Goal: Task Accomplishment & Management: Complete application form

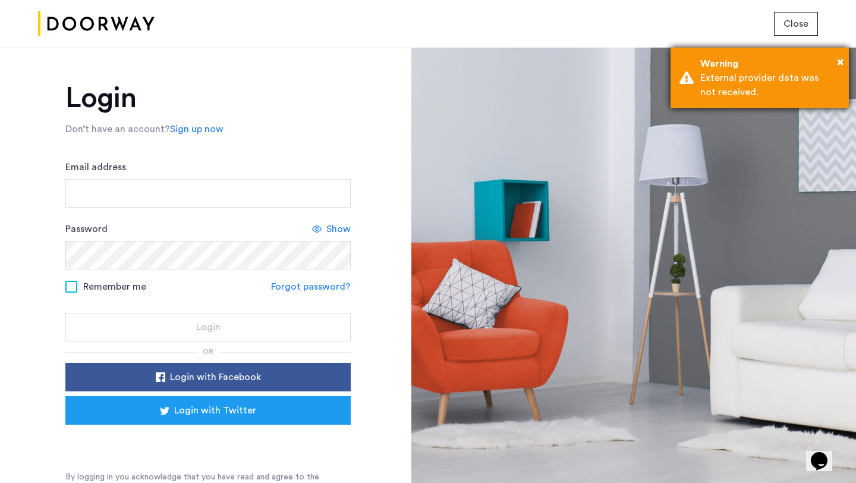
click at [836, 64] on div "Warning" at bounding box center [771, 63] width 140 height 14
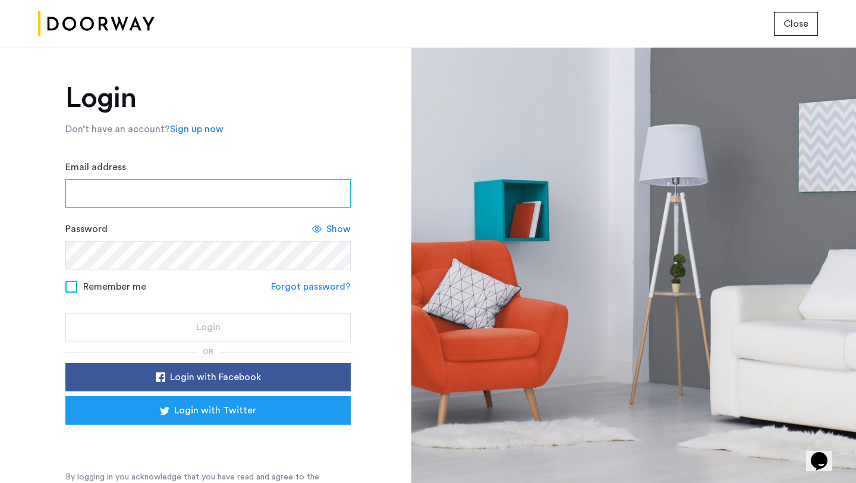
click at [147, 193] on input "Email address" at bounding box center [207, 193] width 285 height 29
type input "**********"
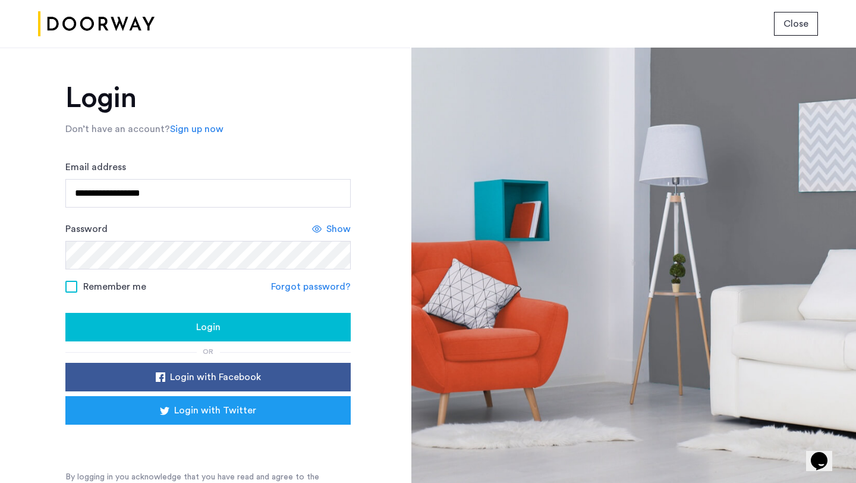
click at [199, 327] on span "Login" at bounding box center [208, 327] width 24 height 14
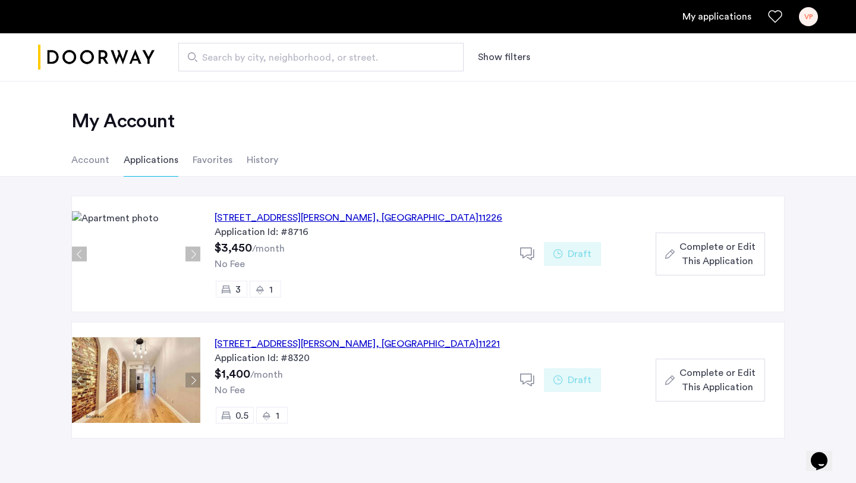
click at [272, 217] on div "970 Rogers Avenue, Unit 1, Brooklyn , NY 11226" at bounding box center [359, 218] width 288 height 14
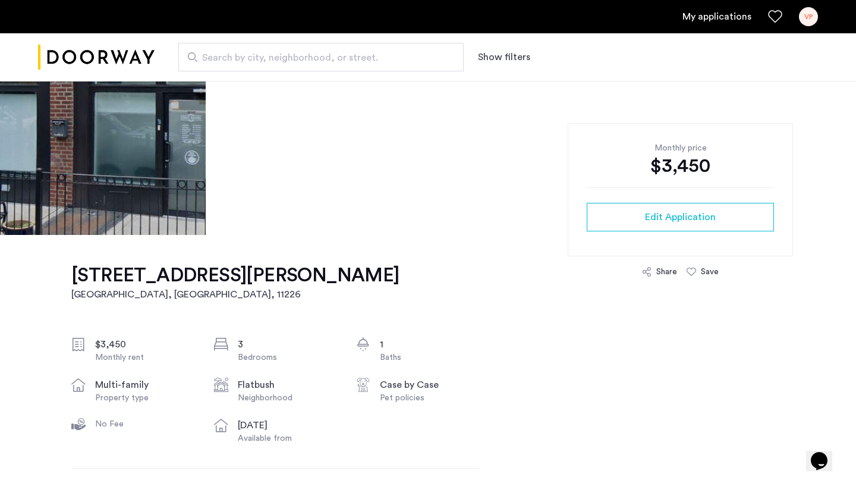
scroll to position [203, 0]
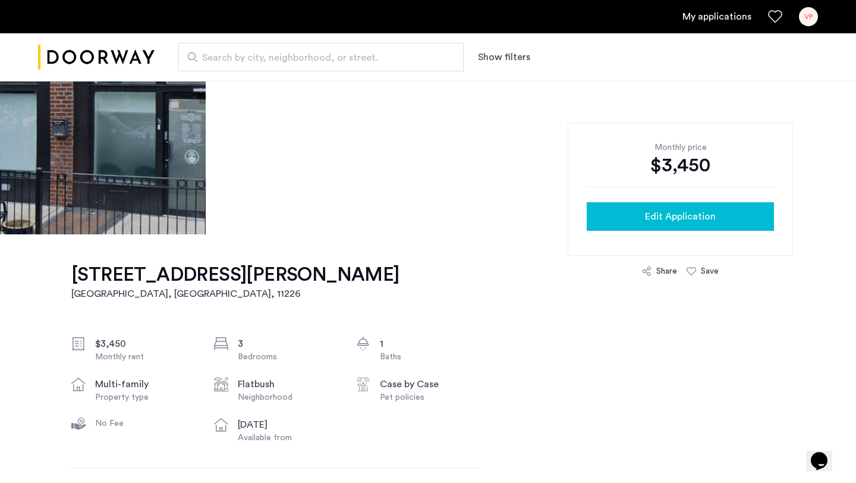
click at [655, 222] on span "Edit Application" at bounding box center [680, 216] width 71 height 14
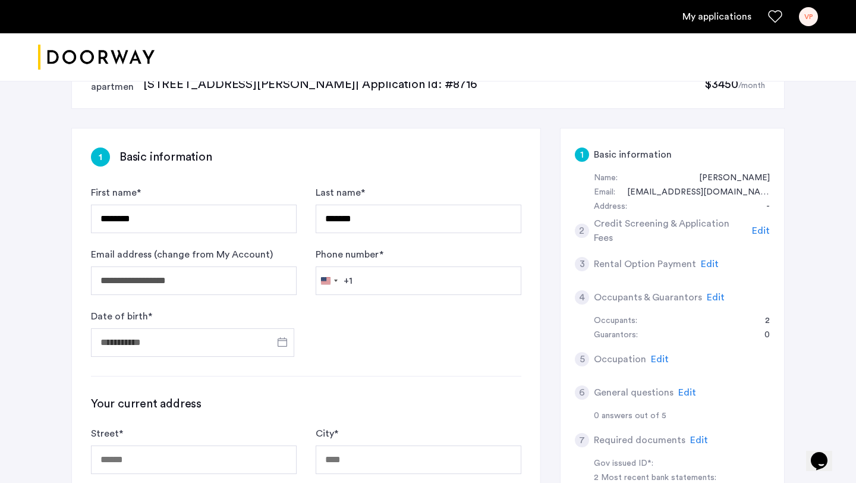
scroll to position [43, 0]
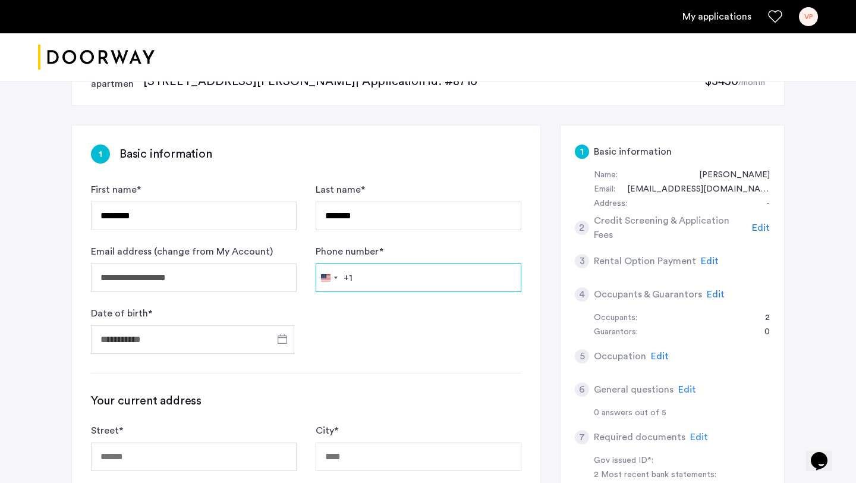
click at [385, 281] on input "Phone number *" at bounding box center [419, 277] width 206 height 29
type input "**********"
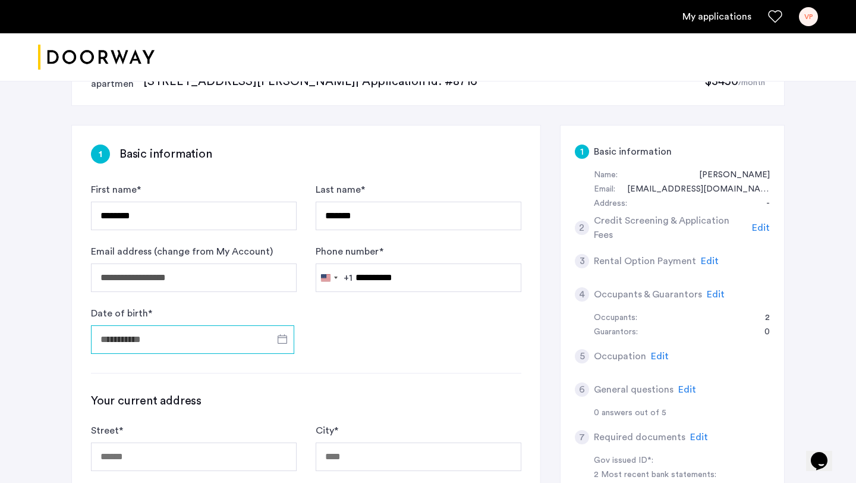
click at [215, 338] on input "Date of birth *" at bounding box center [192, 339] width 203 height 29
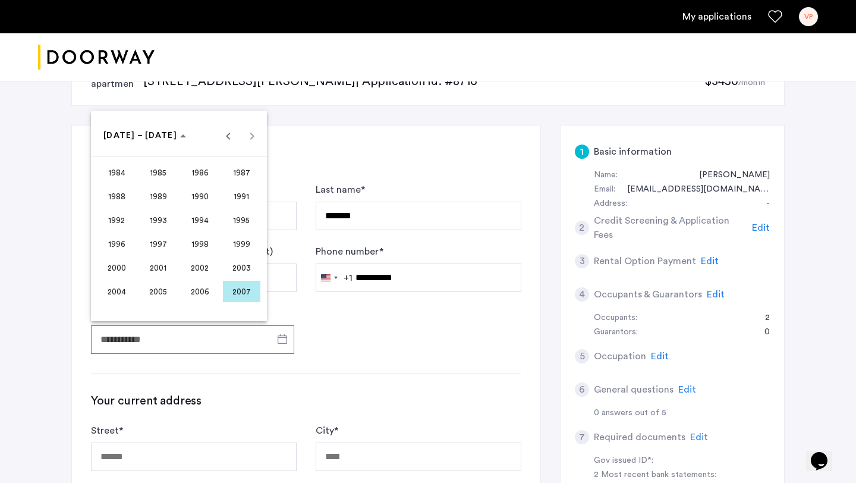
click at [243, 262] on span "2003" at bounding box center [241, 267] width 37 height 21
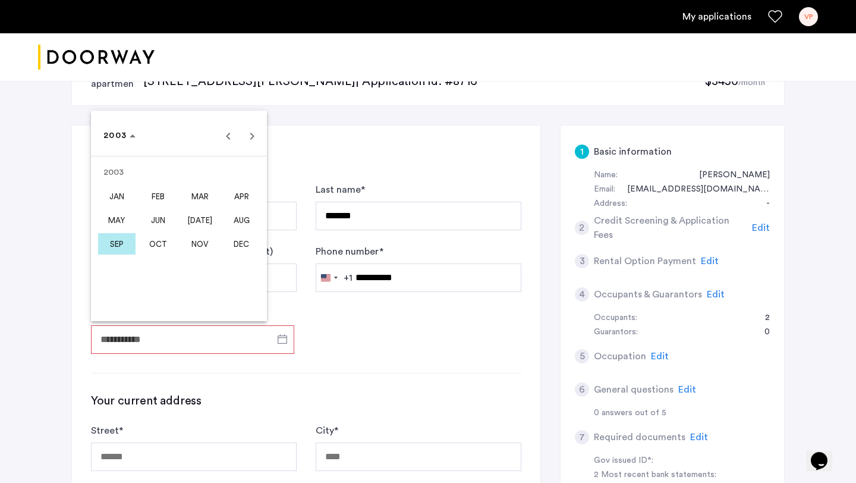
click at [202, 194] on span "MAR" at bounding box center [199, 196] width 37 height 21
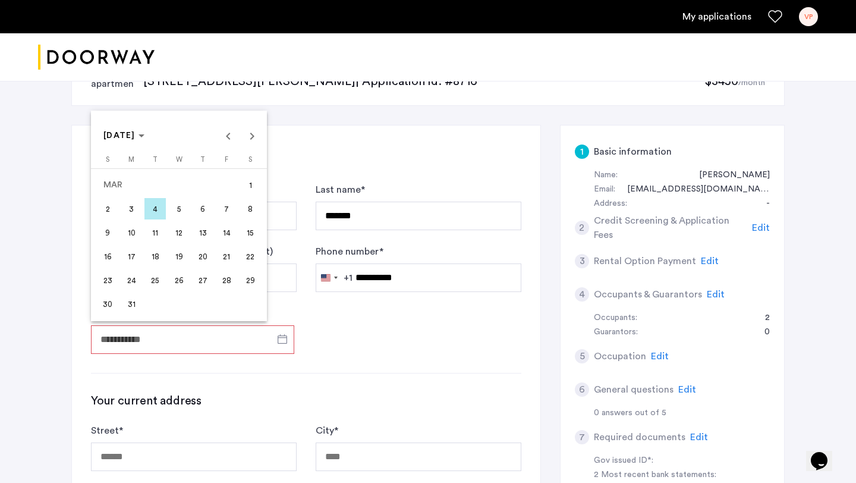
click at [178, 284] on span "26" at bounding box center [178, 279] width 21 height 21
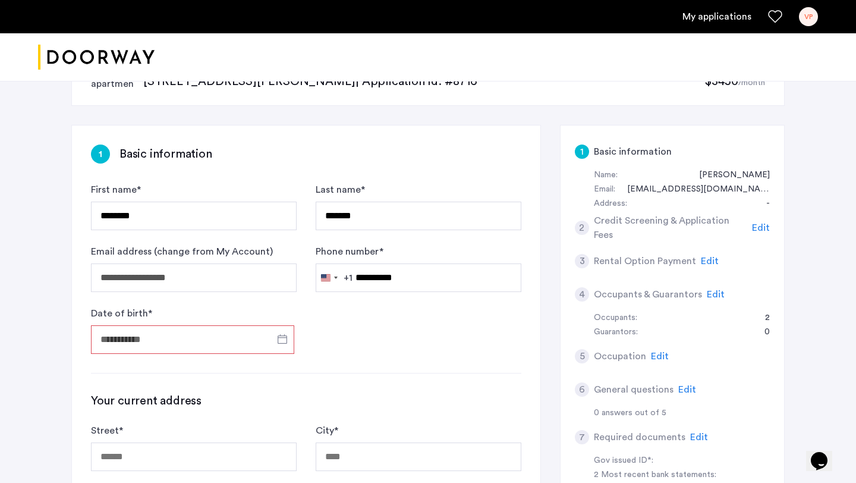
type input "**********"
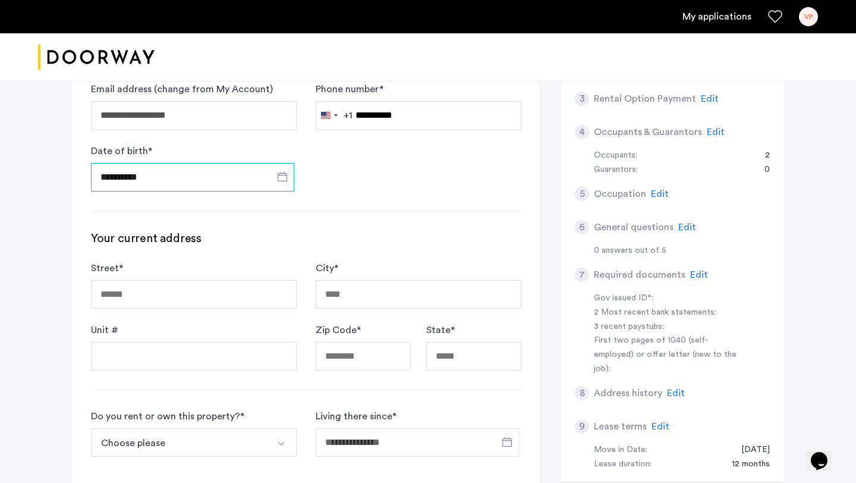
scroll to position [213, 0]
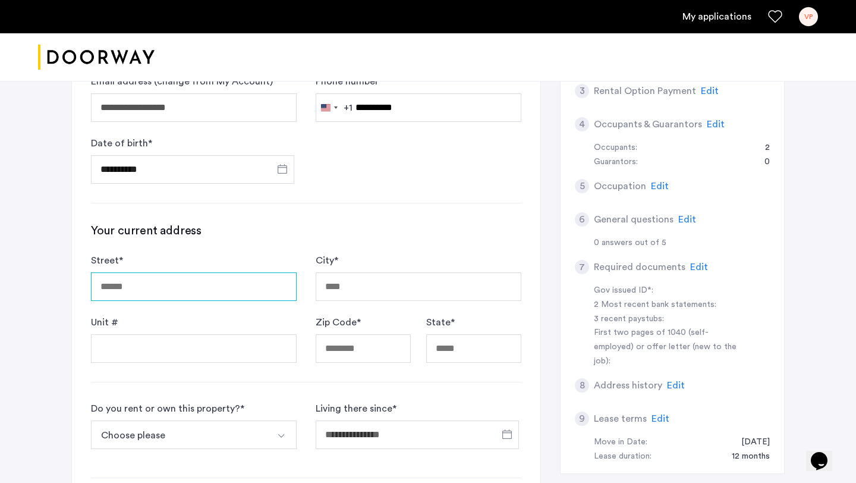
click at [200, 291] on input "Street *" at bounding box center [194, 286] width 206 height 29
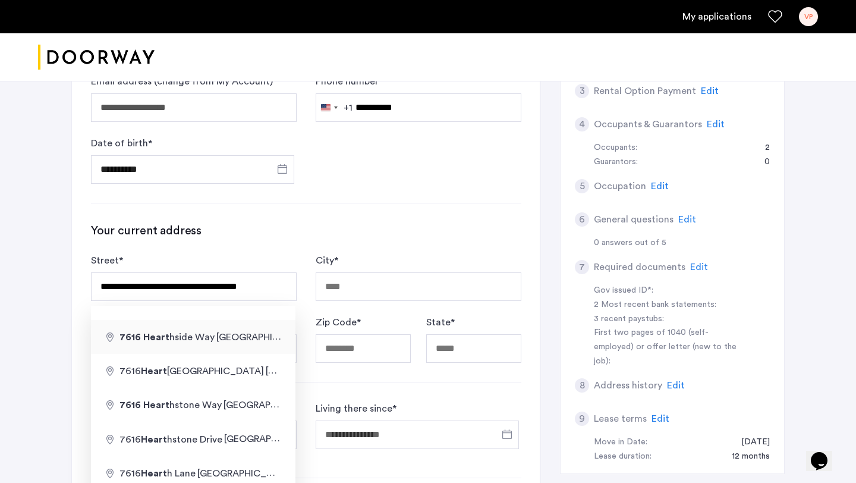
type input "**********"
type input "********"
type input "*****"
type input "**"
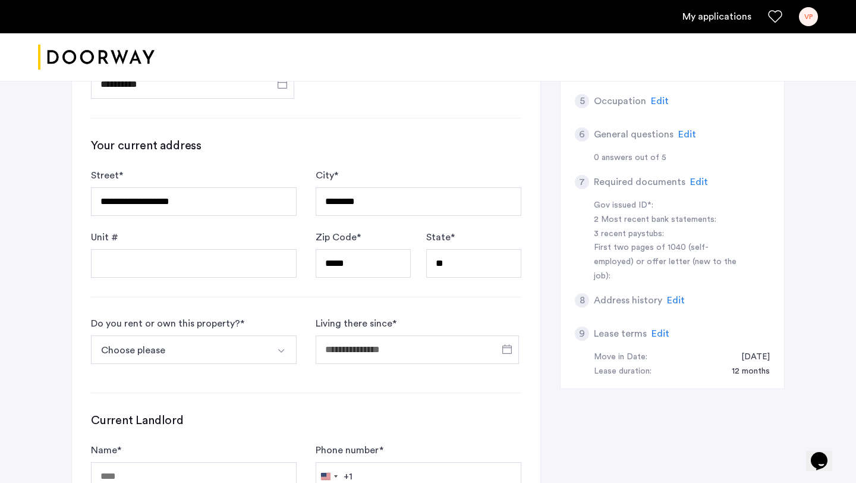
scroll to position [300, 0]
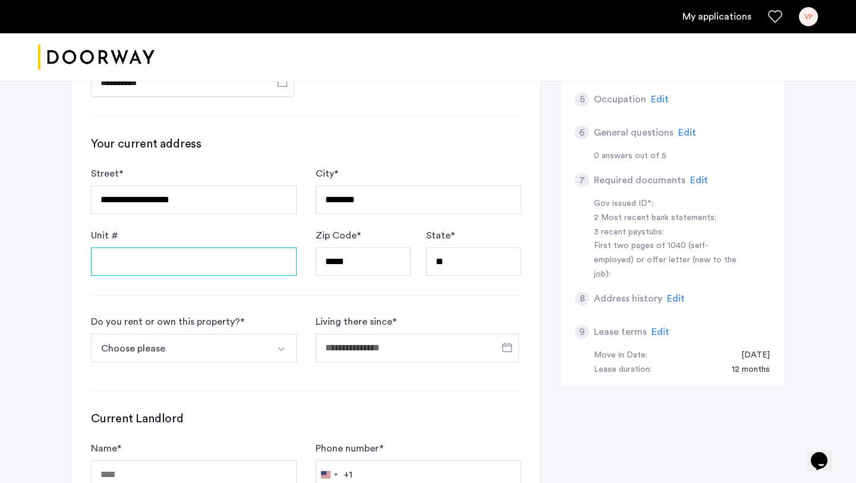
click at [244, 275] on input "Unit #" at bounding box center [194, 261] width 206 height 29
type input "****"
click at [216, 343] on button "Choose please" at bounding box center [180, 348] width 178 height 29
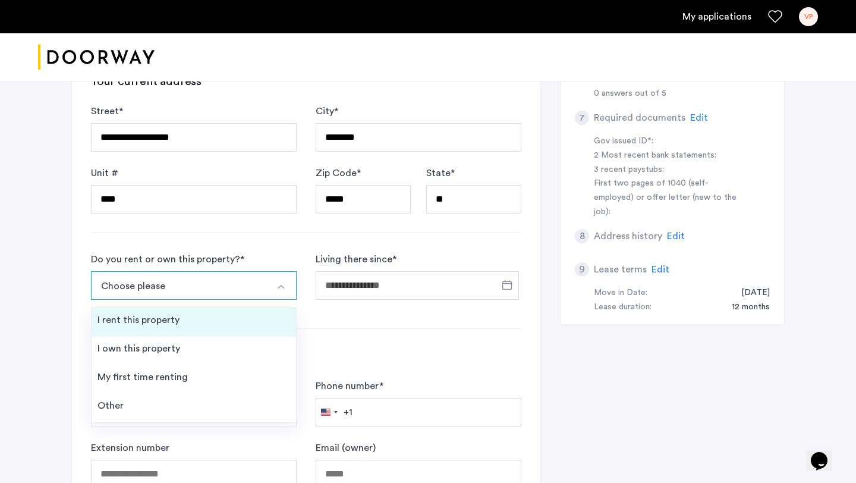
scroll to position [363, 0]
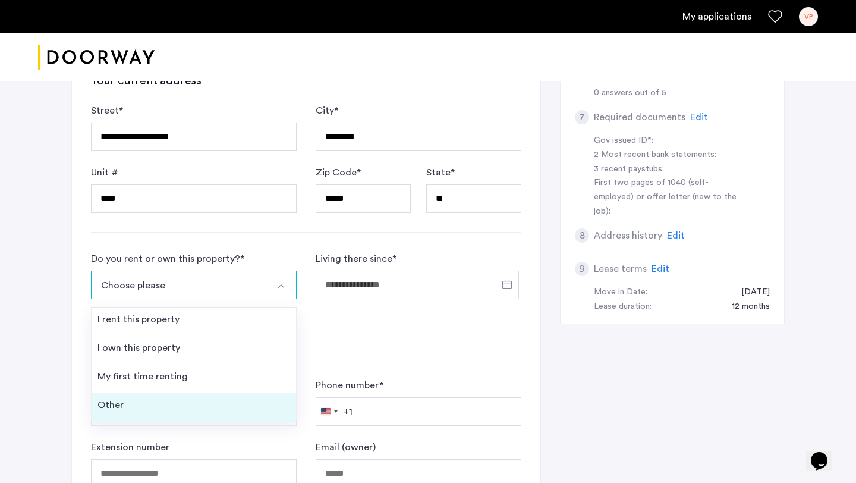
click at [152, 402] on li "Other" at bounding box center [194, 407] width 205 height 29
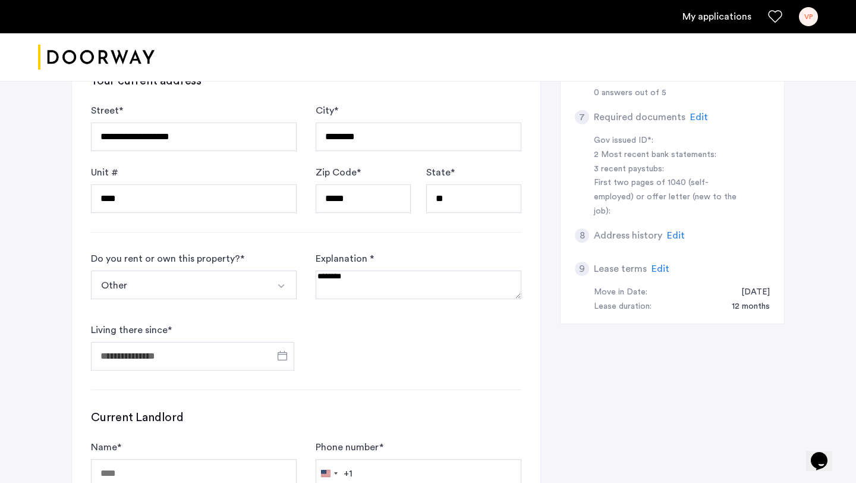
click at [346, 284] on textarea at bounding box center [419, 285] width 206 height 29
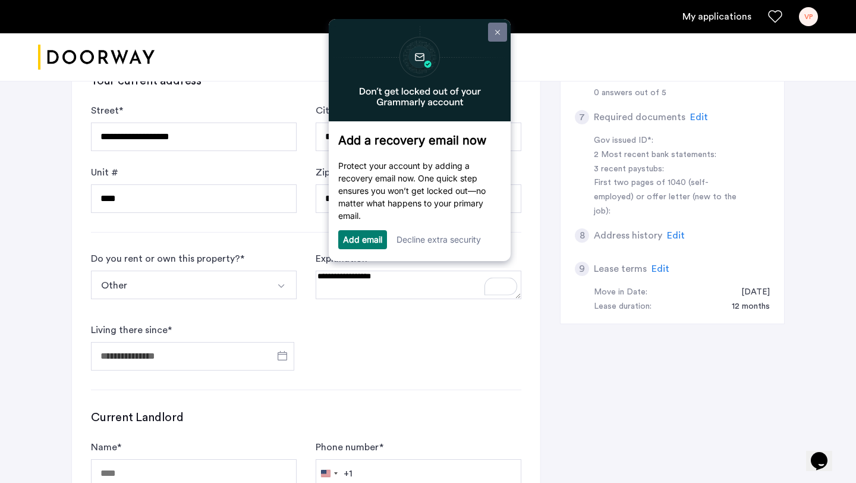
type textarea "**********"
click at [492, 34] on link at bounding box center [497, 32] width 19 height 19
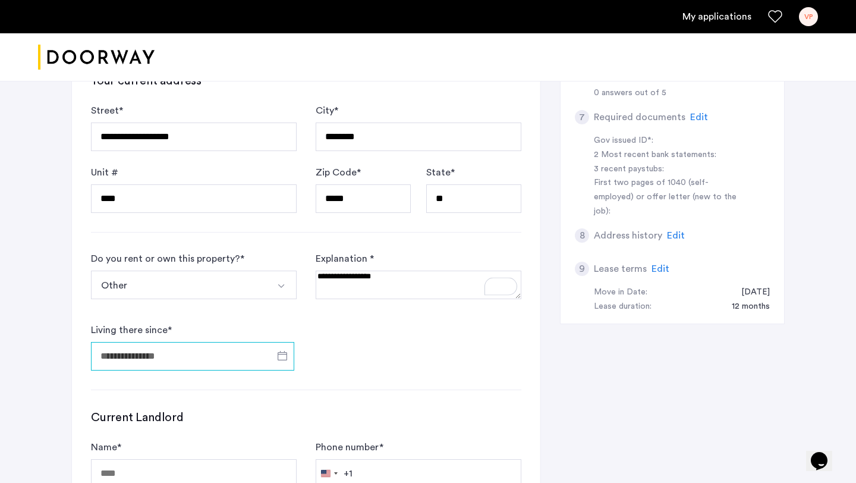
click at [158, 361] on input "Living there since *" at bounding box center [192, 356] width 203 height 29
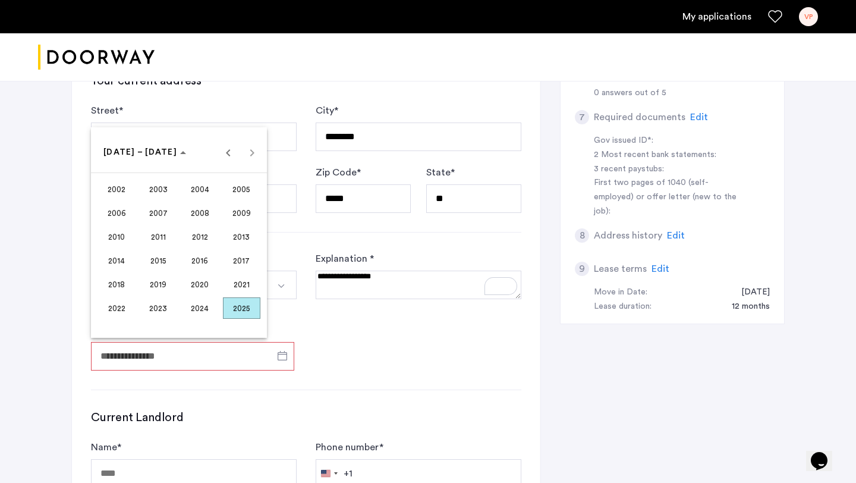
click at [233, 311] on span "2025" at bounding box center [241, 307] width 37 height 21
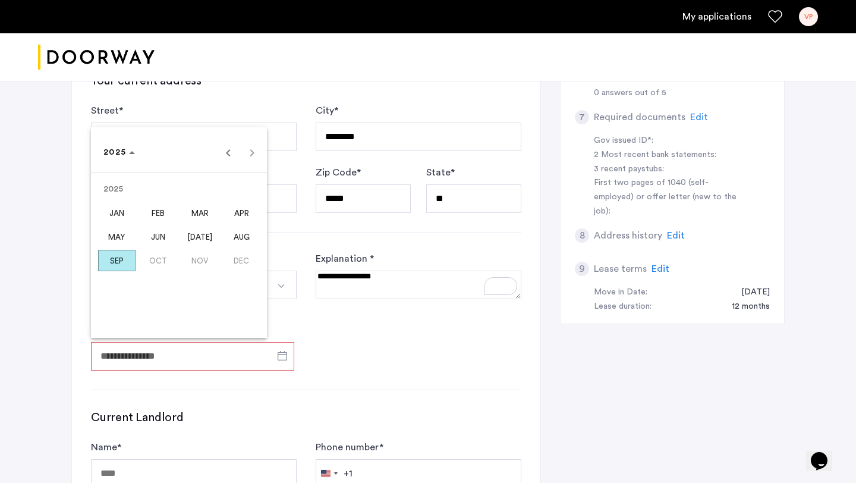
click at [201, 237] on span "[DATE]" at bounding box center [199, 236] width 37 height 21
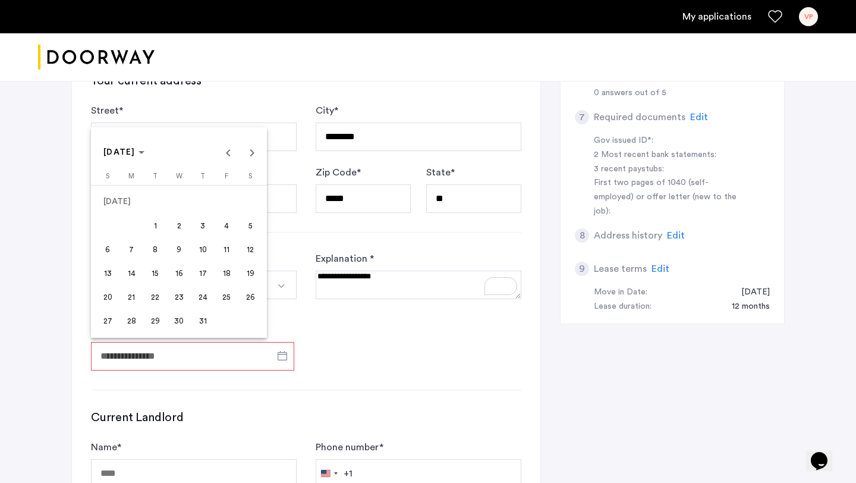
click at [151, 225] on span "1" at bounding box center [155, 225] width 21 height 21
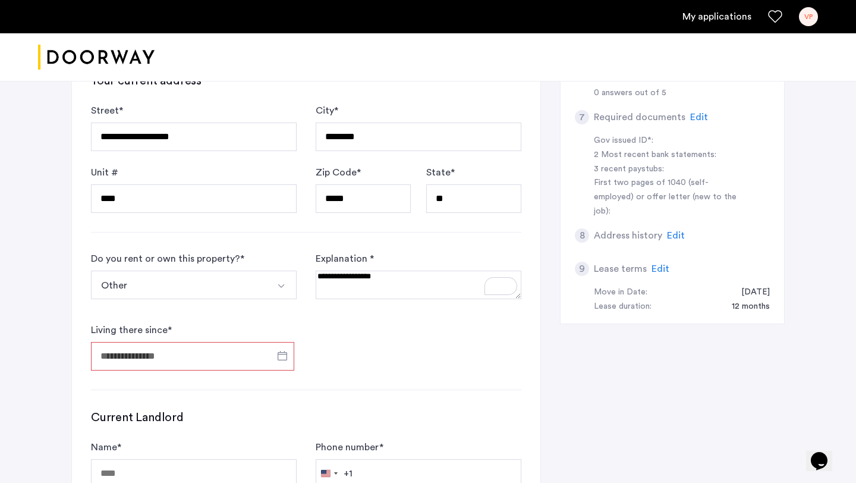
type input "**********"
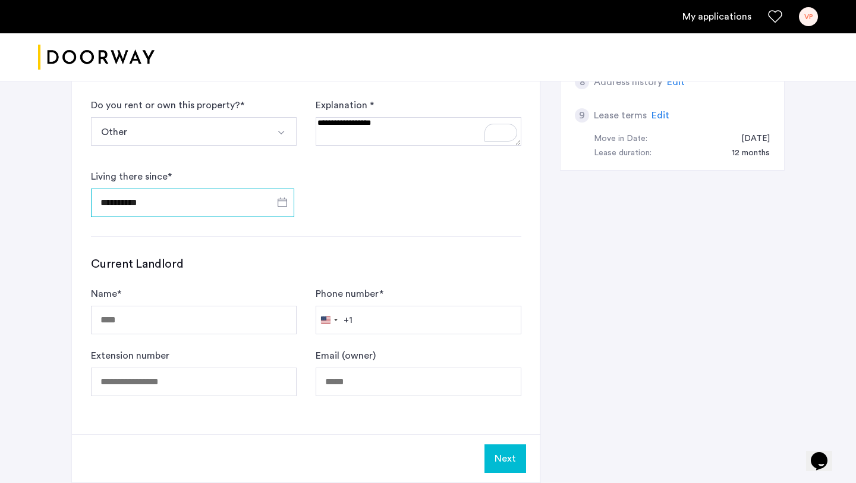
scroll to position [517, 0]
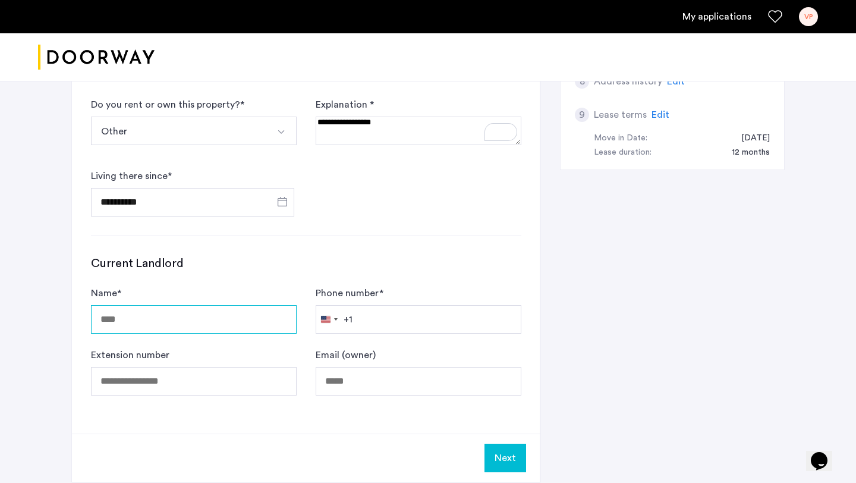
click at [157, 313] on input "Name *" at bounding box center [194, 319] width 206 height 29
type input "**********"
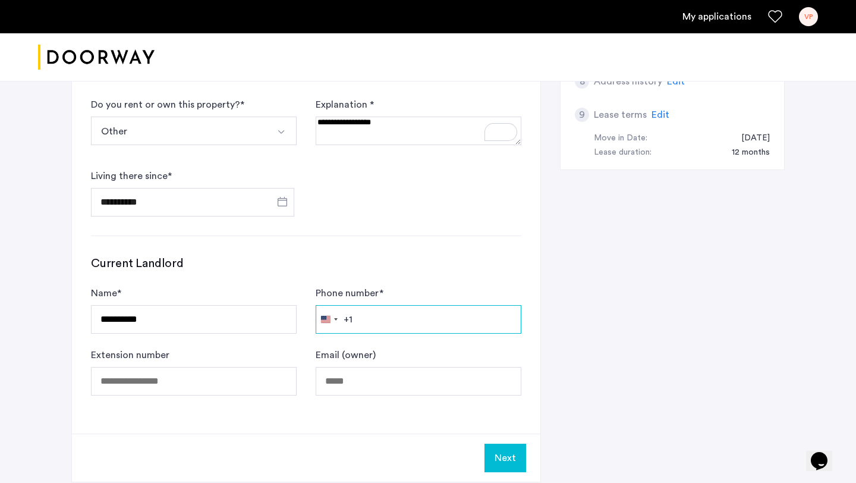
click at [372, 319] on input "Phone number *" at bounding box center [419, 319] width 206 height 29
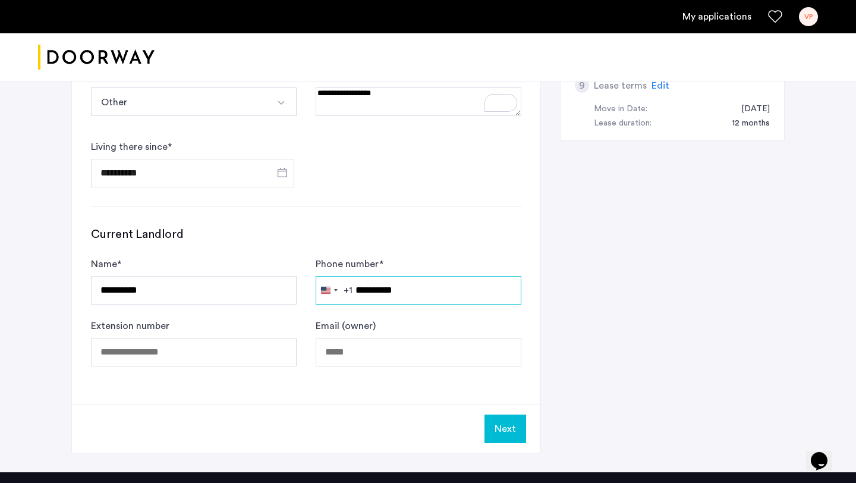
scroll to position [554, 0]
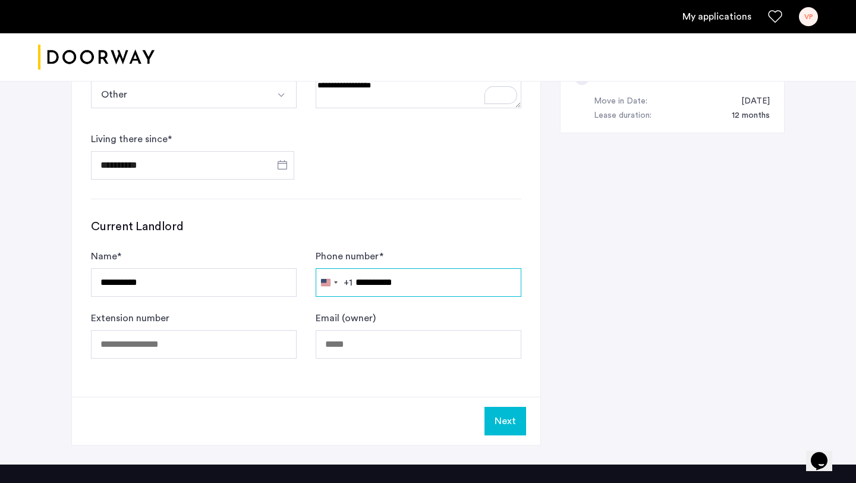
type input "**********"
click at [498, 416] on button "Next" at bounding box center [506, 421] width 42 height 29
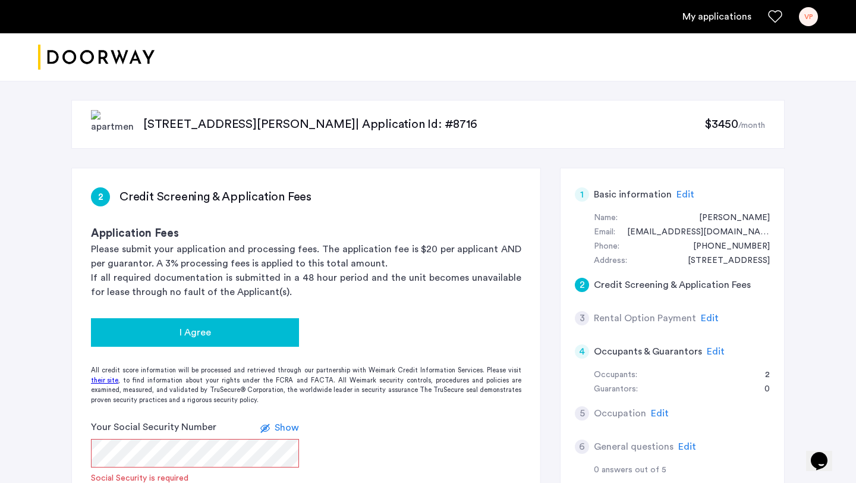
click at [233, 331] on div "I Agree" at bounding box center [195, 332] width 189 height 14
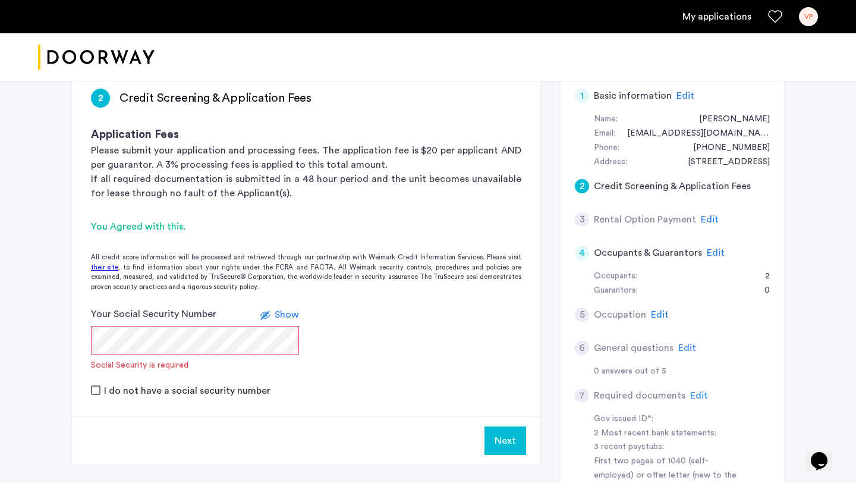
scroll to position [99, 0]
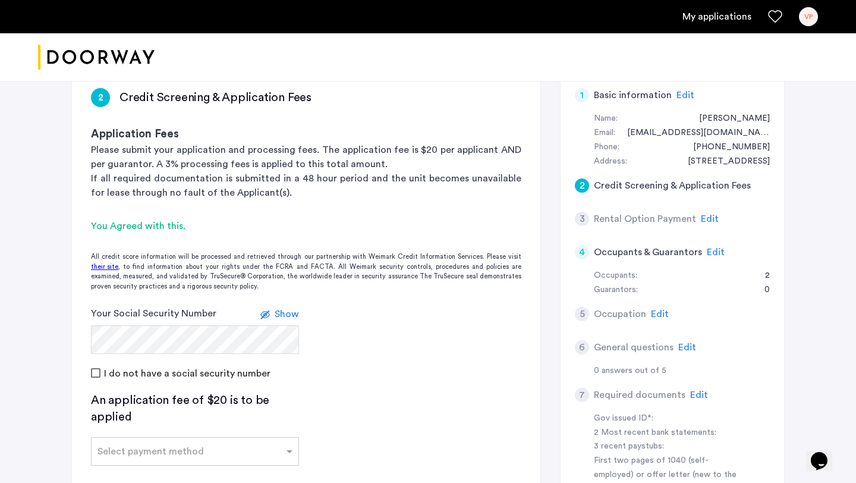
click at [279, 315] on span "Show" at bounding box center [287, 314] width 24 height 10
click at [280, 311] on span "Hide" at bounding box center [289, 314] width 20 height 10
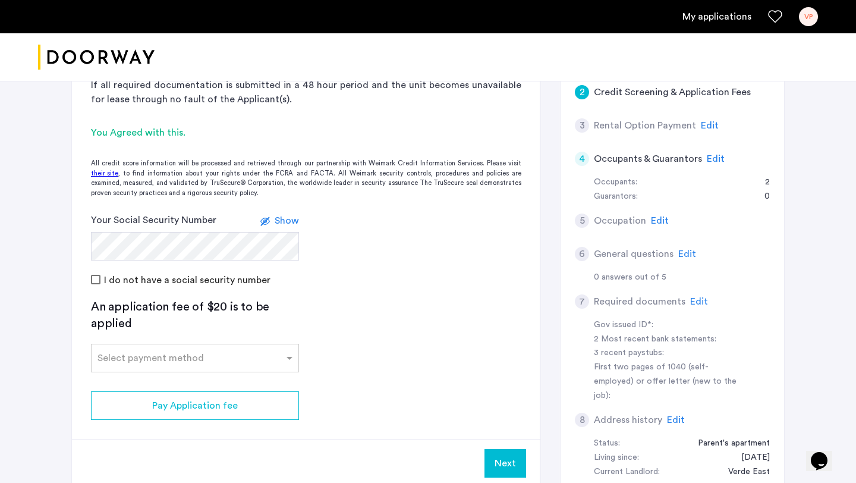
scroll to position [194, 0]
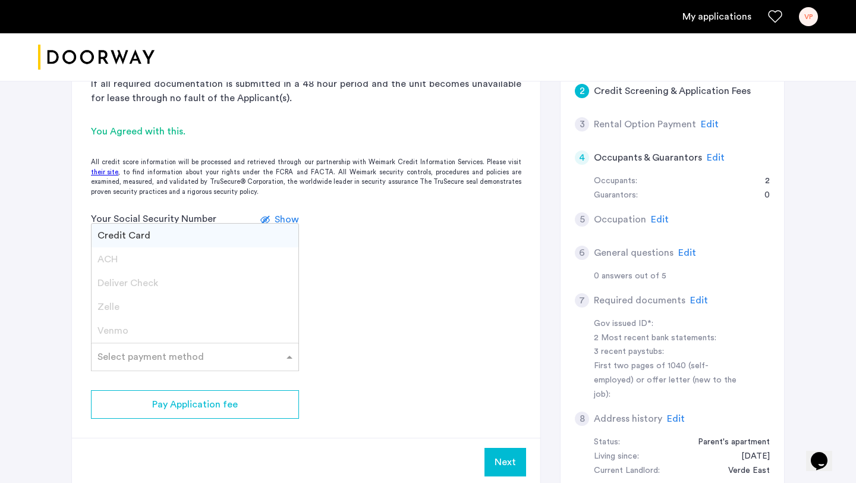
click at [237, 362] on div "Select payment method" at bounding box center [188, 357] width 192 height 14
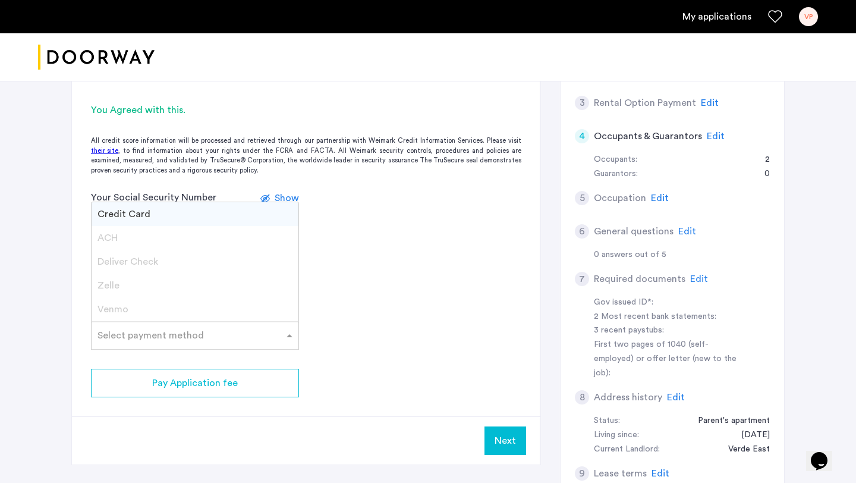
scroll to position [224, 0]
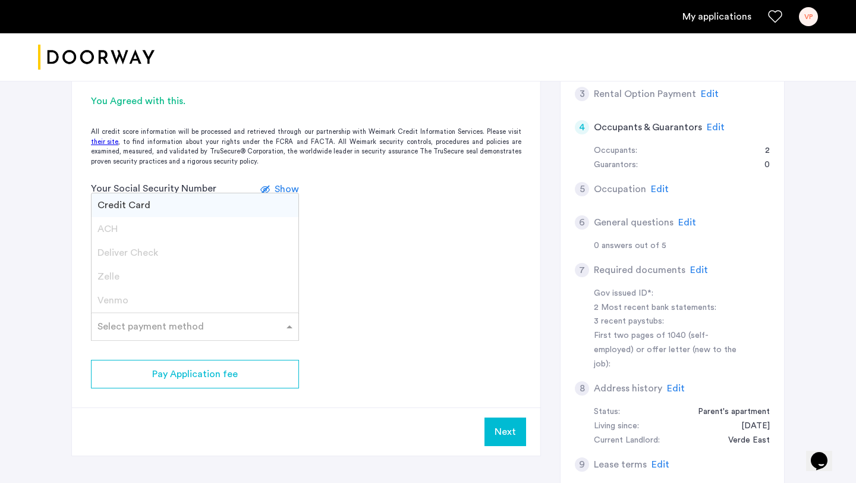
click at [182, 203] on div "Credit Card" at bounding box center [195, 205] width 207 height 24
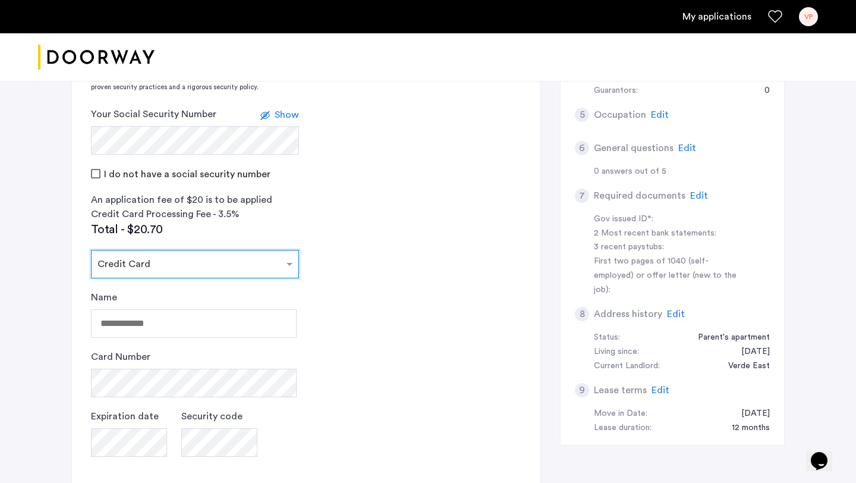
scroll to position [303, 0]
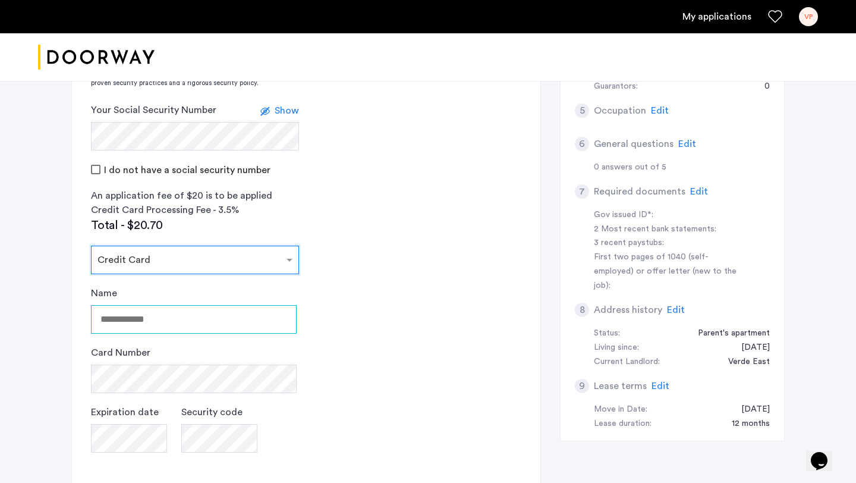
click at [141, 312] on input "Name" at bounding box center [194, 319] width 206 height 29
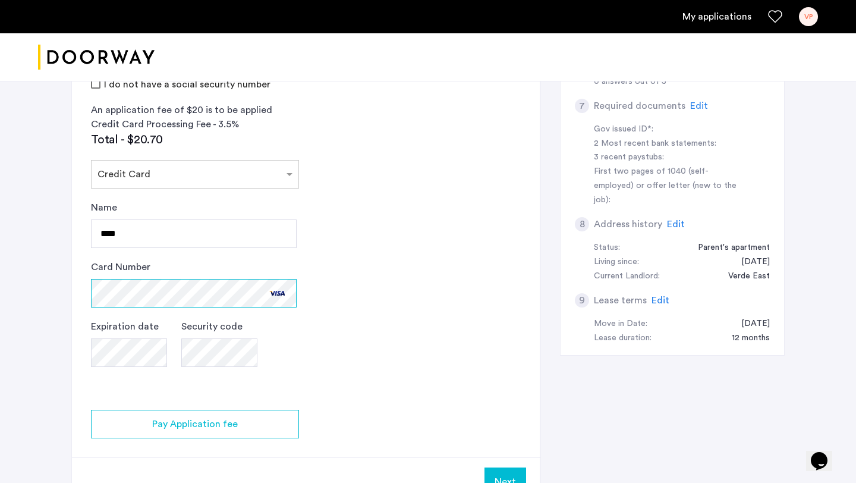
scroll to position [391, 0]
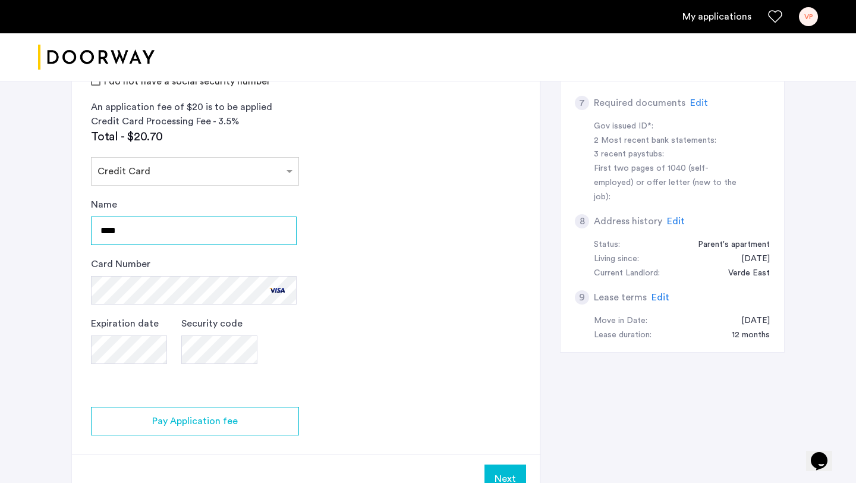
click at [210, 228] on input "****" at bounding box center [194, 230] width 206 height 29
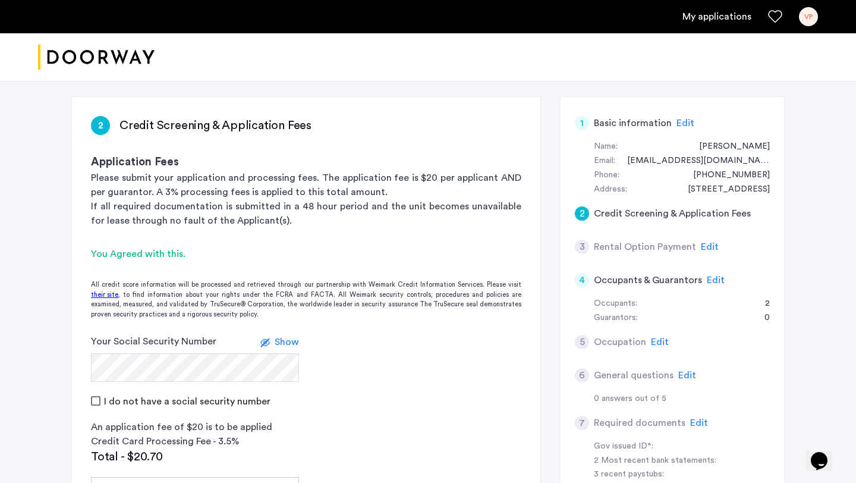
scroll to position [70, 0]
type input "**********"
click at [682, 213] on h5 "Credit Screening & Application Fees" at bounding box center [672, 215] width 157 height 14
click at [707, 243] on span "Edit" at bounding box center [710, 248] width 18 height 10
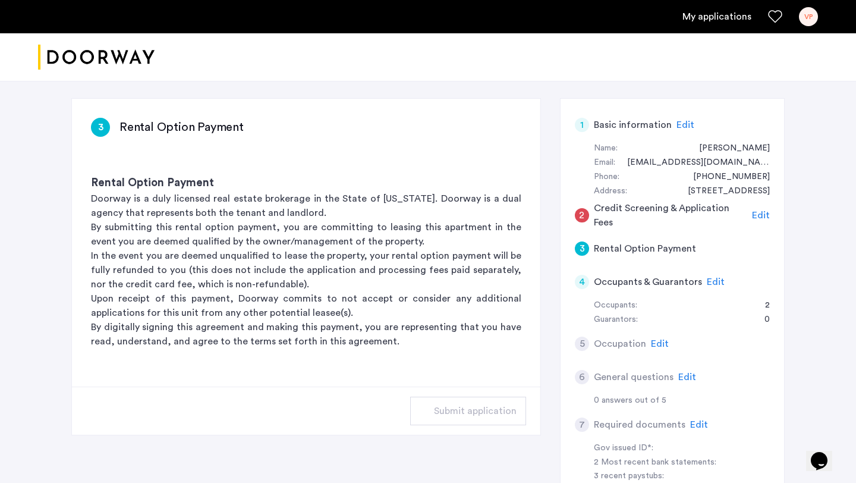
scroll to position [73, 0]
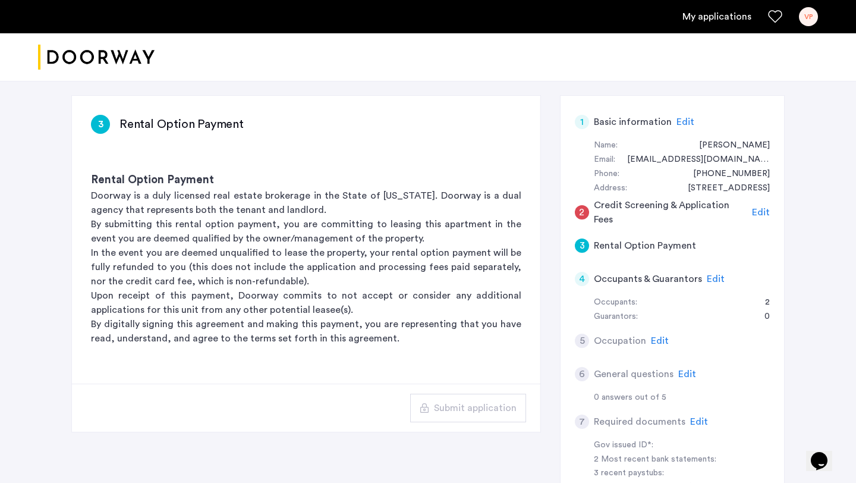
click at [709, 278] on span "Edit" at bounding box center [716, 279] width 18 height 10
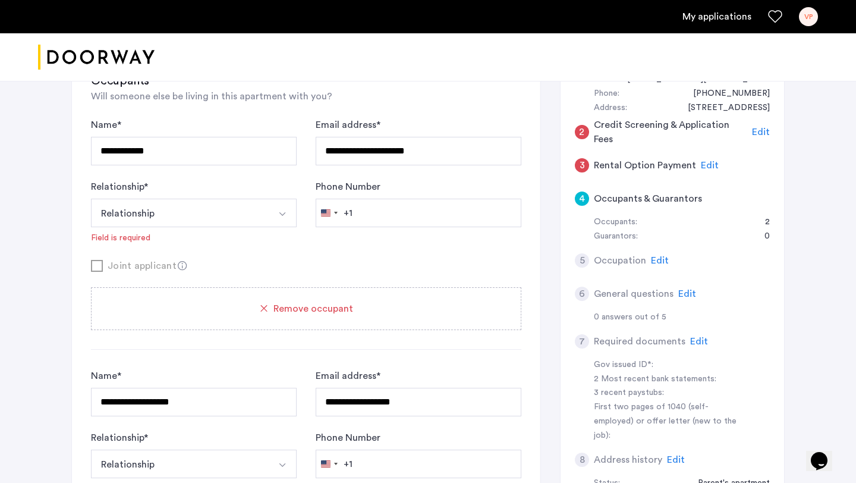
scroll to position [158, 0]
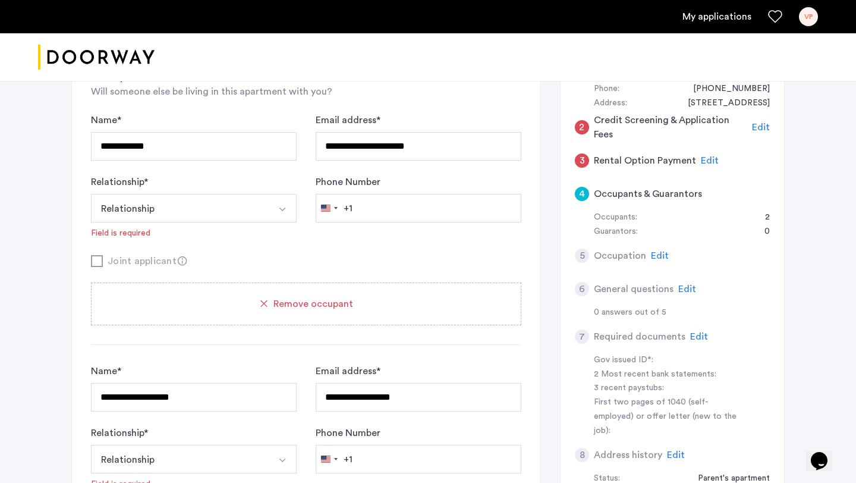
click at [657, 256] on span "Edit" at bounding box center [660, 256] width 18 height 10
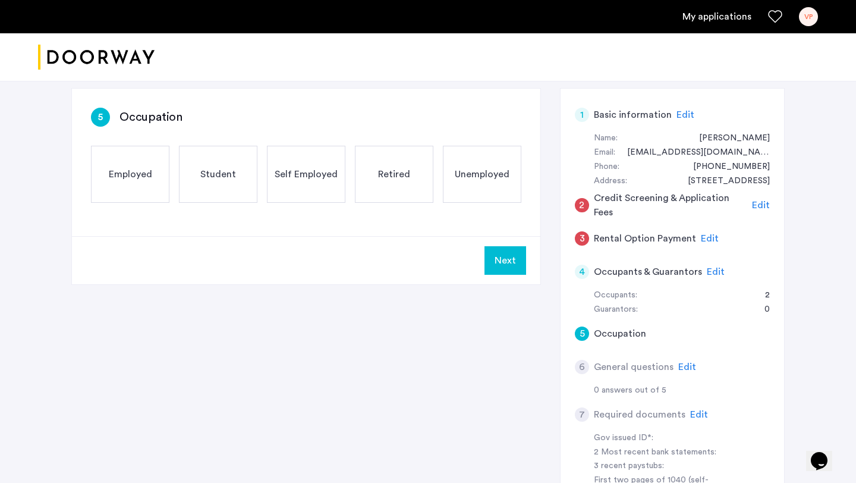
scroll to position [82, 0]
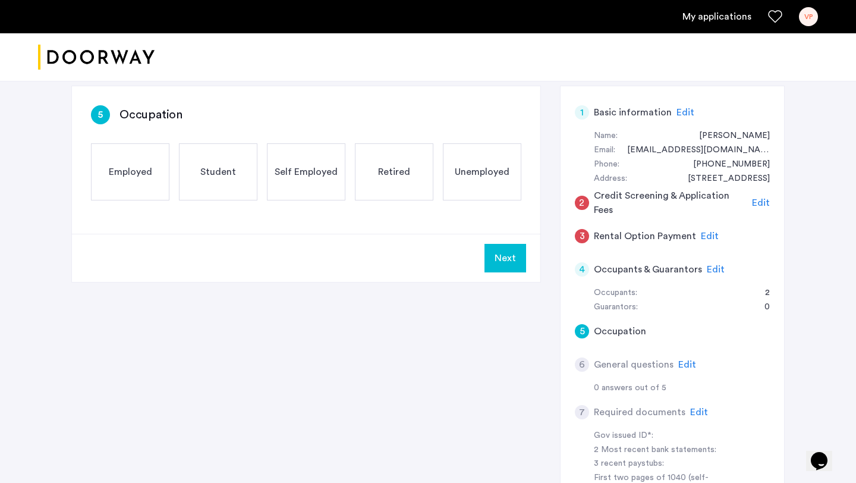
click at [686, 361] on span "Edit" at bounding box center [688, 365] width 18 height 10
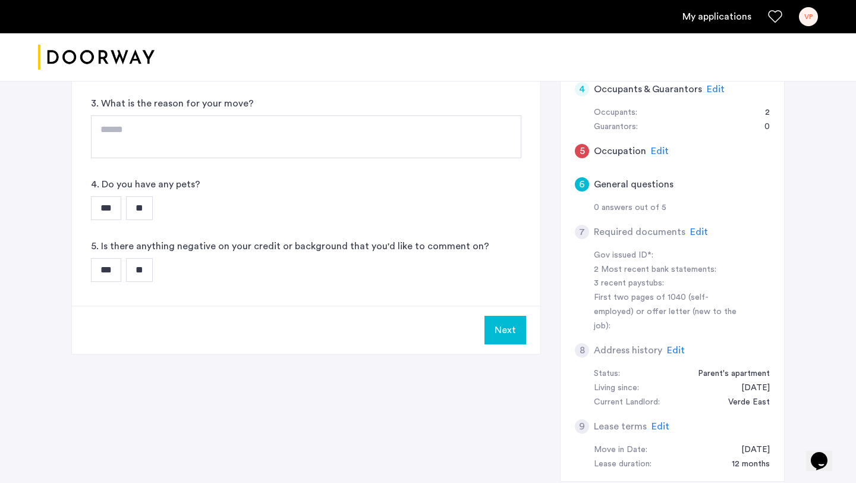
scroll to position [298, 0]
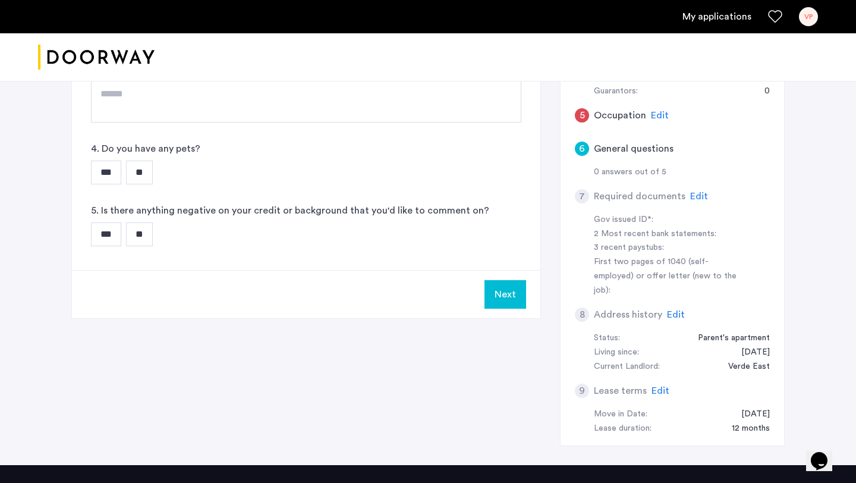
click at [672, 310] on span "Edit" at bounding box center [676, 315] width 18 height 10
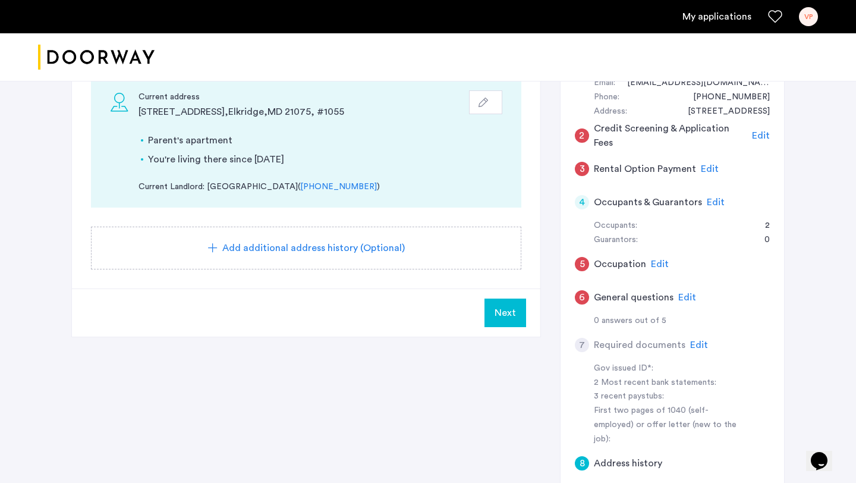
scroll to position [150, 0]
click at [693, 342] on span "Edit" at bounding box center [699, 345] width 18 height 10
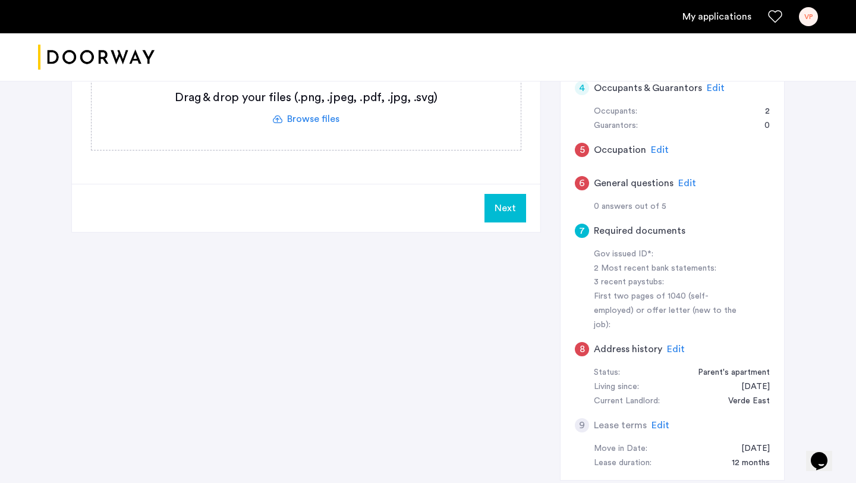
scroll to position [271, 0]
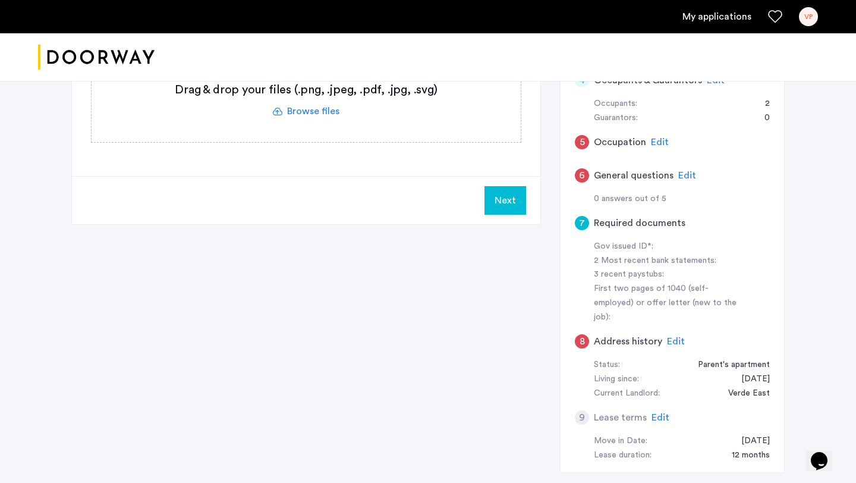
click at [655, 413] on span "Edit" at bounding box center [661, 418] width 18 height 10
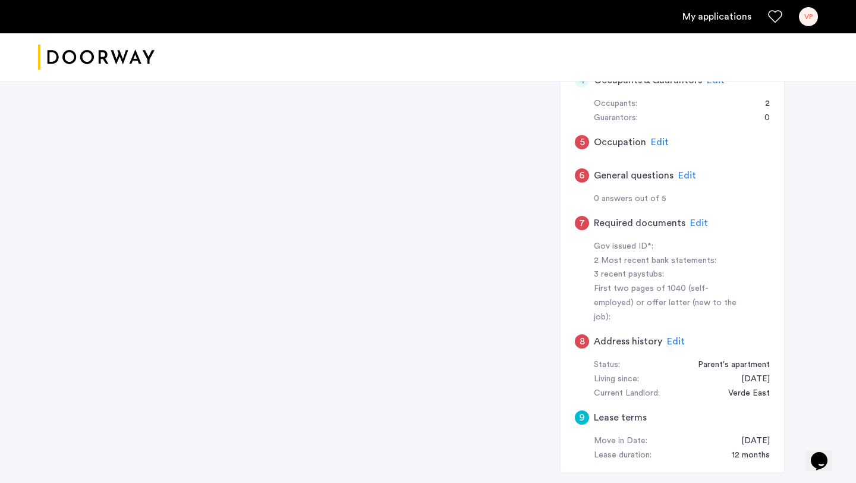
scroll to position [0, 0]
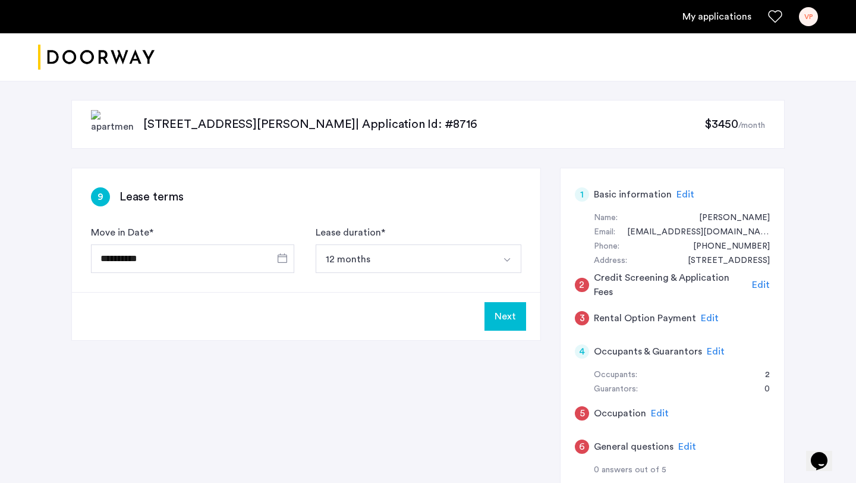
click at [761, 282] on span "Edit" at bounding box center [761, 285] width 18 height 10
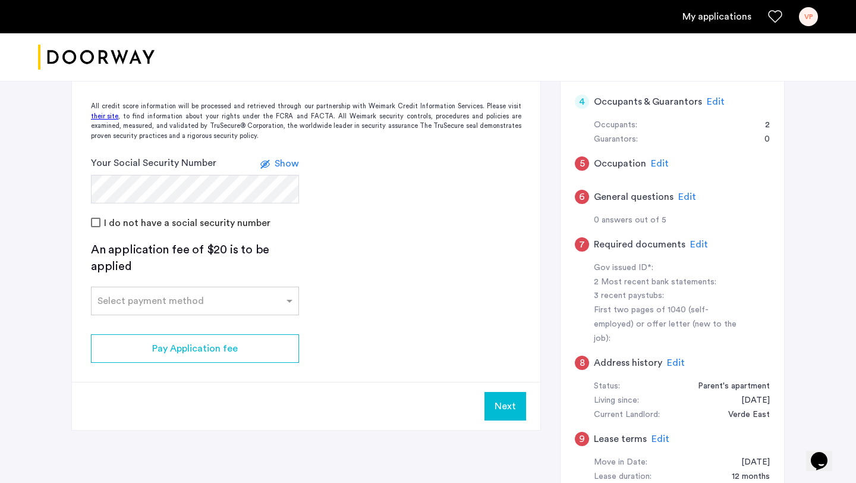
scroll to position [251, 0]
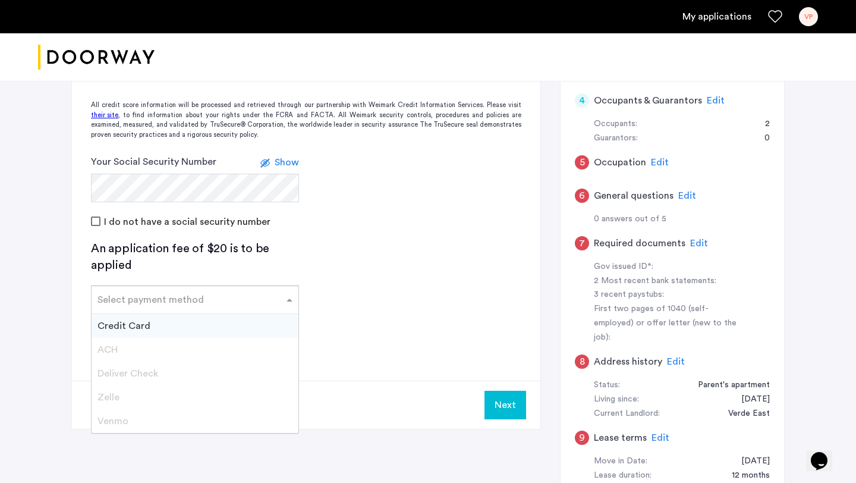
click at [189, 294] on input "text" at bounding box center [183, 297] width 171 height 8
click at [169, 319] on div "Credit Card" at bounding box center [195, 326] width 207 height 24
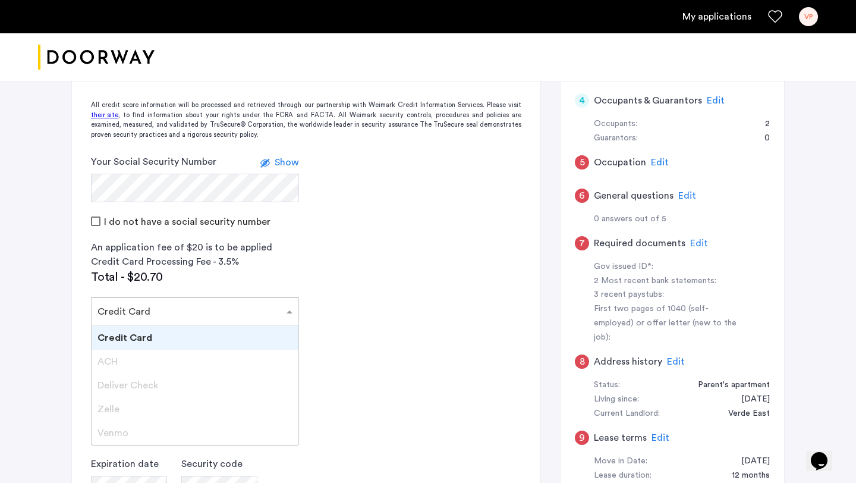
click at [145, 307] on input "text" at bounding box center [183, 309] width 171 height 8
click at [131, 341] on span "Credit Card" at bounding box center [125, 338] width 55 height 10
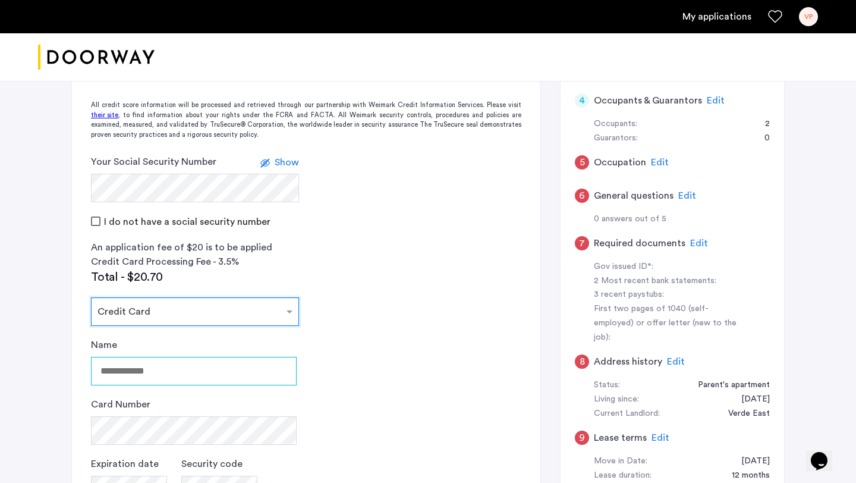
click at [134, 362] on input "Name" at bounding box center [194, 371] width 206 height 29
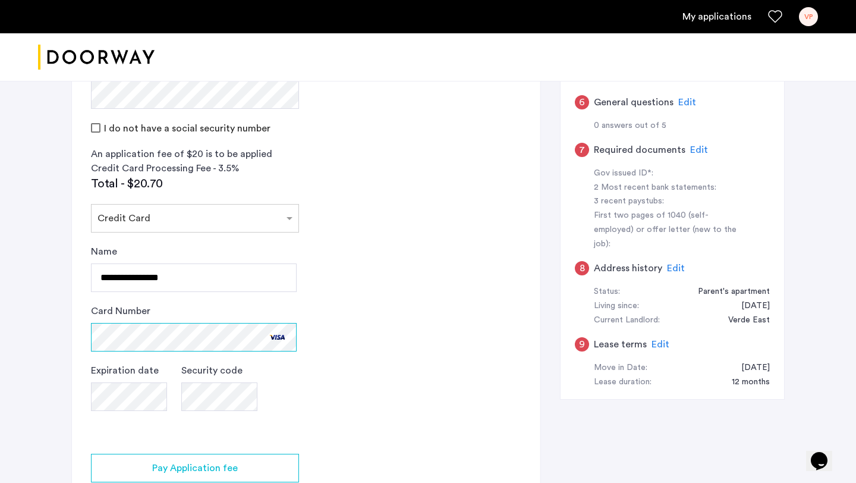
scroll to position [345, 0]
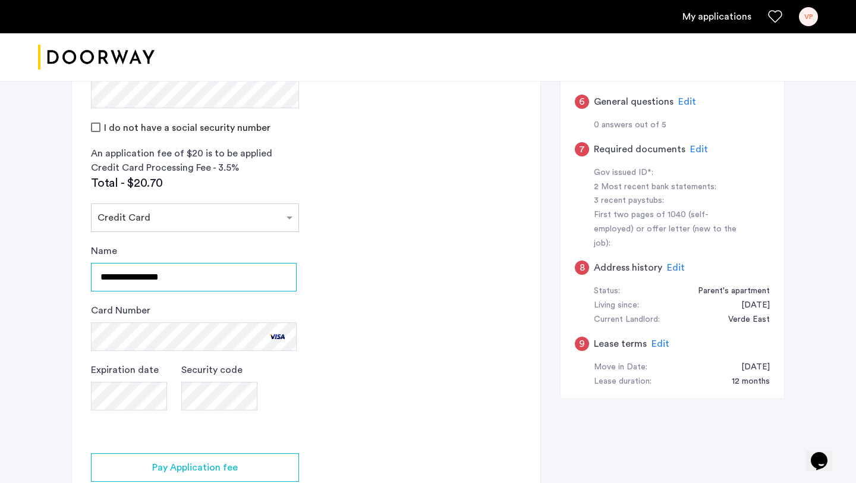
click at [120, 281] on input "**********" at bounding box center [194, 277] width 206 height 29
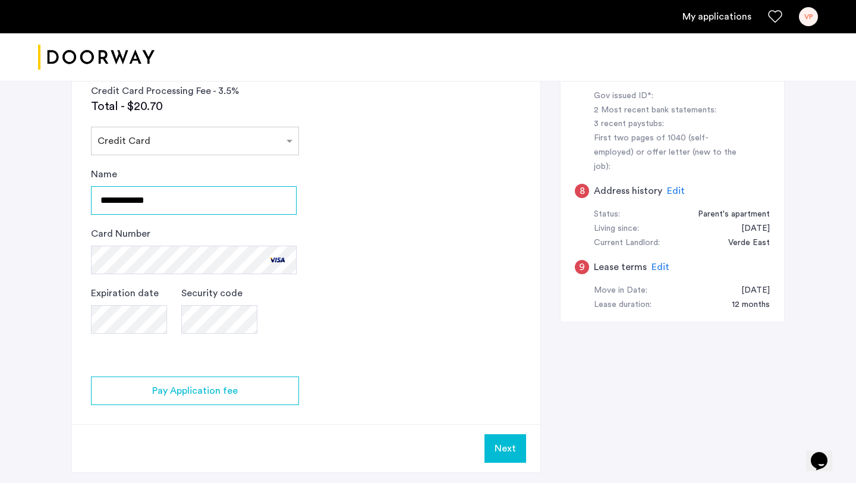
scroll to position [422, 0]
type input "**********"
click at [495, 440] on button "Next" at bounding box center [506, 448] width 42 height 29
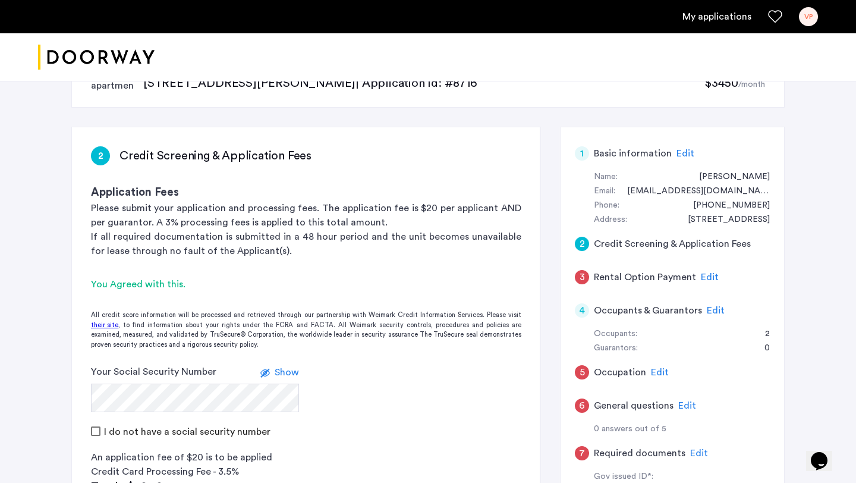
scroll to position [36, 0]
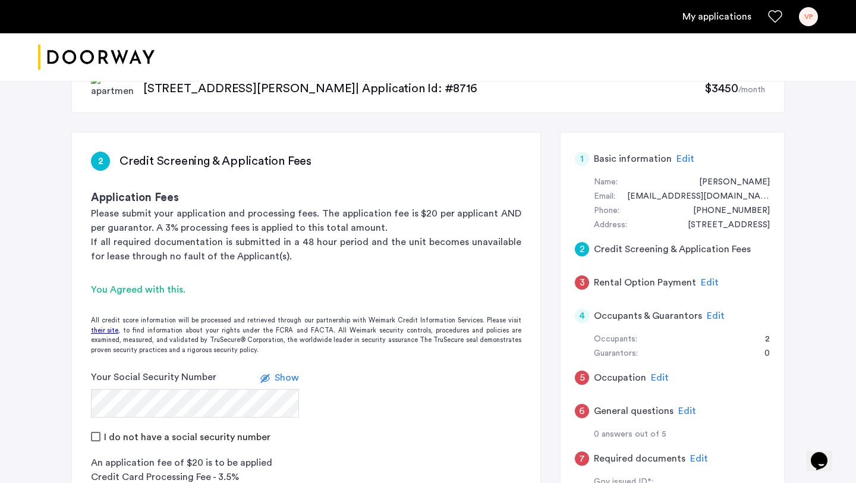
click at [671, 247] on h5 "Credit Screening & Application Fees" at bounding box center [672, 249] width 157 height 14
click at [702, 280] on span "Edit" at bounding box center [710, 283] width 18 height 10
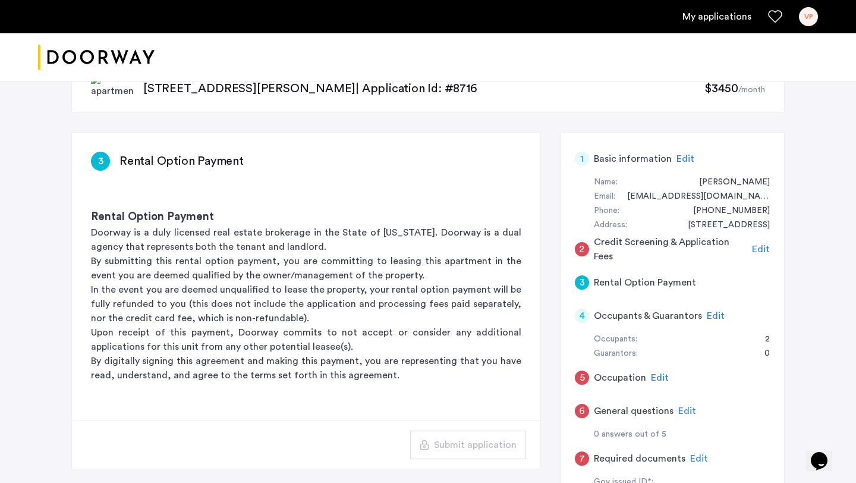
click at [711, 315] on span "Edit" at bounding box center [716, 316] width 18 height 10
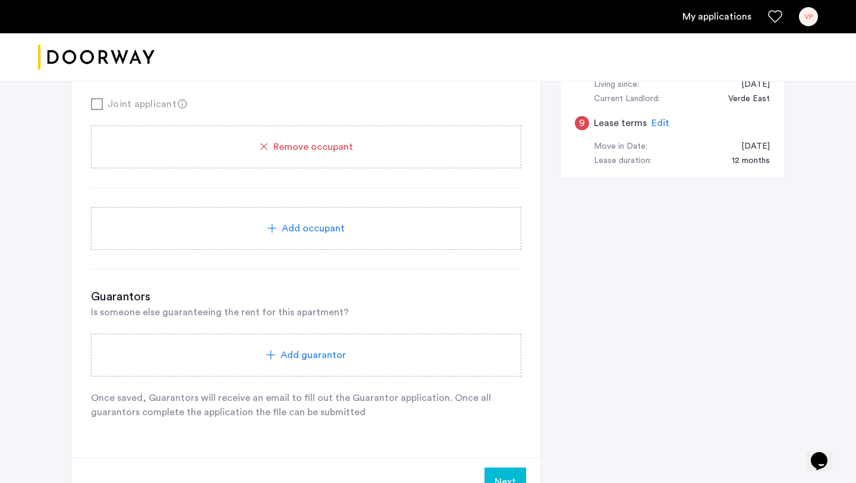
scroll to position [569, 0]
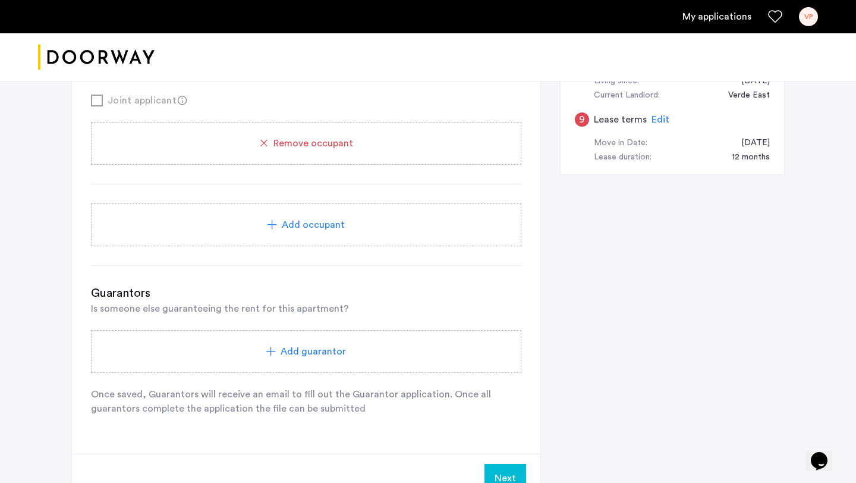
click at [328, 344] on div "Add guarantor" at bounding box center [306, 351] width 431 height 43
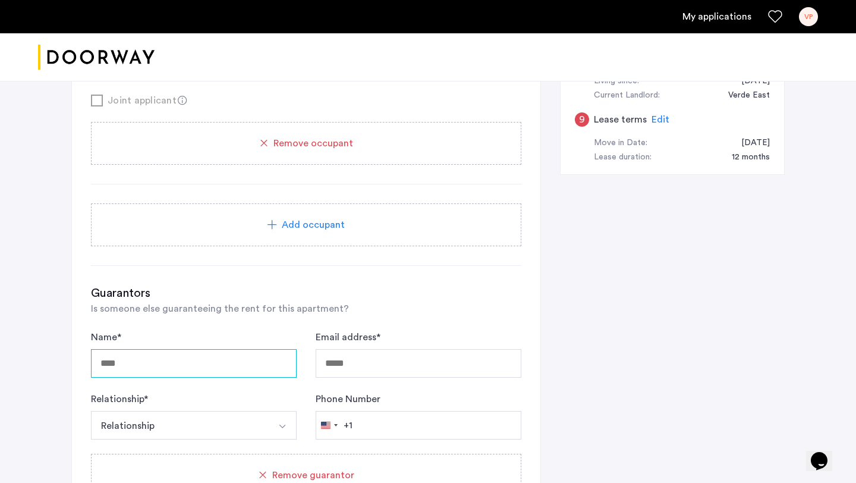
click at [205, 353] on input "Name *" at bounding box center [194, 363] width 206 height 29
type input "**********"
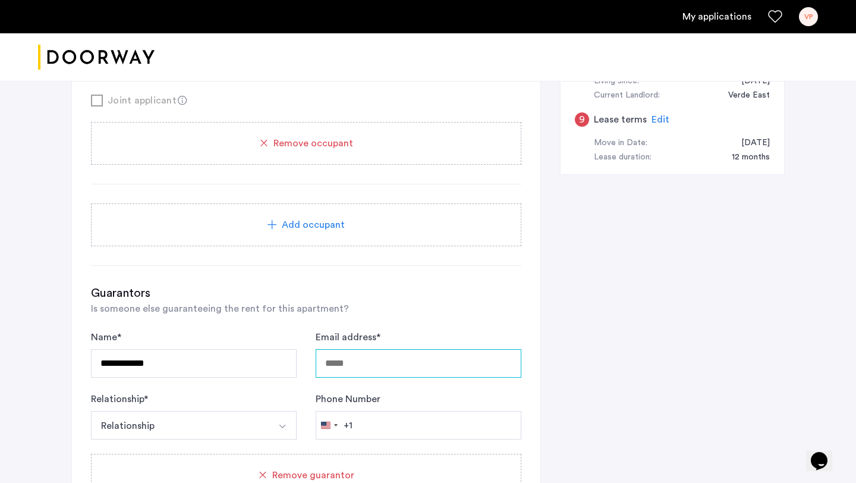
click at [375, 367] on input "Email address *" at bounding box center [419, 363] width 206 height 29
type input "**********"
click at [213, 422] on button "Relationship" at bounding box center [180, 425] width 178 height 29
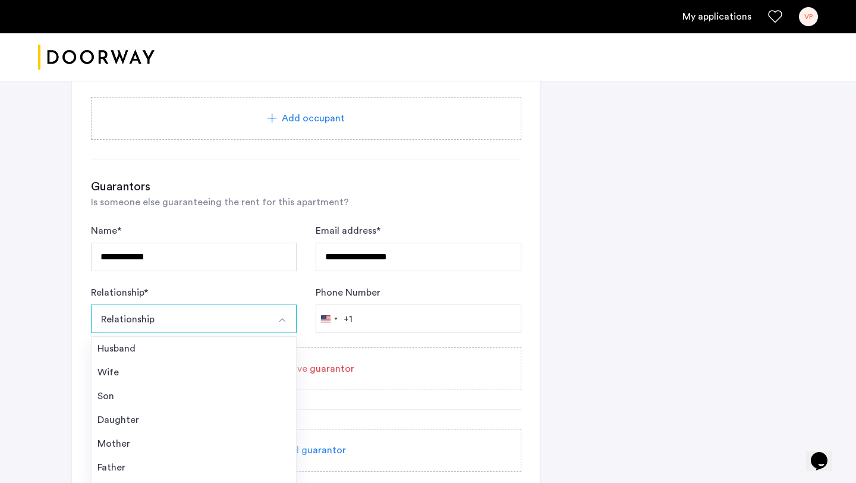
scroll to position [681, 0]
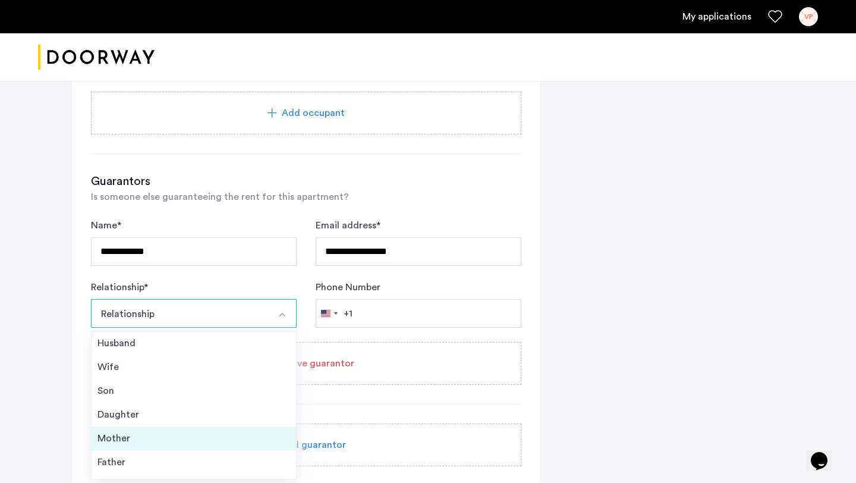
click at [145, 437] on div "Mother" at bounding box center [194, 438] width 193 height 14
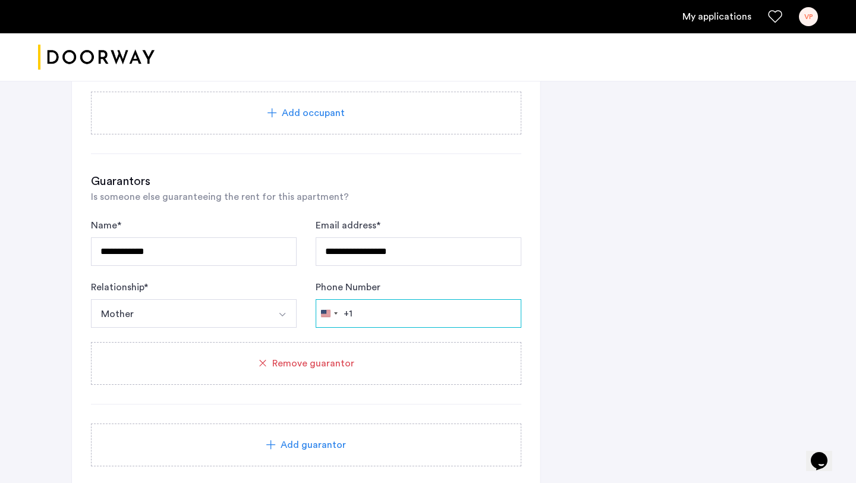
click at [400, 313] on input "Phone Number" at bounding box center [419, 313] width 206 height 29
click at [429, 282] on div "Phone Number [GEOGRAPHIC_DATA] +1 +1 244 results found [GEOGRAPHIC_DATA] +93 [G…" at bounding box center [419, 304] width 206 height 48
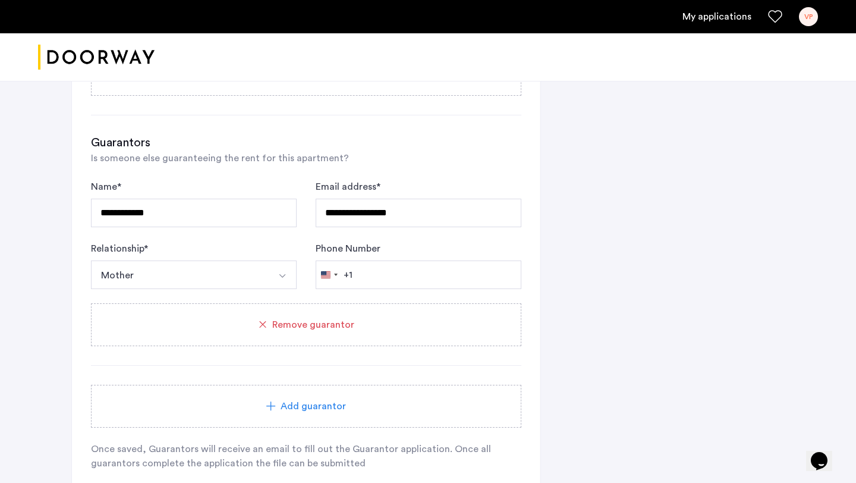
click at [661, 315] on div "**********" at bounding box center [428, 12] width 714 height 1128
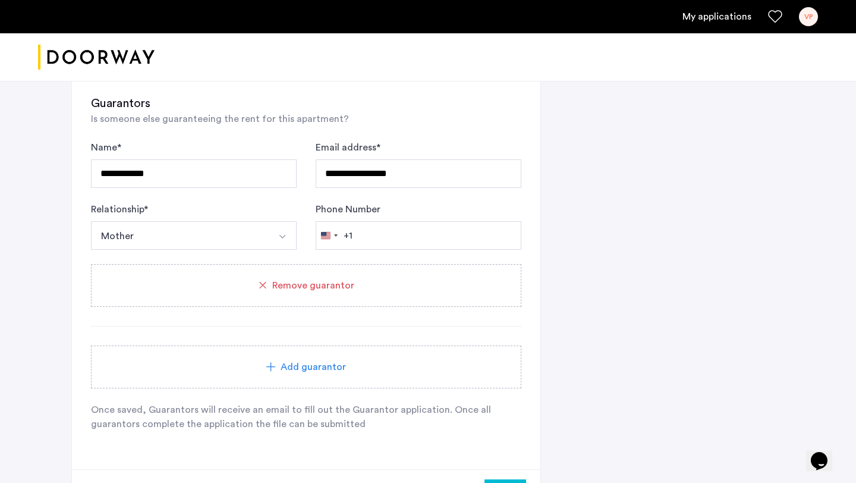
scroll to position [922, 0]
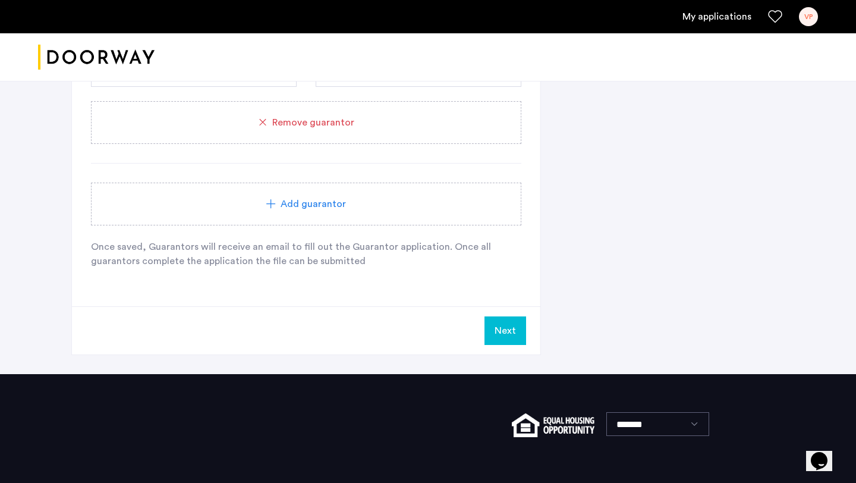
click at [500, 334] on button "Next" at bounding box center [506, 330] width 42 height 29
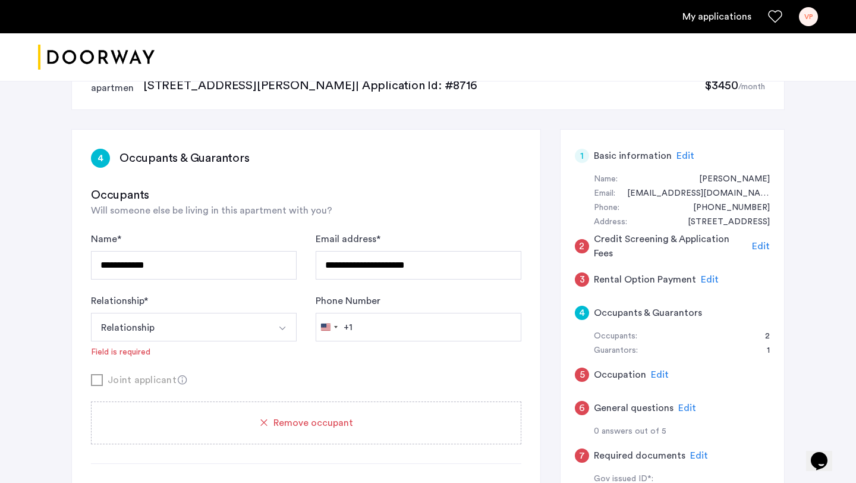
scroll to position [40, 0]
click at [231, 335] on button "Relationship" at bounding box center [180, 326] width 178 height 29
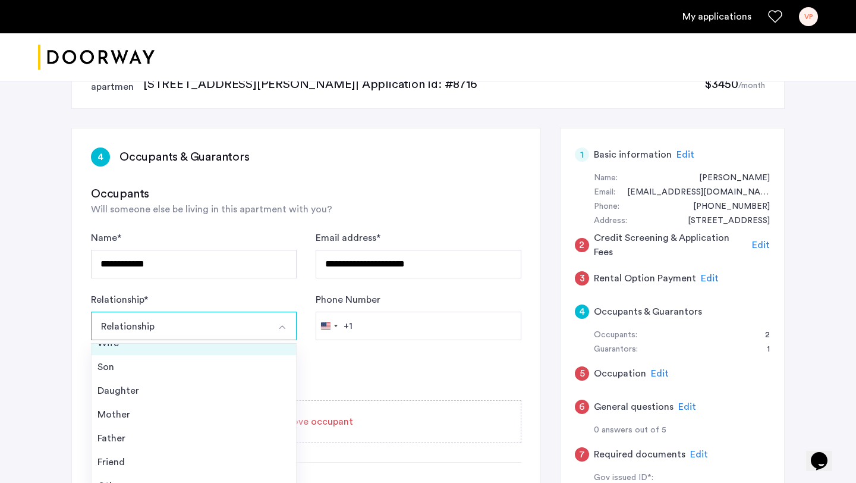
scroll to position [43, 0]
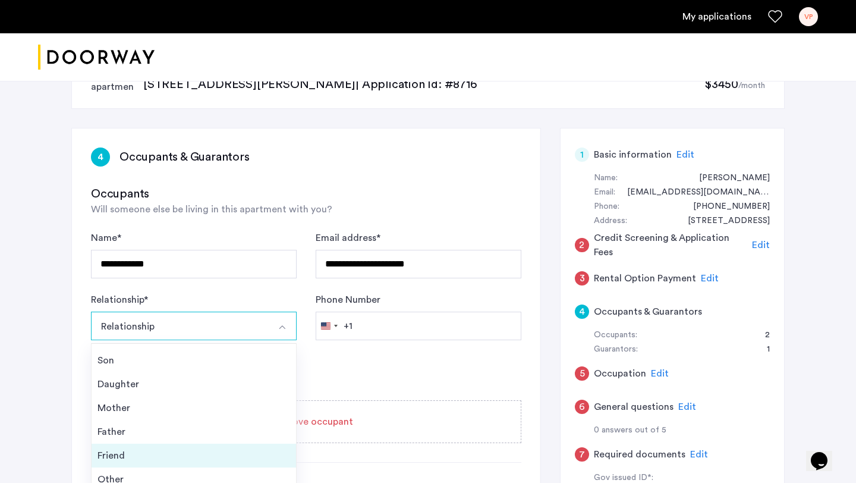
click at [145, 457] on div "Friend" at bounding box center [194, 455] width 193 height 14
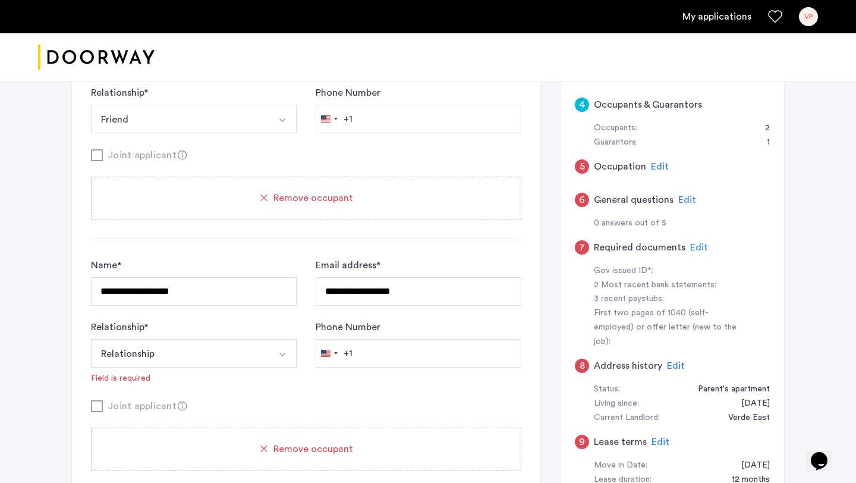
scroll to position [256, 0]
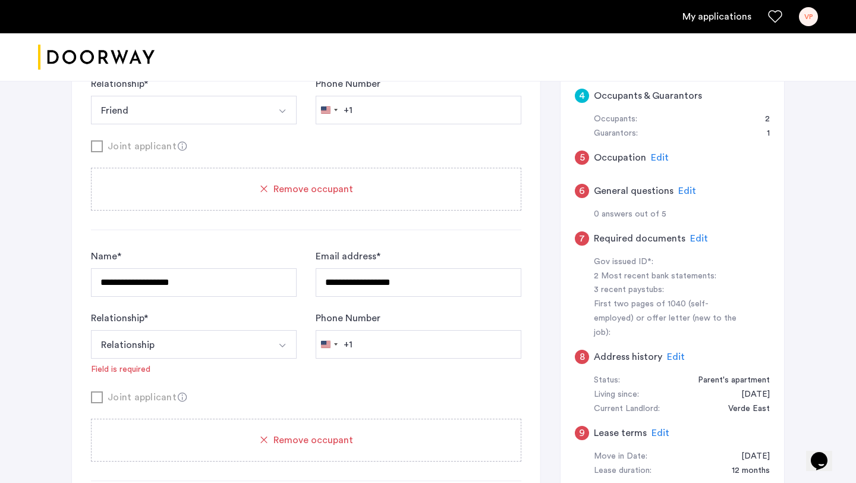
click at [219, 350] on button "Relationship" at bounding box center [180, 344] width 178 height 29
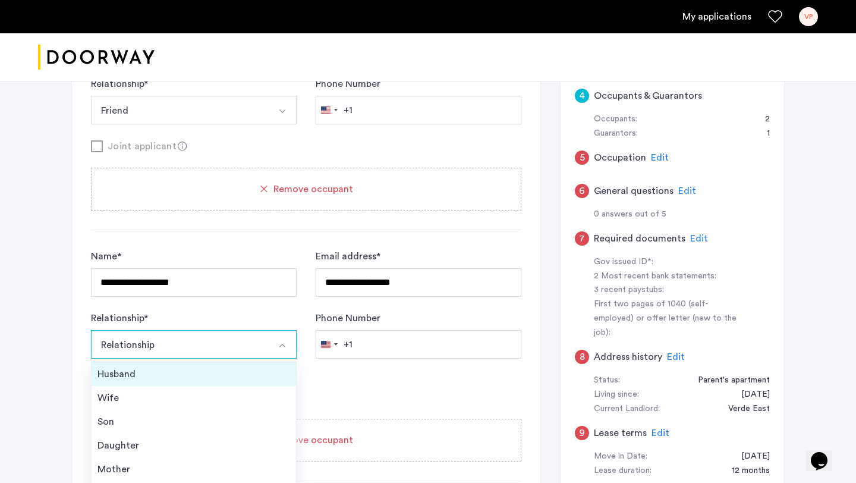
scroll to position [43, 0]
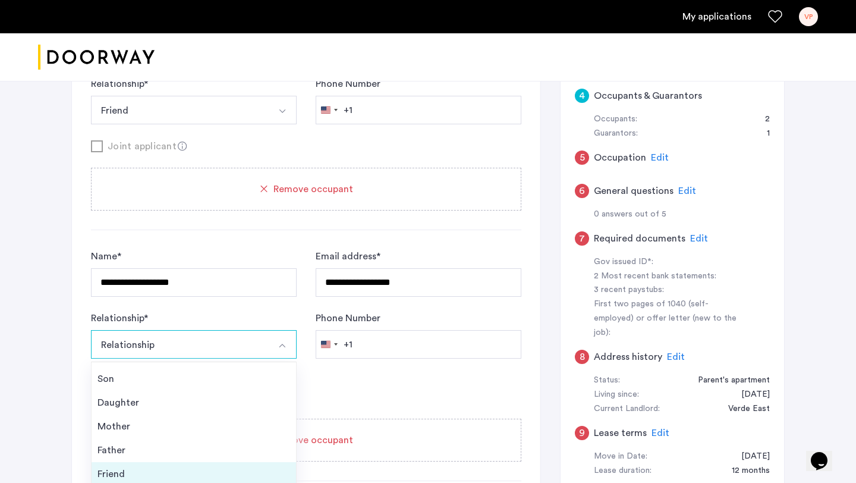
click at [128, 469] on div "Friend" at bounding box center [194, 474] width 193 height 14
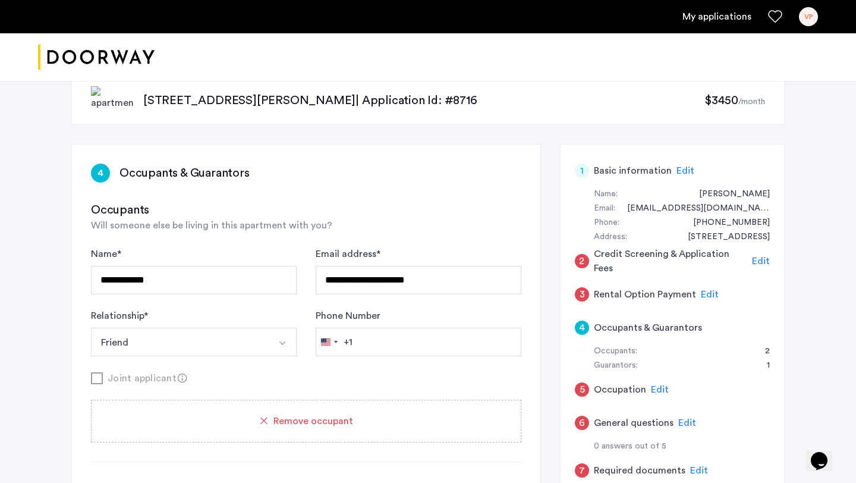
scroll to position [21, 0]
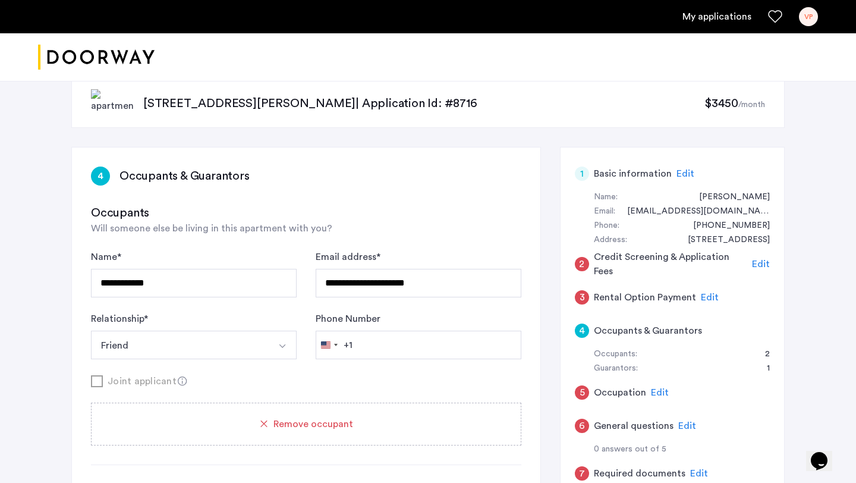
click at [759, 263] on span "Edit" at bounding box center [761, 264] width 18 height 10
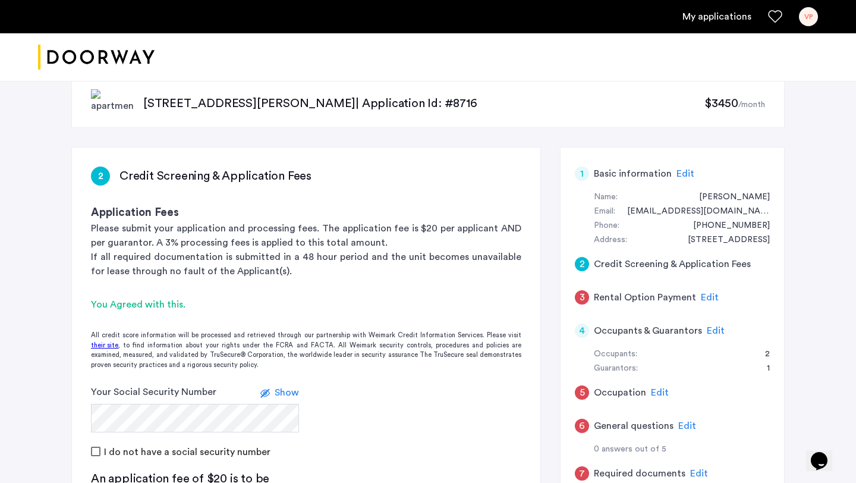
click at [705, 296] on span "Edit" at bounding box center [710, 298] width 18 height 10
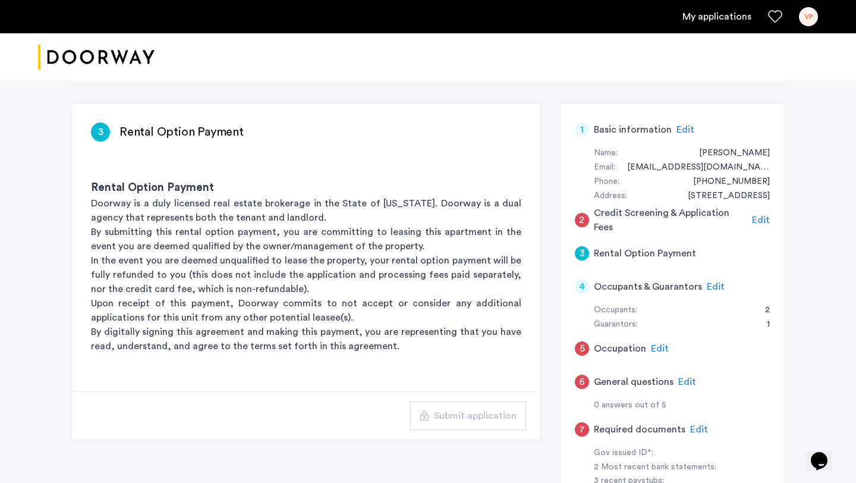
scroll to position [68, 0]
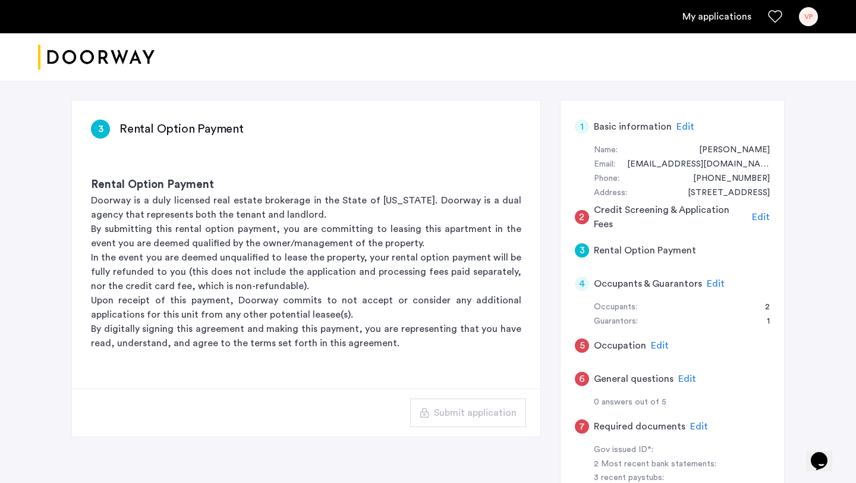
click at [654, 344] on span "Edit" at bounding box center [660, 346] width 18 height 10
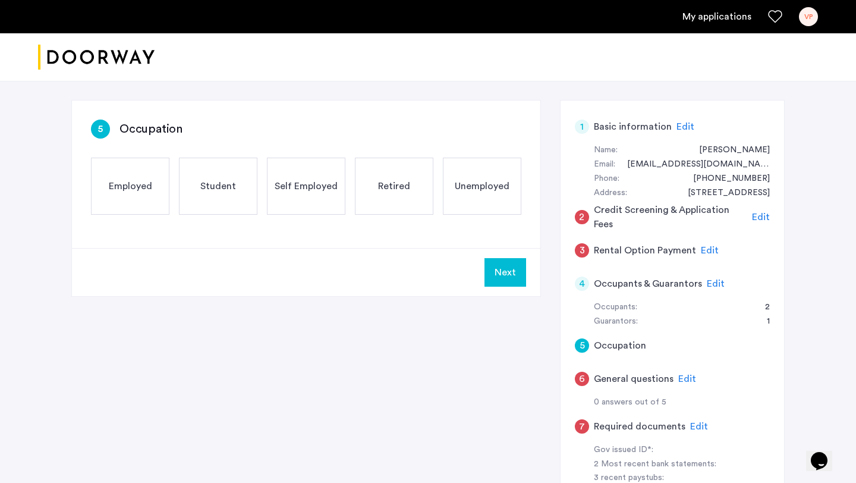
click at [130, 174] on div "Employed" at bounding box center [130, 186] width 79 height 57
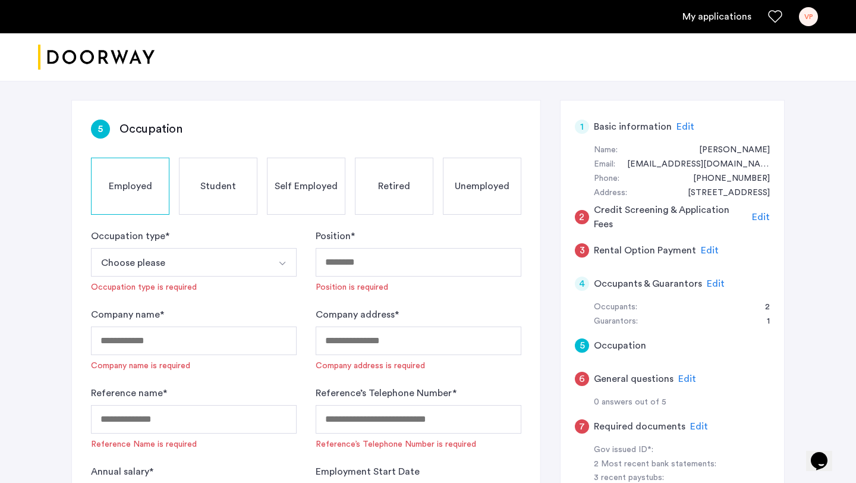
click at [161, 264] on button "Choose please" at bounding box center [180, 262] width 178 height 29
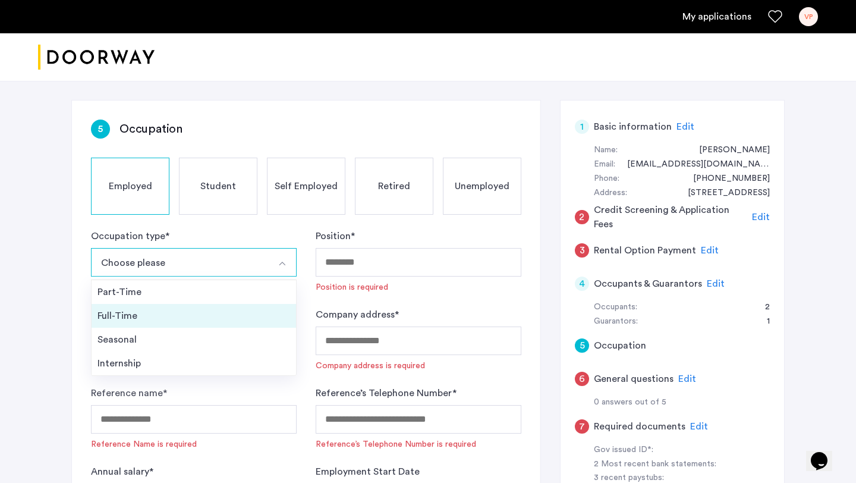
click at [140, 318] on div "Full-Time" at bounding box center [194, 316] width 193 height 14
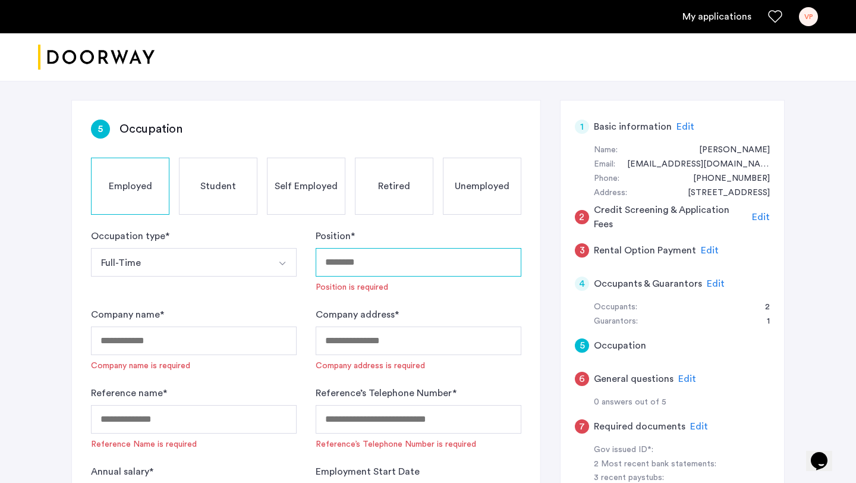
click at [356, 268] on input "Position *" at bounding box center [419, 262] width 206 height 29
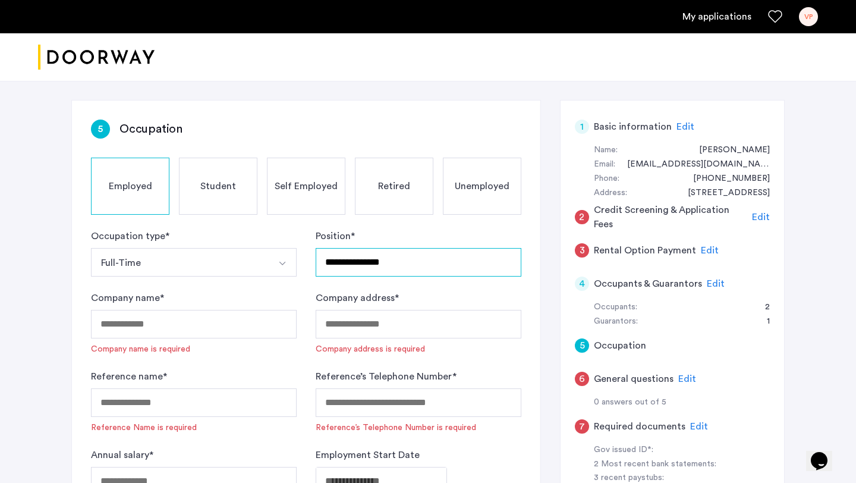
type input "**********"
click at [167, 325] on input "Company name *" at bounding box center [194, 324] width 206 height 29
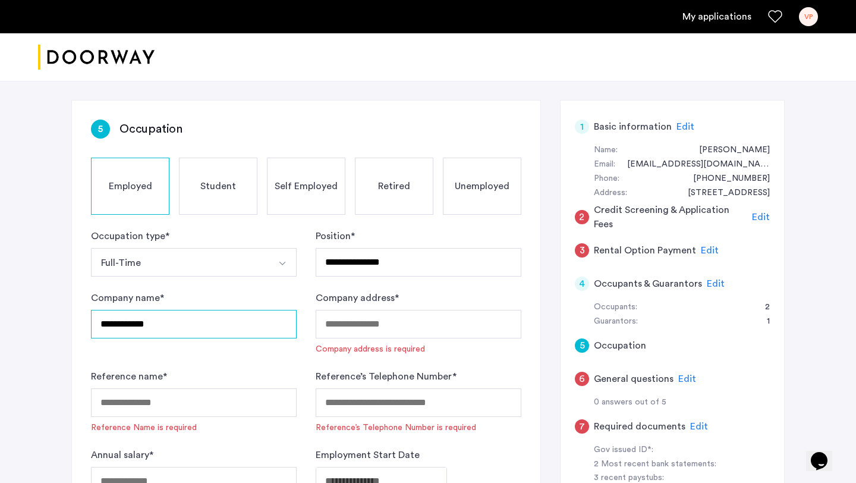
type input "**********"
click at [397, 331] on input "Company address *" at bounding box center [419, 324] width 206 height 29
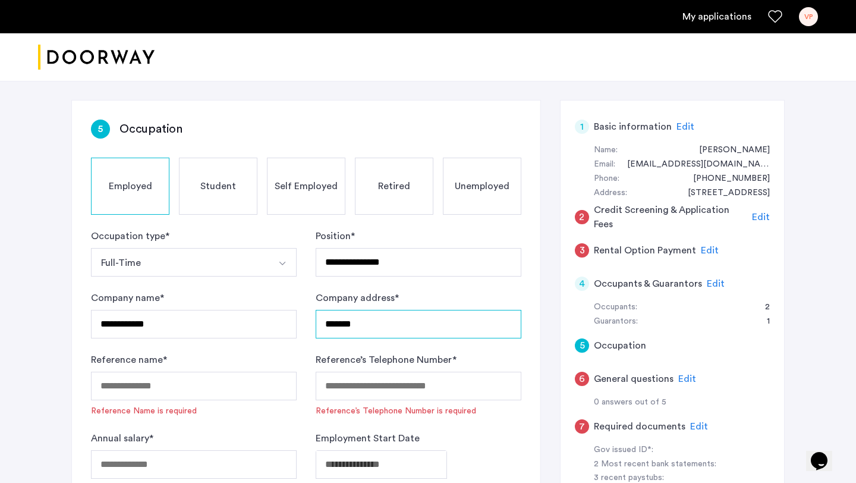
drag, startPoint x: 382, startPoint y: 330, endPoint x: 288, endPoint y: 319, distance: 94.6
click at [288, 320] on form "**********" at bounding box center [306, 362] width 431 height 266
paste input "**********"
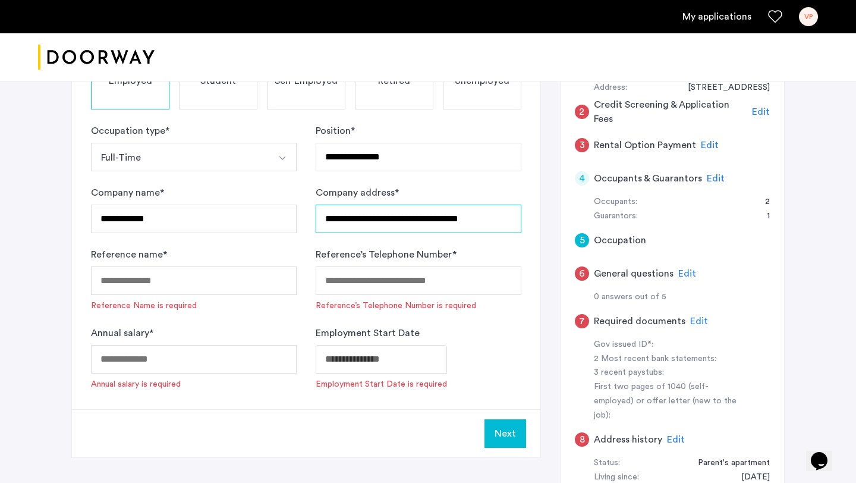
scroll to position [188, 0]
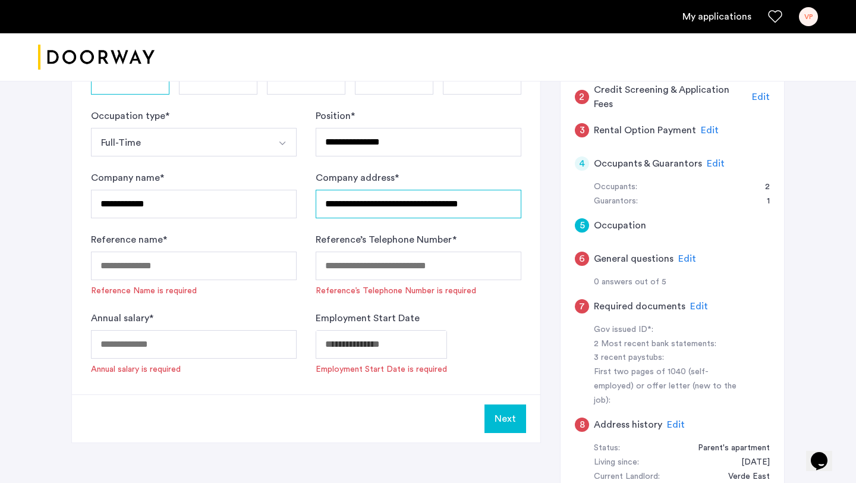
type input "**********"
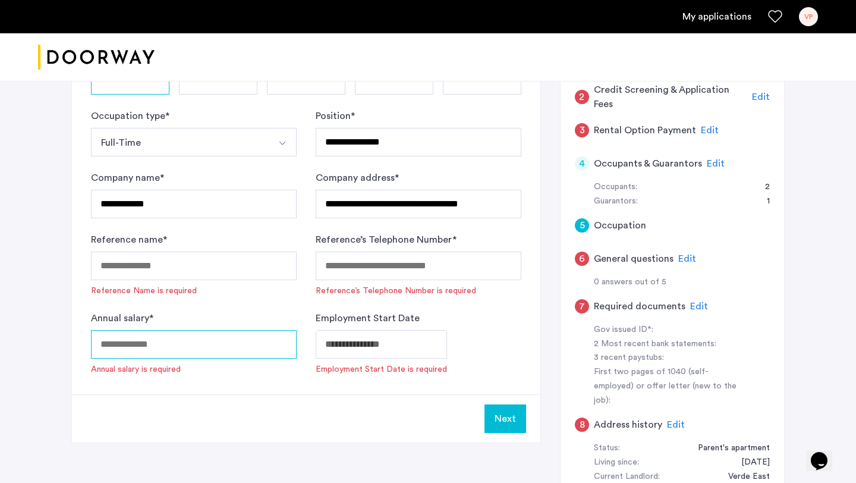
click at [246, 340] on input "Annual salary *" at bounding box center [194, 344] width 206 height 29
type input "*****"
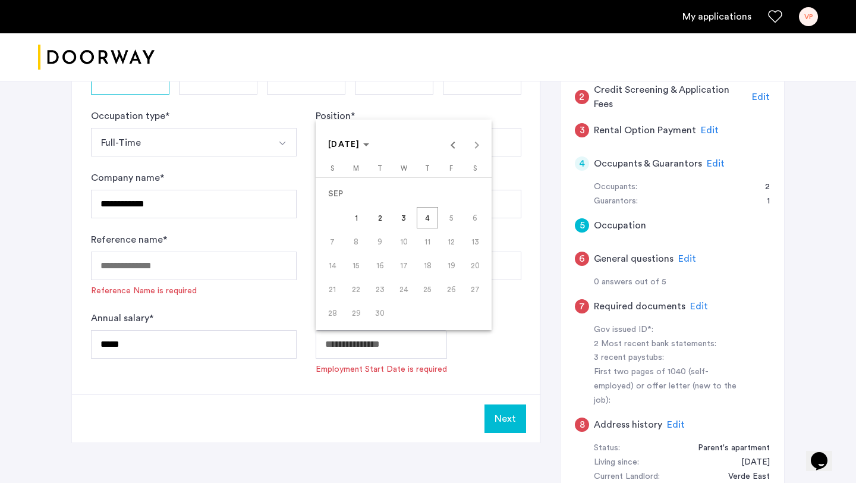
click at [365, 295] on body "**********" at bounding box center [428, 53] width 856 height 483
click at [453, 268] on span "19" at bounding box center [451, 265] width 21 height 21
click at [449, 271] on span "19" at bounding box center [451, 265] width 21 height 21
click at [356, 289] on span "22" at bounding box center [356, 288] width 21 height 21
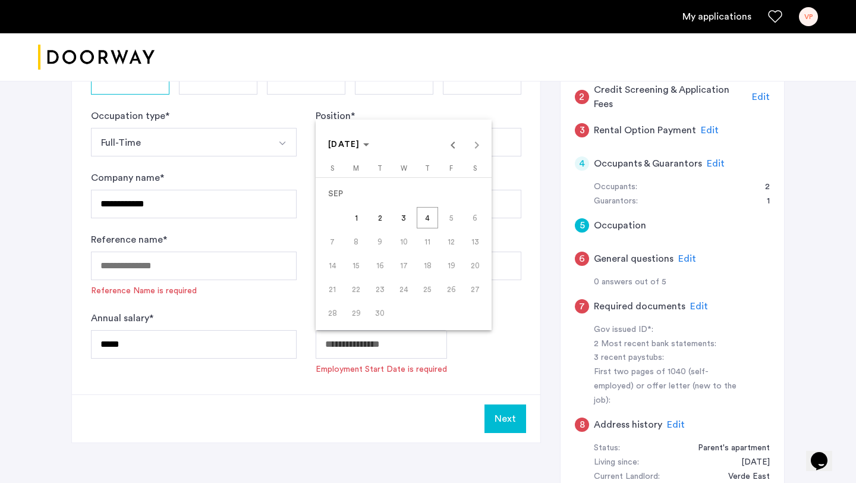
click at [356, 289] on span "22" at bounding box center [356, 288] width 21 height 21
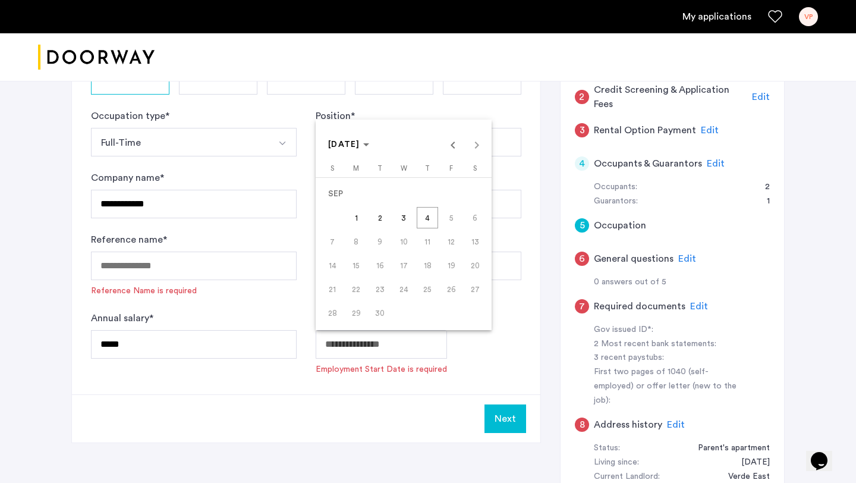
click at [356, 289] on span "22" at bounding box center [356, 288] width 21 height 21
click at [423, 221] on span "4" at bounding box center [427, 217] width 21 height 21
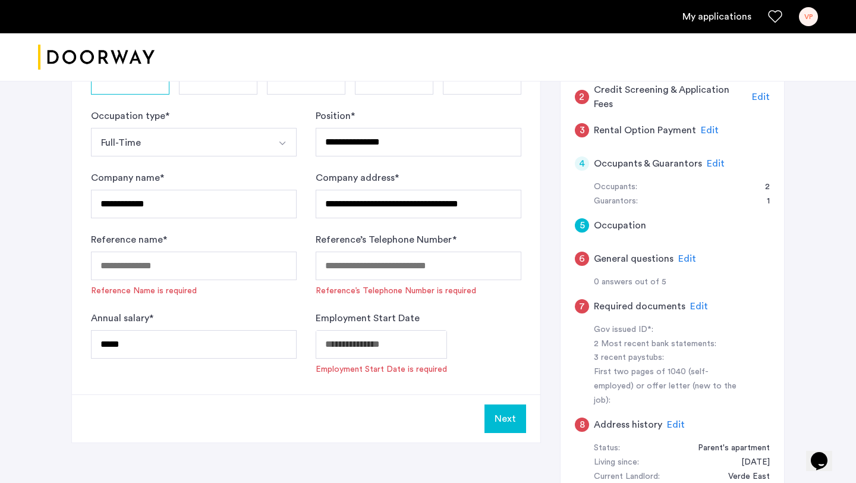
type input "**********"
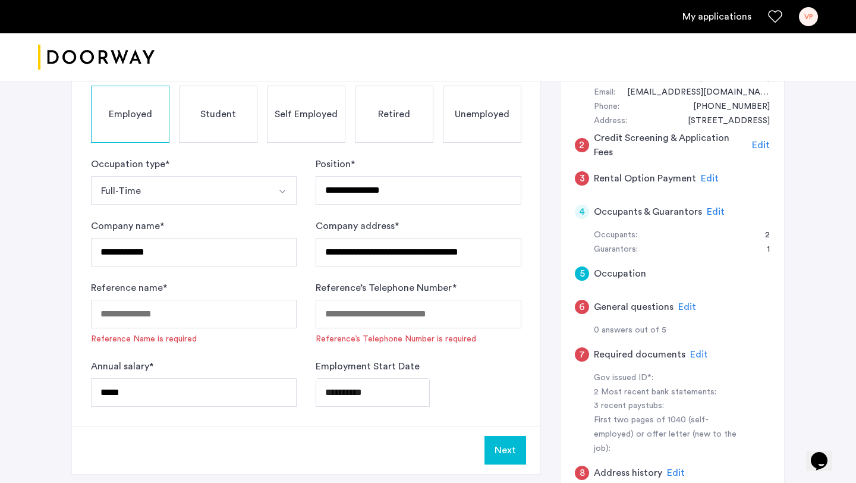
scroll to position [137, 0]
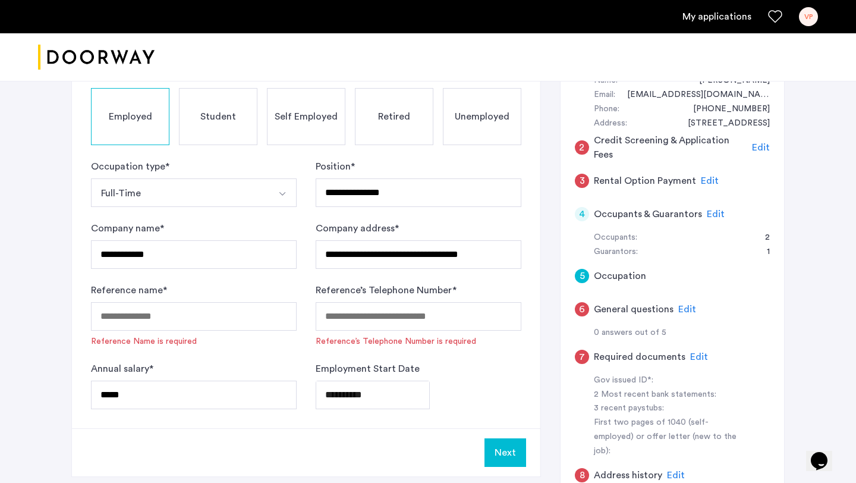
click at [684, 310] on span "Edit" at bounding box center [688, 310] width 18 height 10
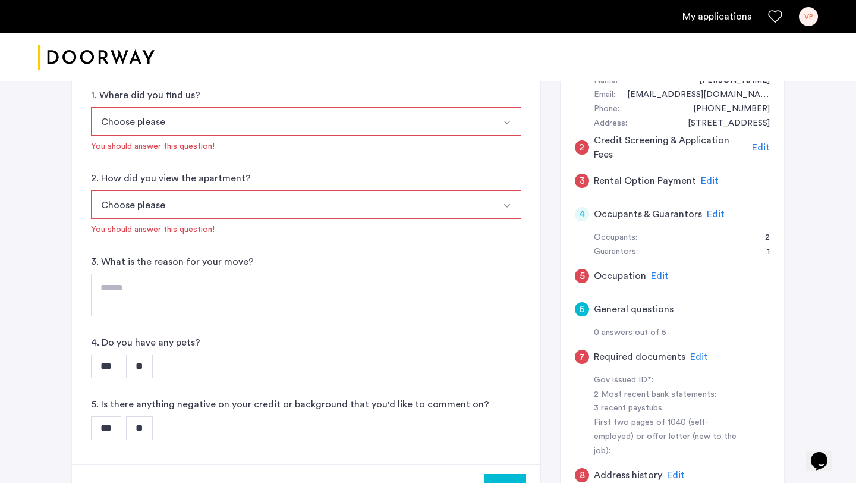
click at [266, 125] on button "Choose please" at bounding box center [292, 121] width 403 height 29
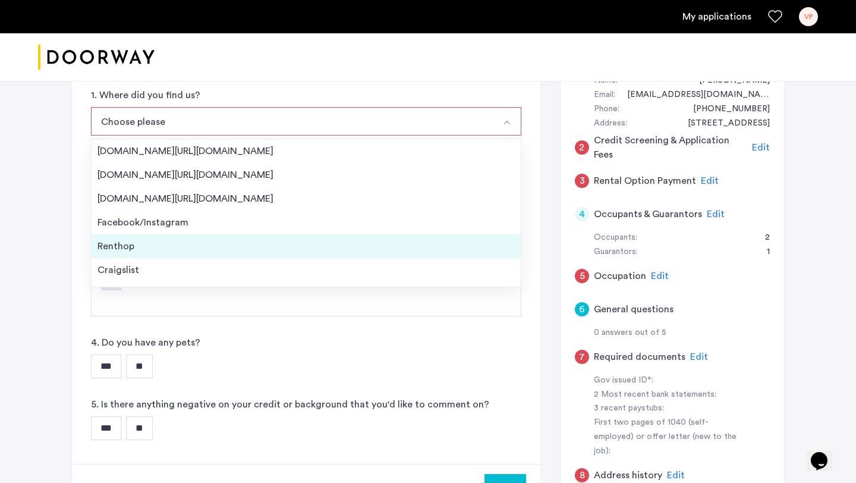
click at [180, 244] on div "Renthop" at bounding box center [307, 246] width 418 height 14
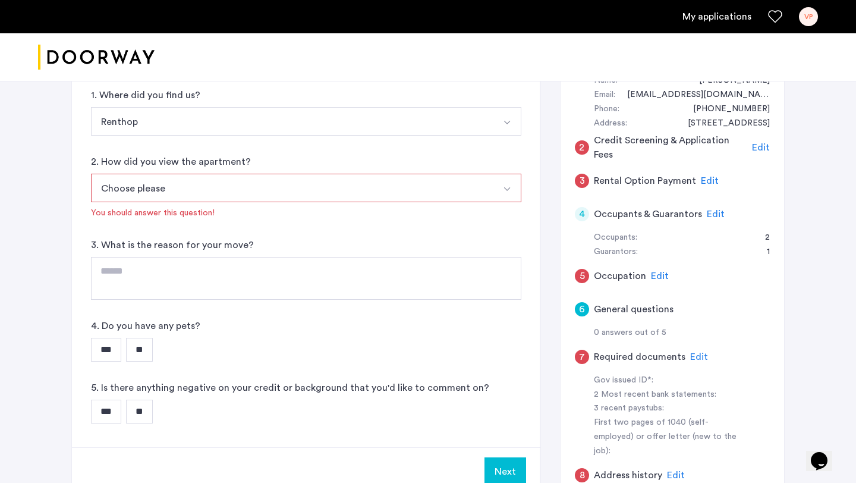
click at [193, 178] on button "Choose please" at bounding box center [292, 188] width 403 height 29
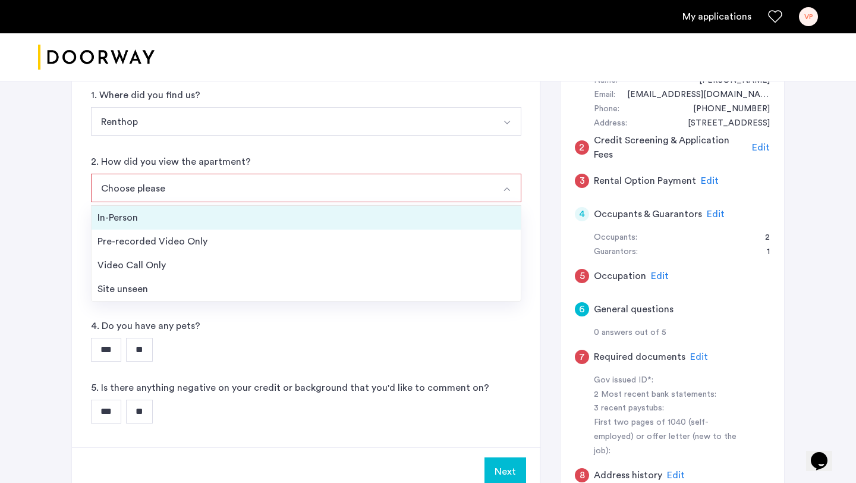
click at [161, 212] on div "In-Person" at bounding box center [307, 218] width 418 height 14
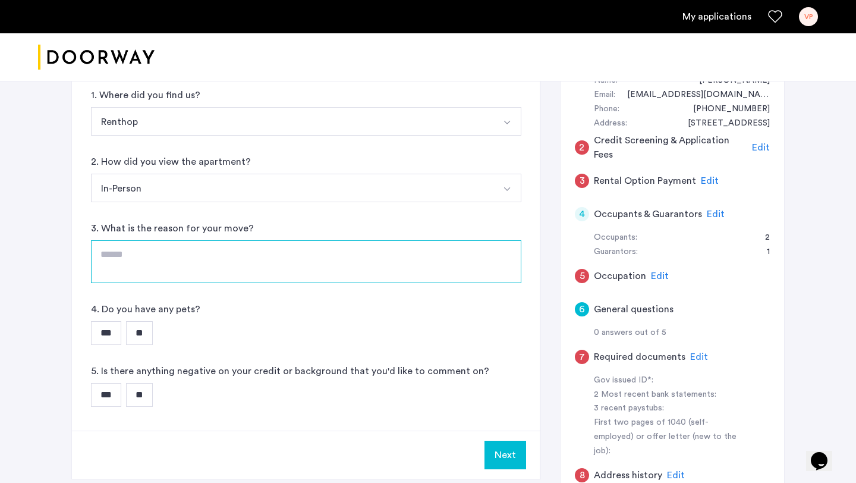
click at [155, 258] on textarea at bounding box center [306, 261] width 431 height 43
type textarea "****"
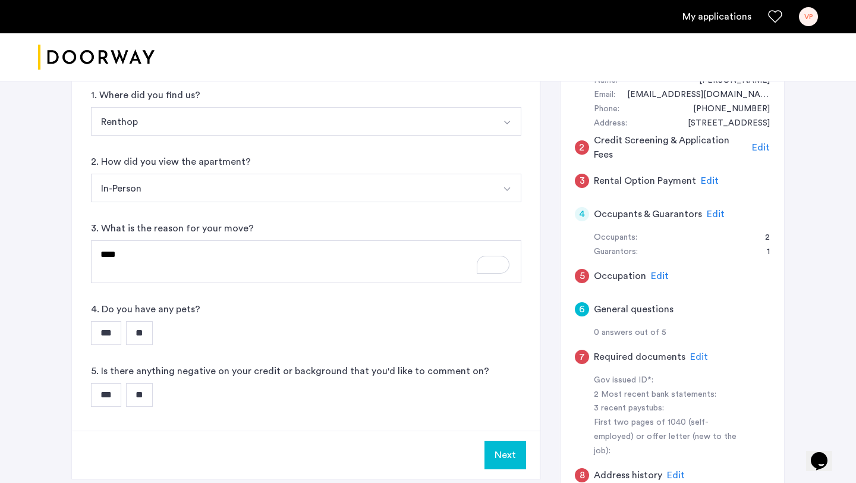
click at [137, 340] on input "**" at bounding box center [139, 333] width 27 height 24
click at [145, 395] on input "**" at bounding box center [139, 395] width 27 height 24
click at [698, 356] on span "Edit" at bounding box center [699, 357] width 18 height 10
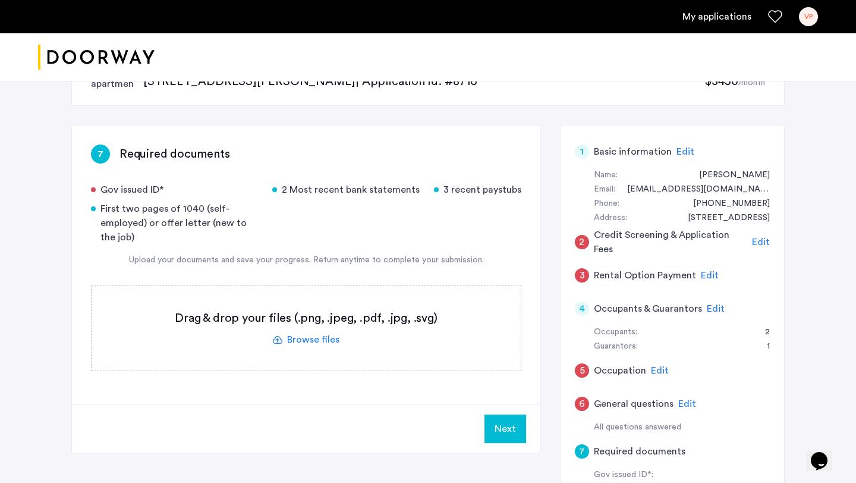
scroll to position [42, 0]
click at [302, 340] on label at bounding box center [306, 329] width 429 height 84
click at [0, 0] on input "file" at bounding box center [0, 0] width 0 height 0
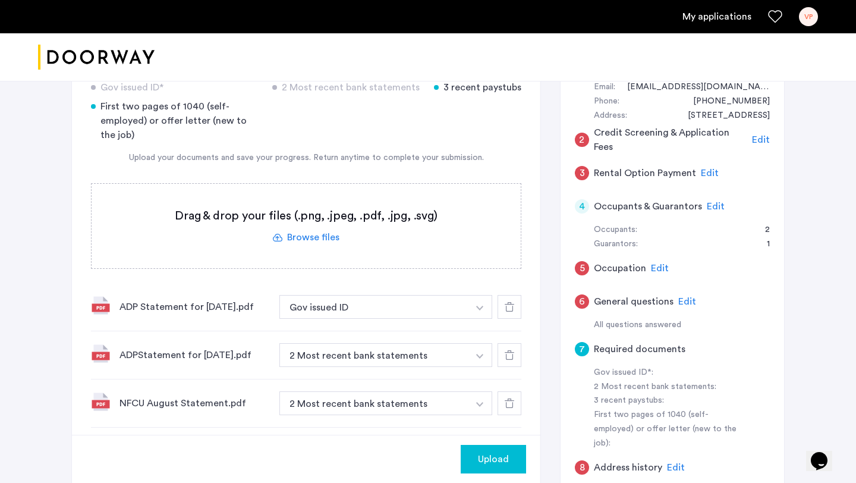
scroll to position [147, 0]
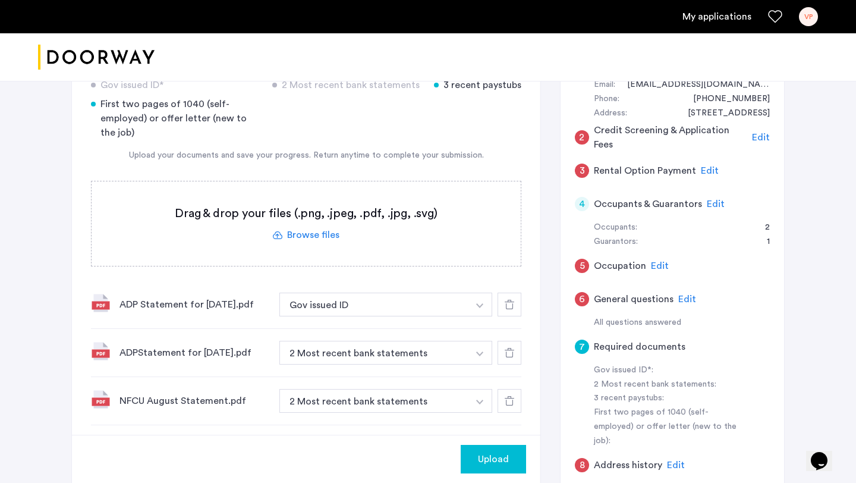
click at [513, 306] on use at bounding box center [510, 305] width 10 height 10
click at [511, 306] on icon at bounding box center [510, 305] width 10 height 10
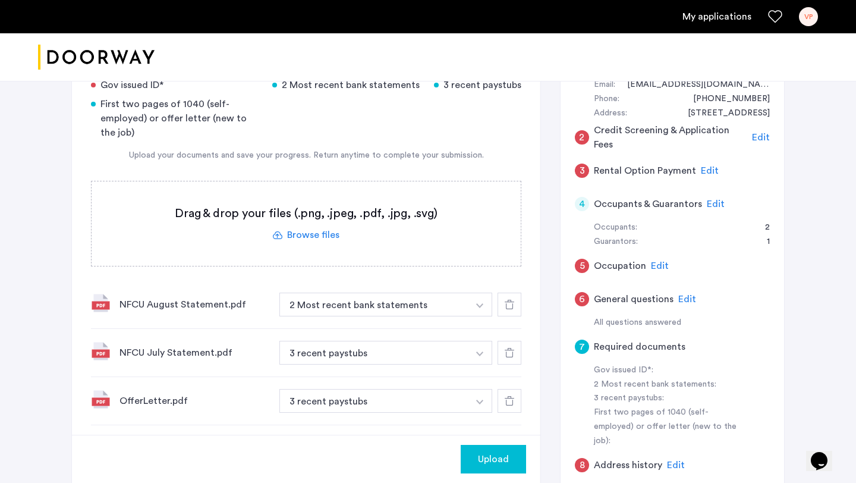
click at [511, 306] on icon at bounding box center [510, 305] width 10 height 10
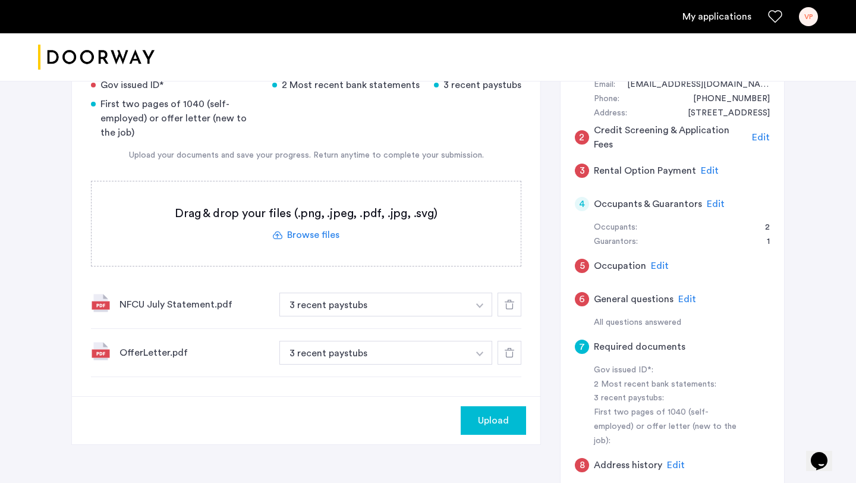
click at [511, 306] on icon at bounding box center [510, 305] width 10 height 10
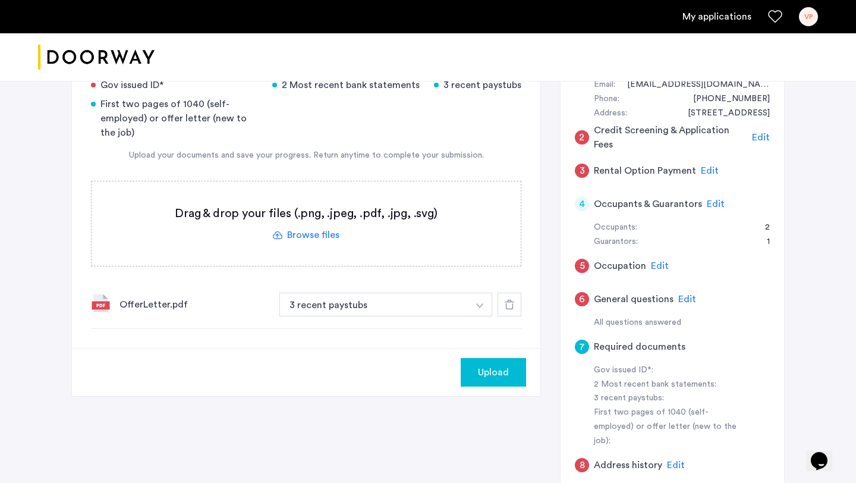
click at [511, 306] on icon at bounding box center [510, 305] width 10 height 10
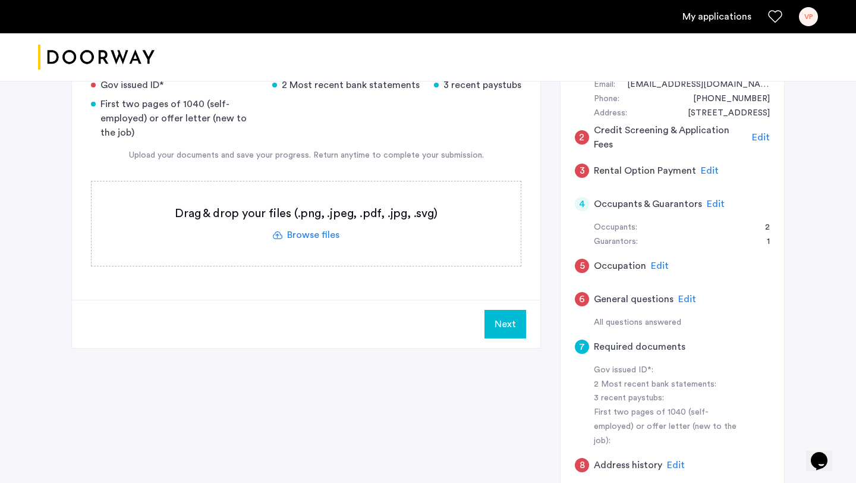
click at [316, 233] on label at bounding box center [306, 223] width 429 height 84
click at [0, 0] on input "file" at bounding box center [0, 0] width 0 height 0
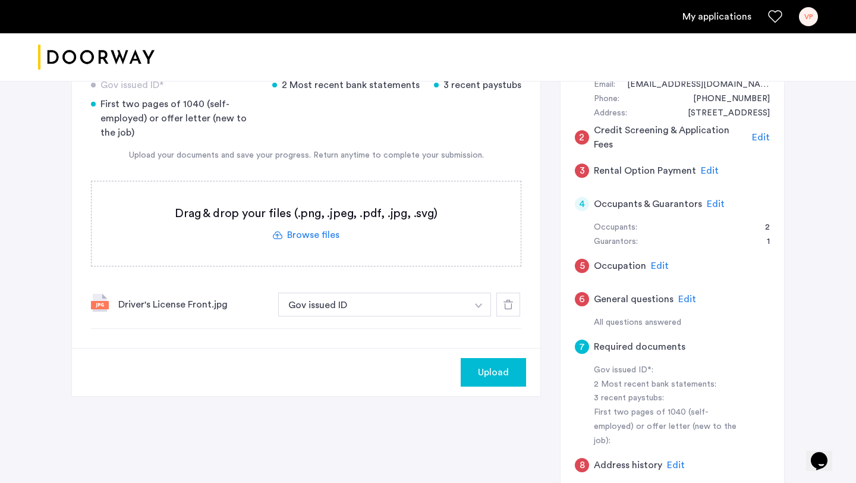
click at [329, 234] on label at bounding box center [306, 223] width 429 height 84
click at [0, 0] on input "file" at bounding box center [0, 0] width 0 height 0
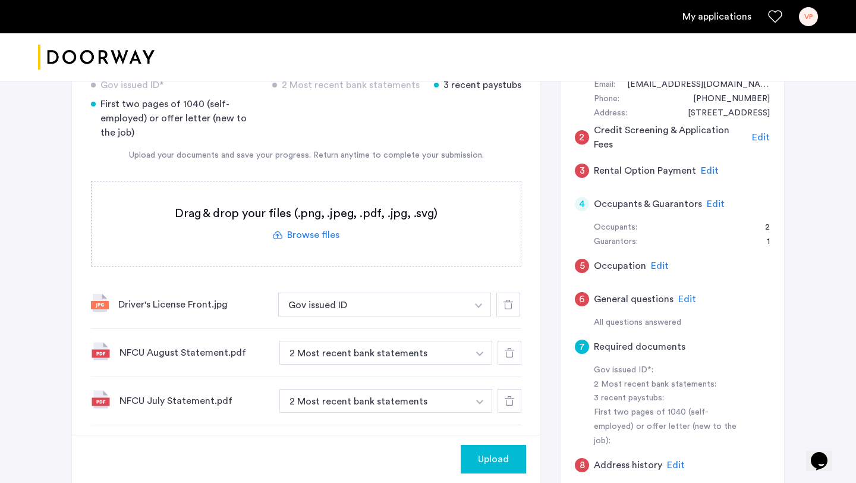
click at [325, 231] on label at bounding box center [306, 223] width 429 height 84
click at [0, 0] on input "file" at bounding box center [0, 0] width 0 height 0
click at [312, 232] on label at bounding box center [306, 223] width 429 height 84
click at [0, 0] on input "file" at bounding box center [0, 0] width 0 height 0
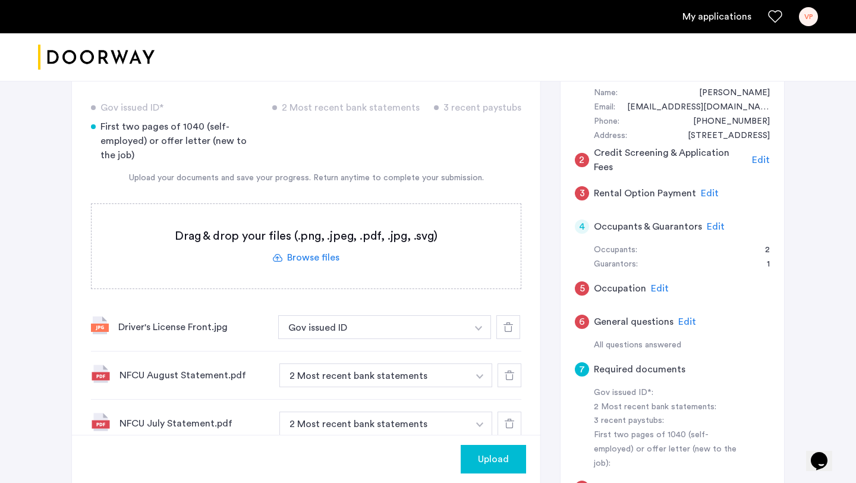
scroll to position [122, 0]
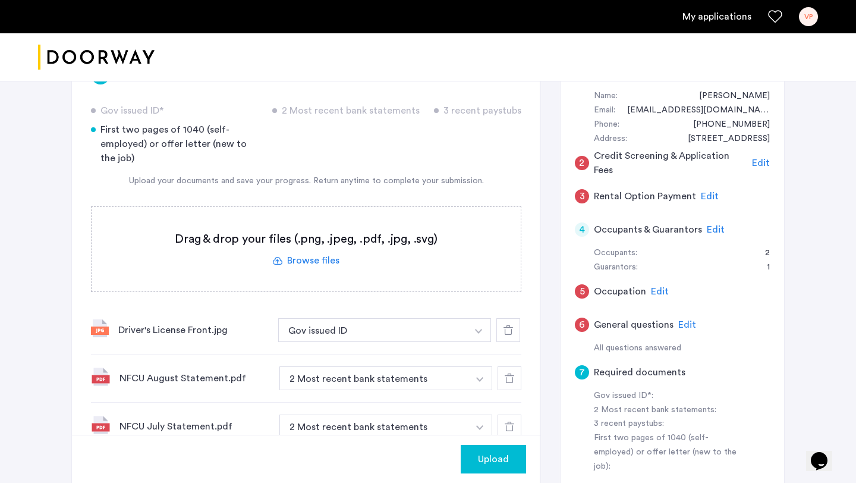
click at [294, 261] on label at bounding box center [306, 249] width 429 height 84
click at [0, 0] on input "file" at bounding box center [0, 0] width 0 height 0
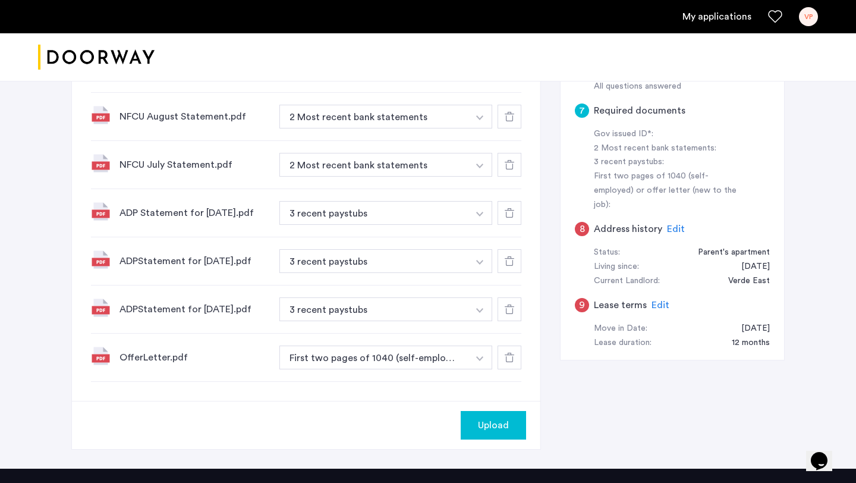
scroll to position [384, 0]
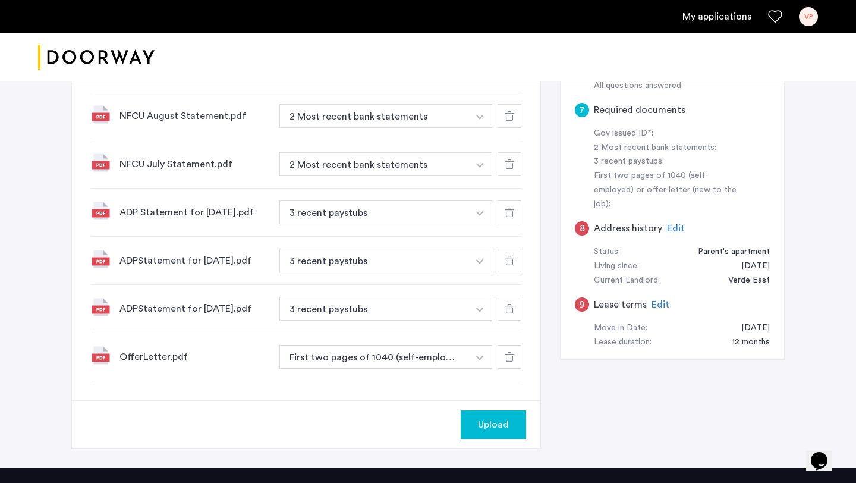
click at [473, 366] on button "button" at bounding box center [480, 357] width 24 height 24
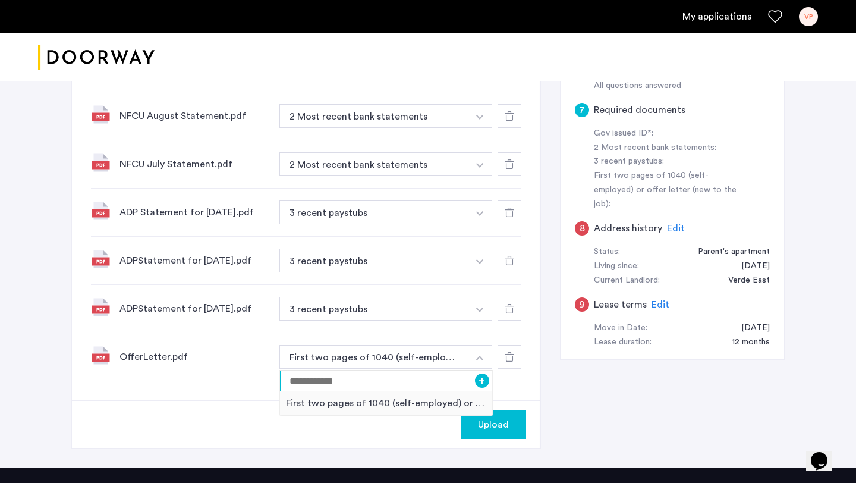
click at [437, 386] on input at bounding box center [386, 381] width 212 height 21
type input "**********"
click at [480, 383] on button "+" at bounding box center [482, 380] width 14 height 14
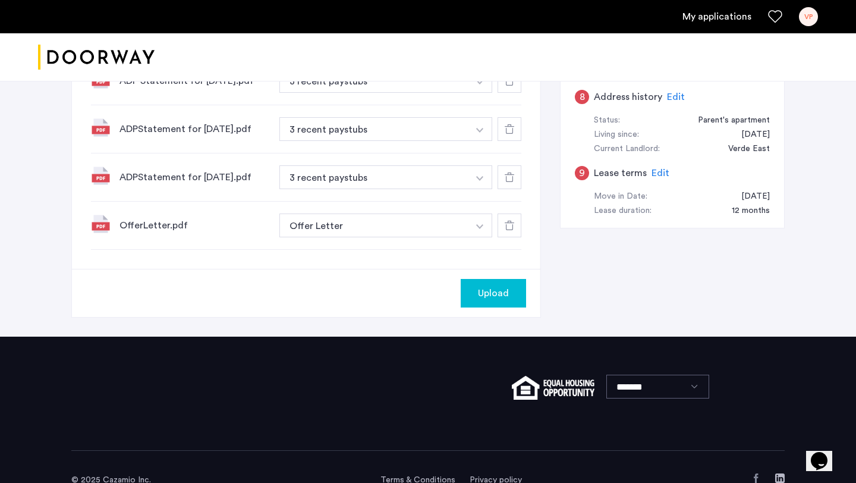
scroll to position [547, 0]
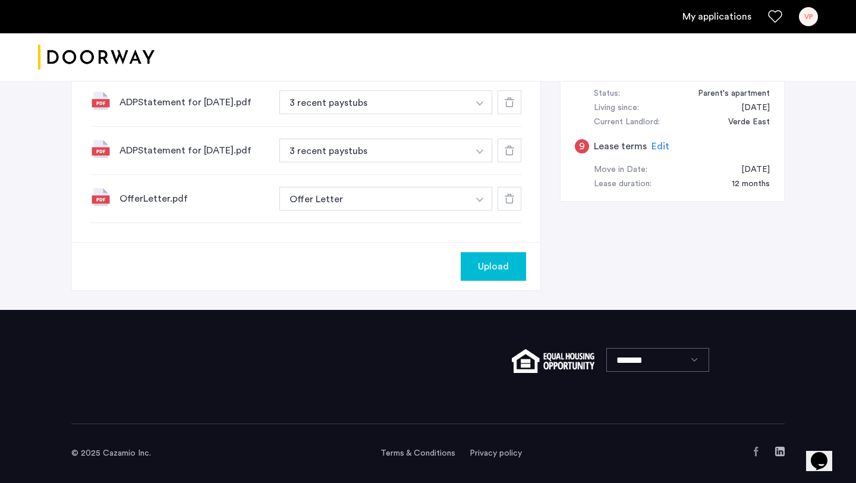
click at [473, 199] on button "button" at bounding box center [480, 199] width 24 height 24
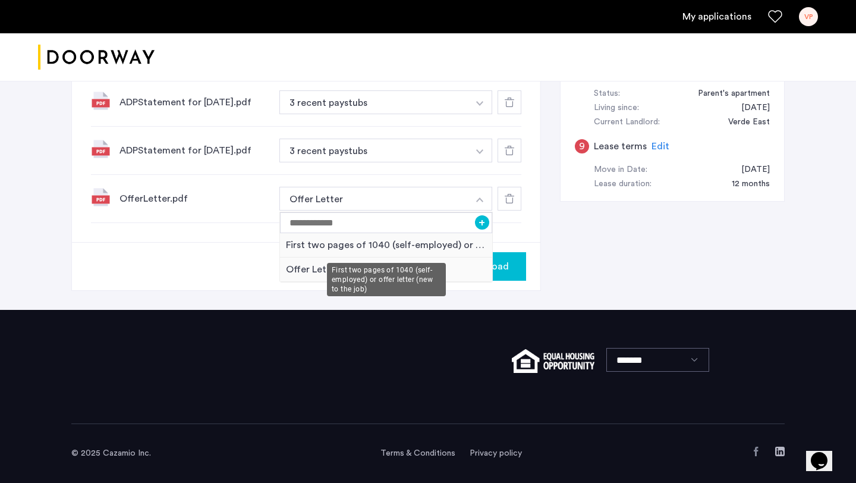
click at [445, 247] on div "First two pages of 1040 (self-employed) or offer letter (new to the job)" at bounding box center [386, 245] width 212 height 24
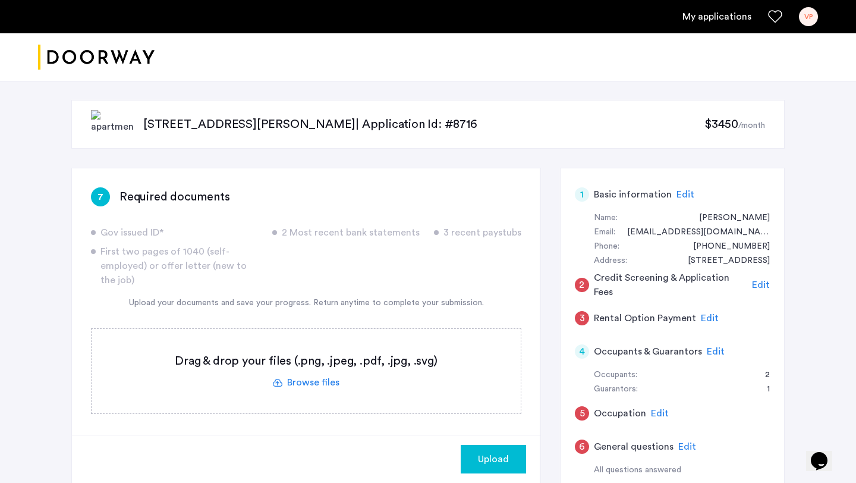
scroll to position [11, 0]
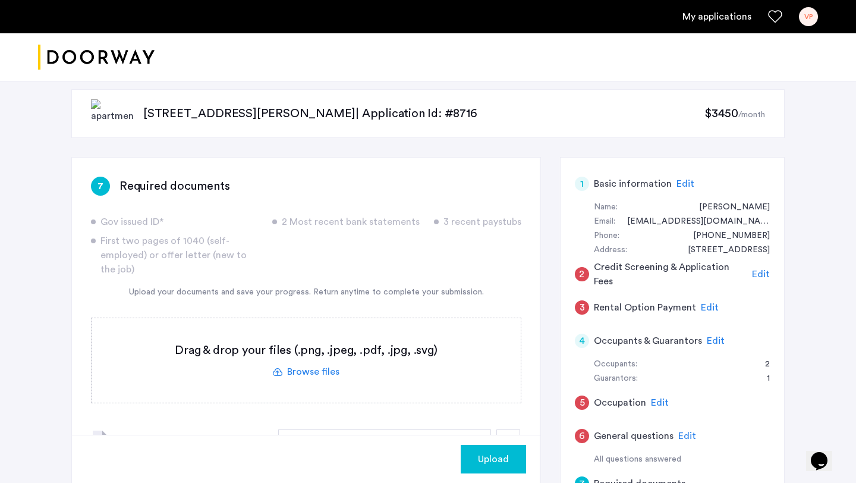
click at [485, 454] on span "Upload" at bounding box center [493, 459] width 31 height 14
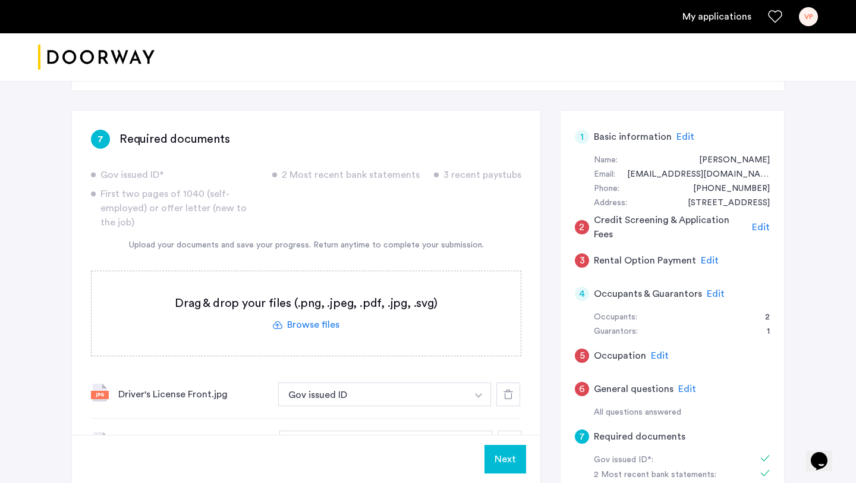
scroll to position [0, 0]
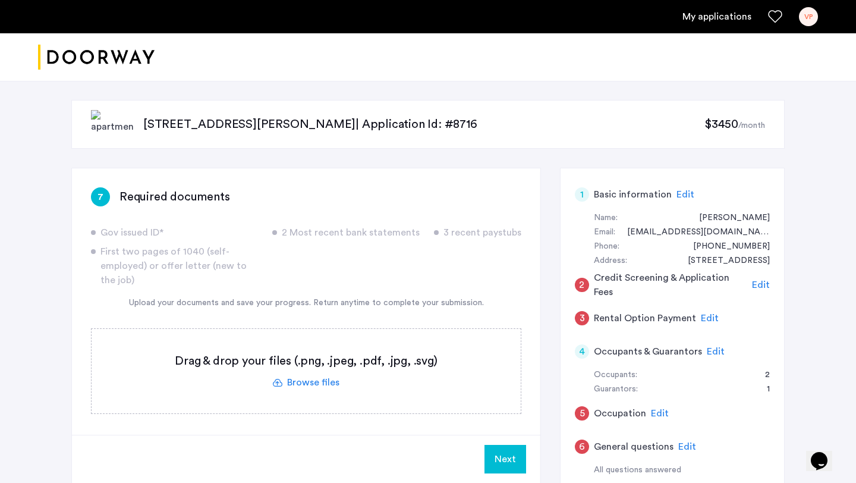
click at [761, 282] on span "Edit" at bounding box center [761, 285] width 18 height 10
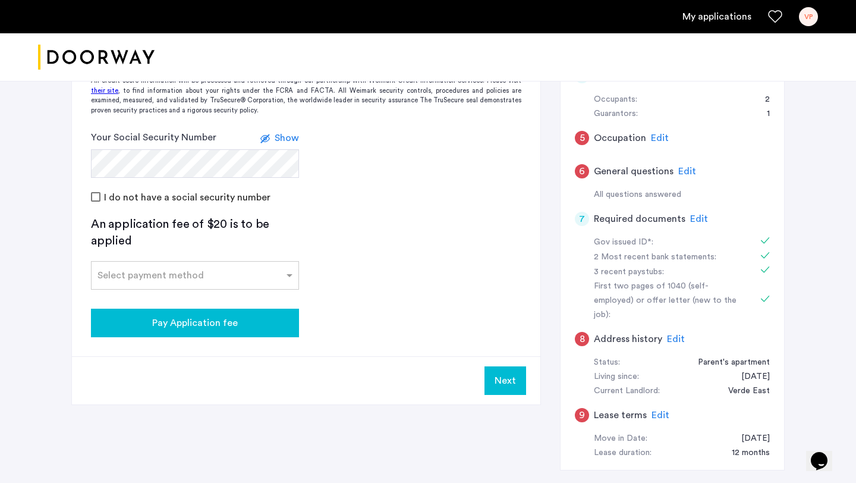
scroll to position [280, 0]
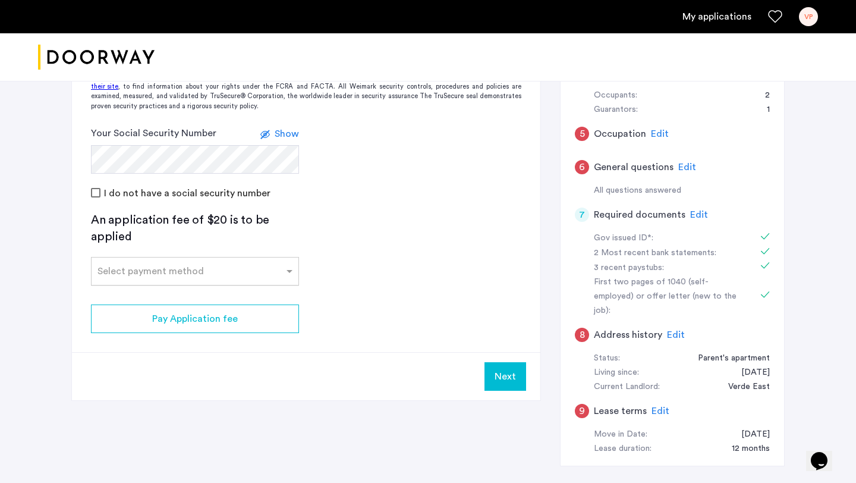
click at [252, 269] on input "text" at bounding box center [183, 269] width 171 height 8
click at [185, 294] on div "Credit Card" at bounding box center [195, 297] width 207 height 24
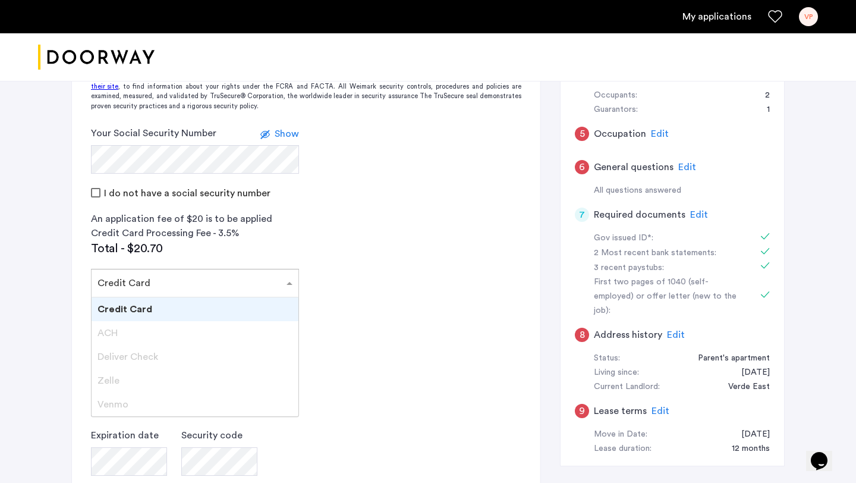
click at [146, 290] on div "× Credit Card" at bounding box center [124, 283] width 53 height 14
click at [141, 311] on span "Credit Card" at bounding box center [125, 310] width 55 height 10
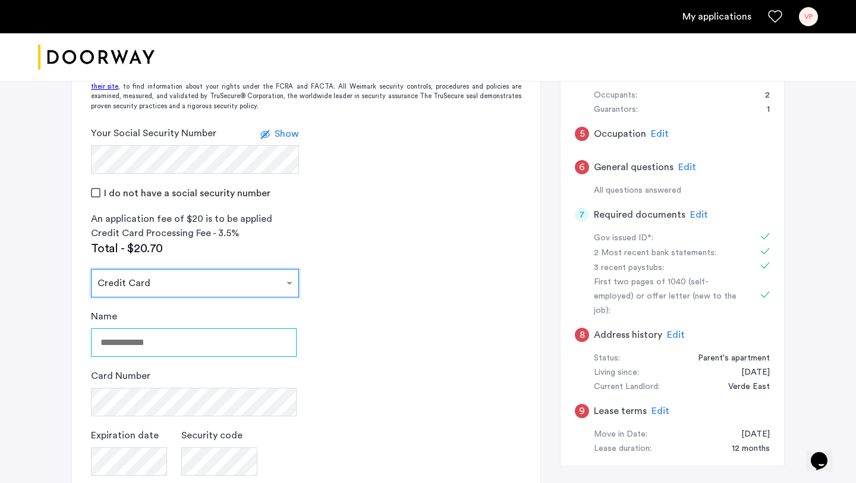
click at [129, 349] on input "Name" at bounding box center [194, 342] width 206 height 29
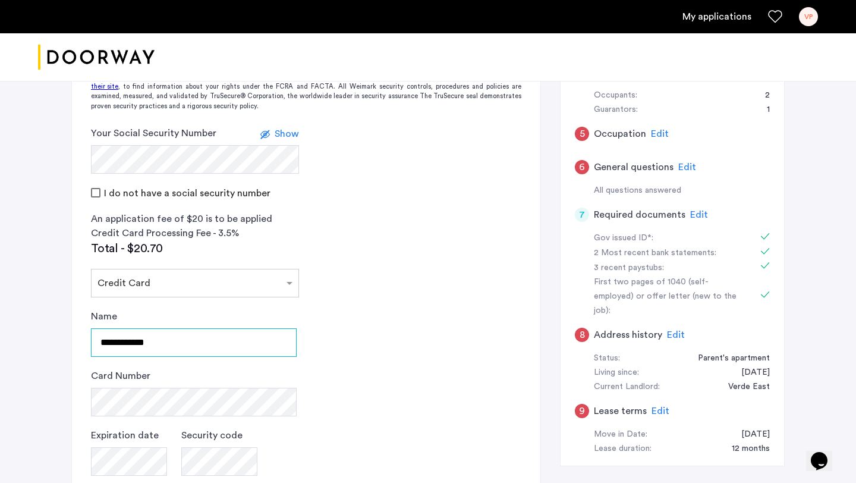
type input "**********"
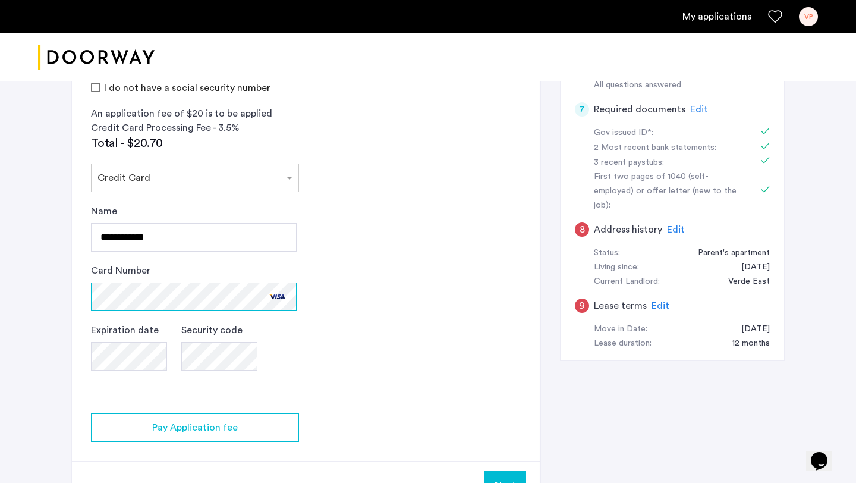
scroll to position [397, 0]
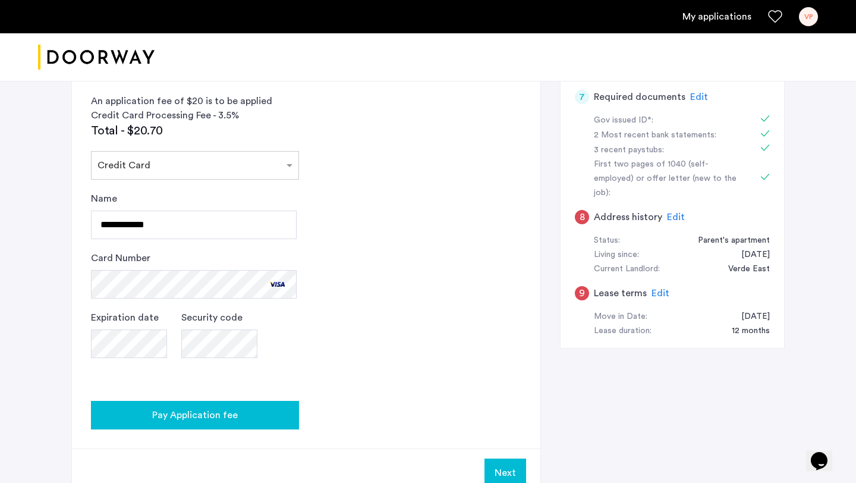
click at [247, 418] on div "Pay Application fee" at bounding box center [195, 415] width 189 height 14
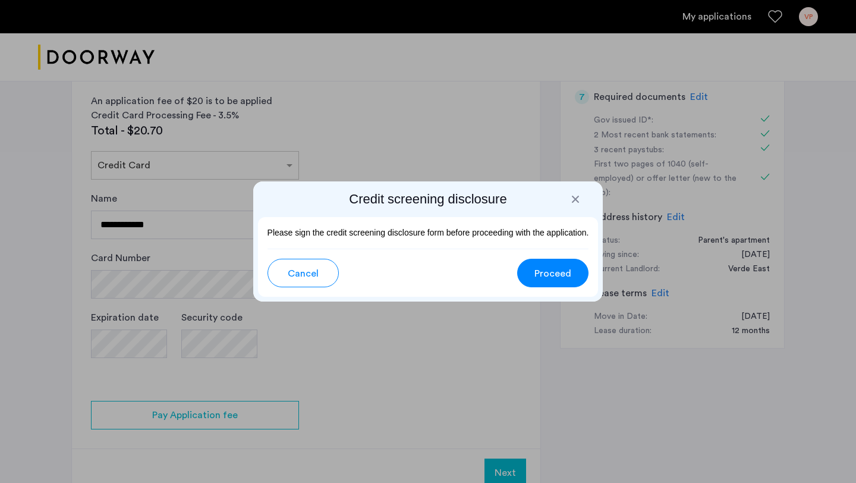
click at [538, 278] on span "Proceed" at bounding box center [553, 273] width 37 height 14
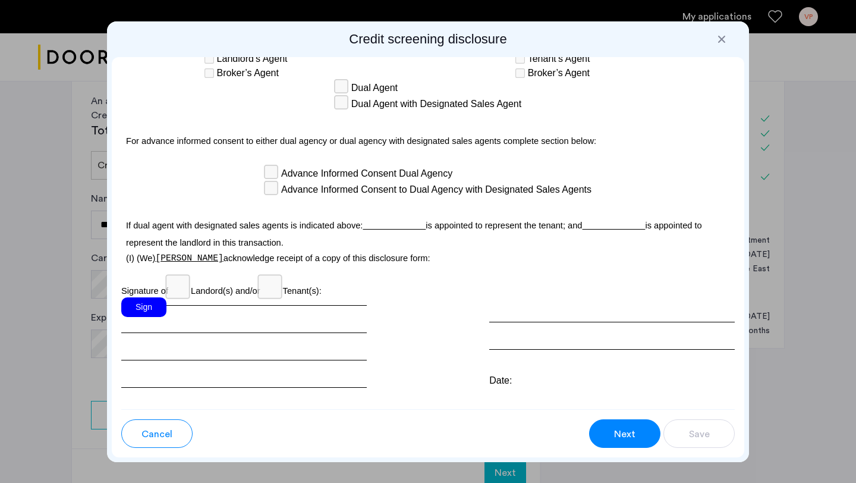
scroll to position [3461, 0]
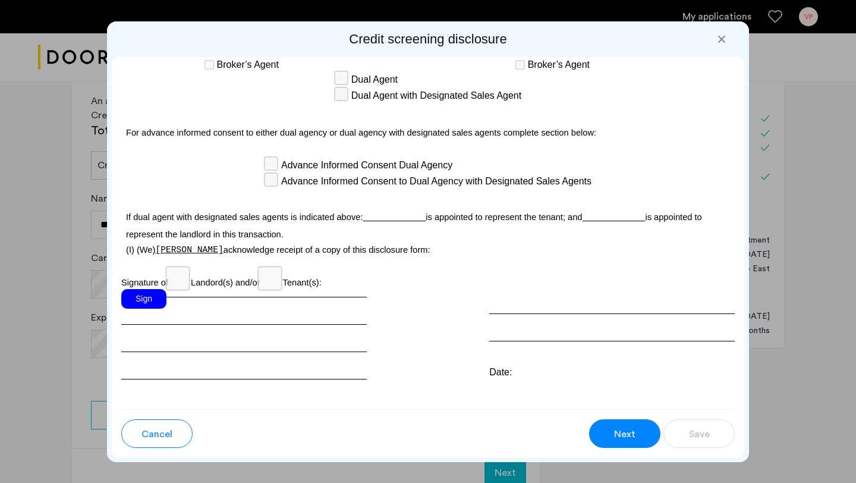
click at [146, 289] on div "Sign" at bounding box center [143, 299] width 45 height 20
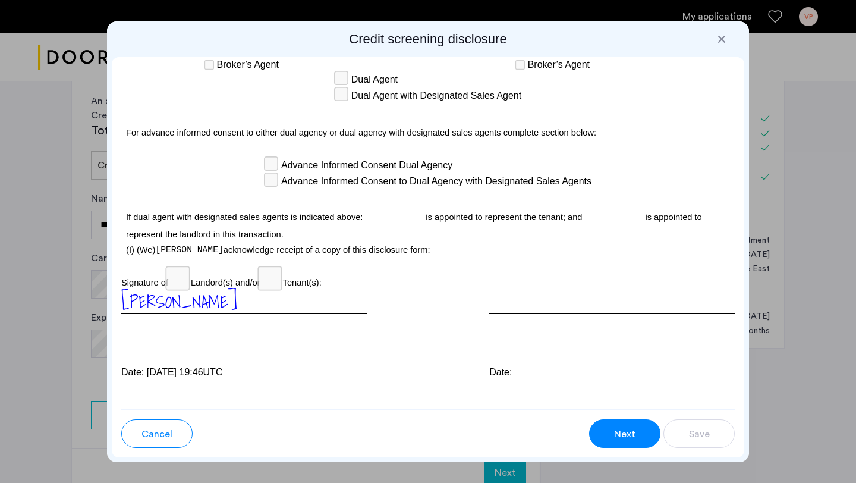
click at [603, 433] on button "Next" at bounding box center [624, 433] width 71 height 29
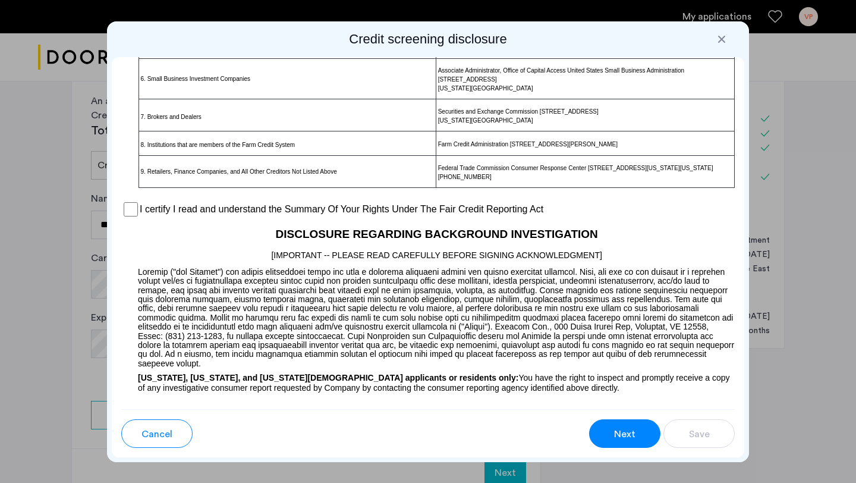
scroll to position [896, 0]
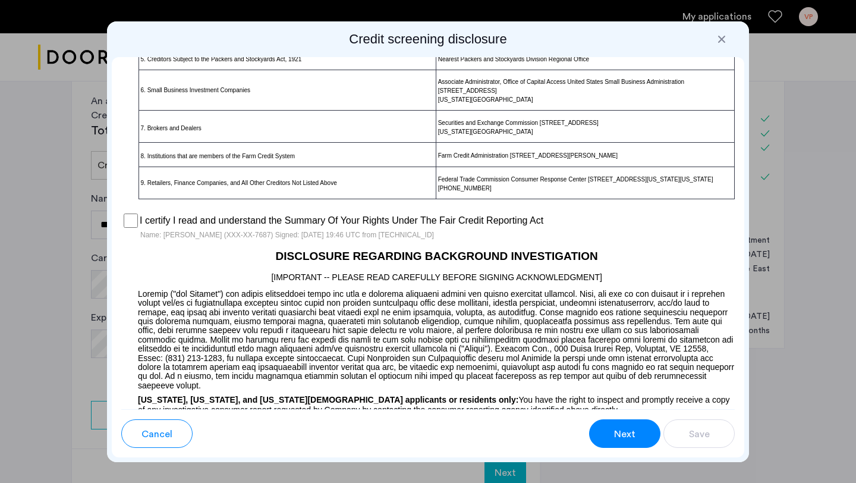
click at [620, 434] on span "Next" at bounding box center [624, 434] width 21 height 14
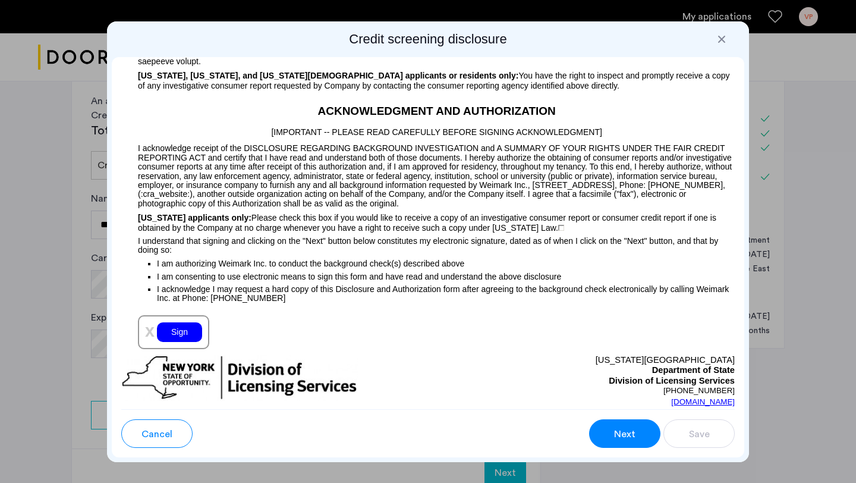
scroll to position [1322, 0]
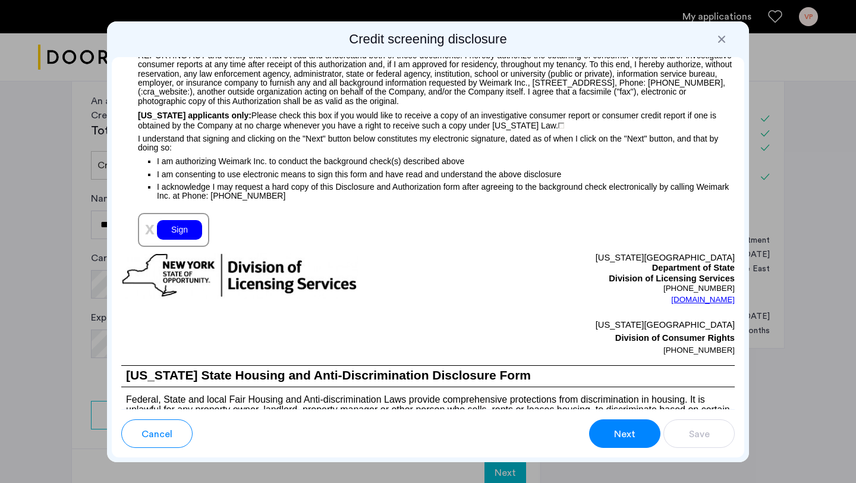
click at [172, 239] on div "Sign" at bounding box center [179, 230] width 45 height 20
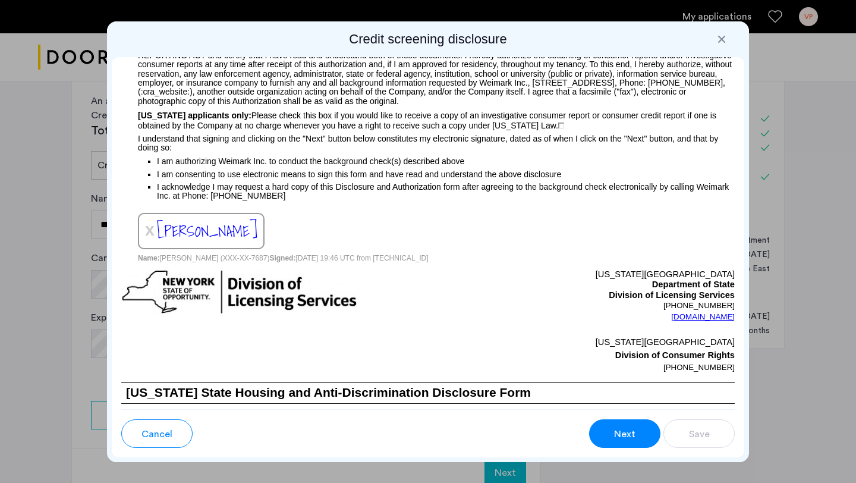
click at [619, 430] on span "Next" at bounding box center [624, 434] width 21 height 14
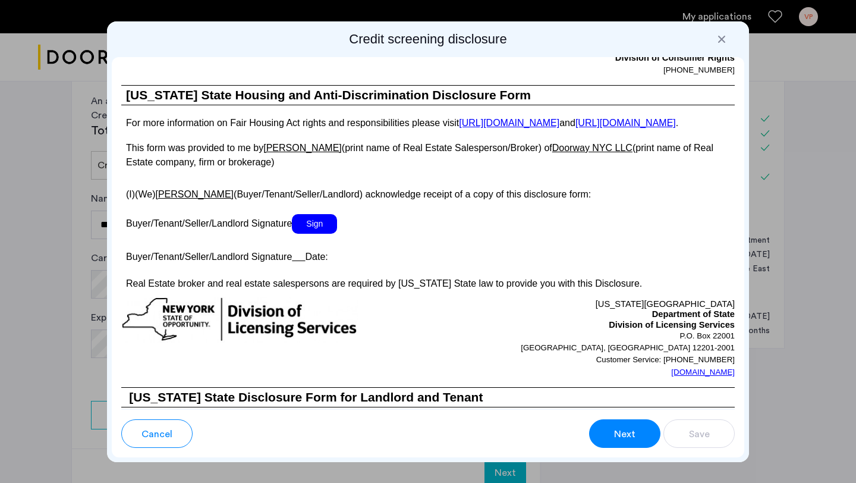
scroll to position [2195, 0]
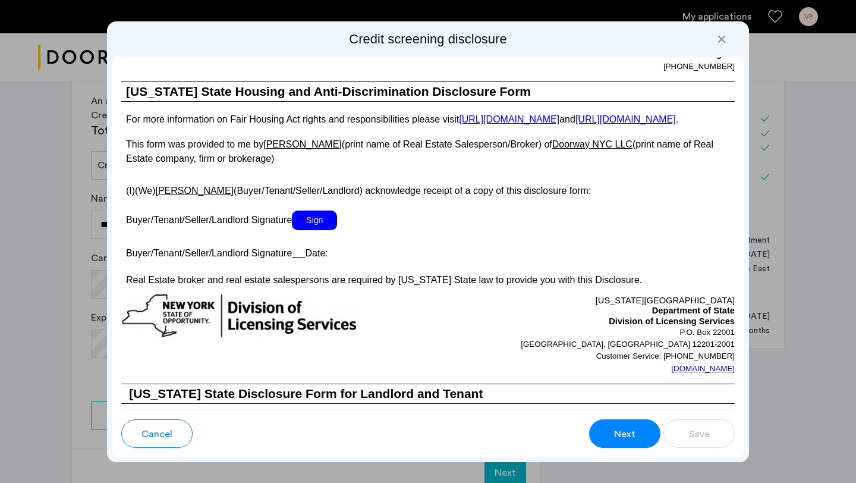
click at [330, 229] on span "Sign" at bounding box center [314, 221] width 45 height 20
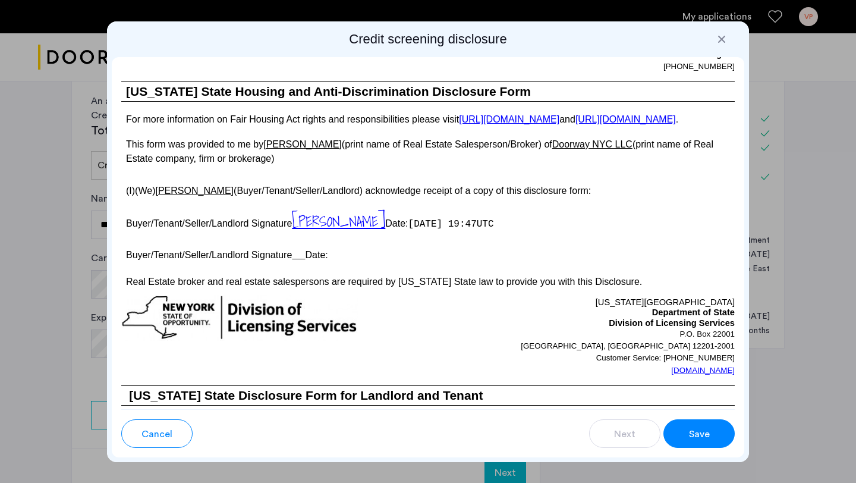
click at [711, 432] on button "Save" at bounding box center [699, 433] width 71 height 29
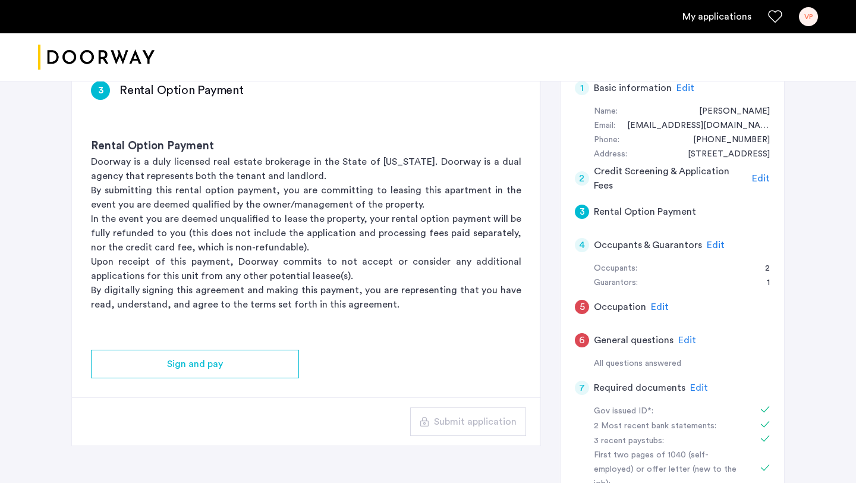
scroll to position [107, 0]
click at [654, 303] on span "Edit" at bounding box center [660, 307] width 18 height 10
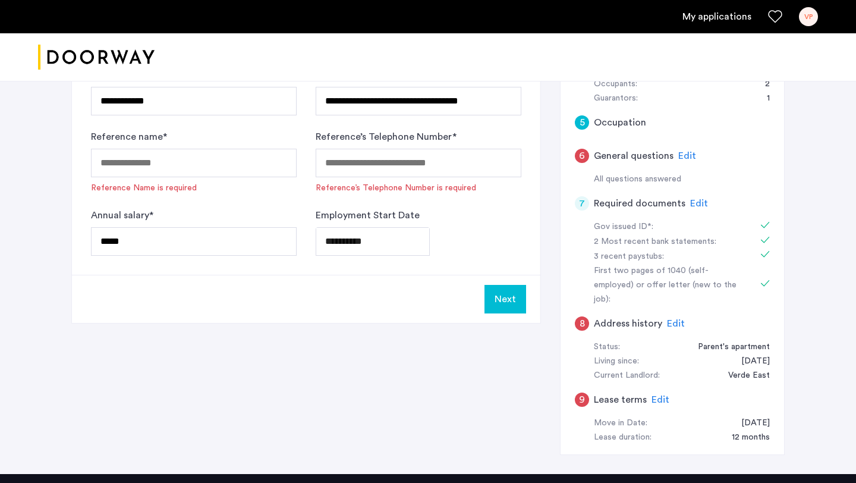
scroll to position [302, 0]
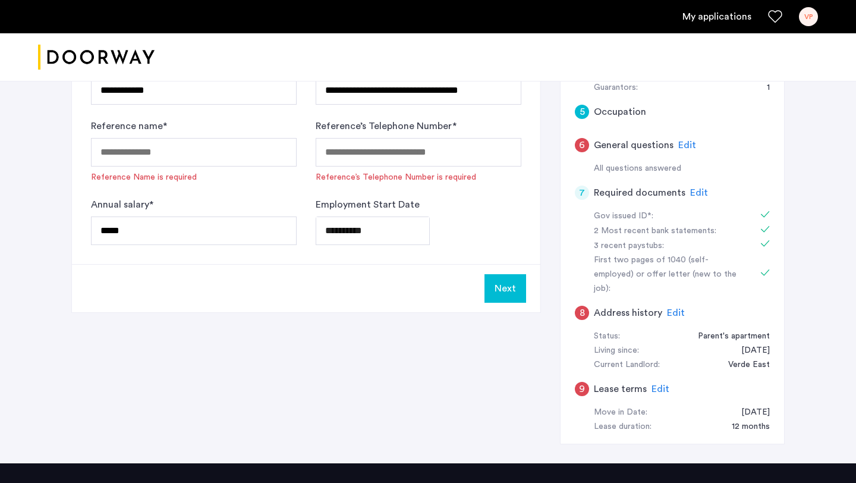
click at [673, 308] on span "Edit" at bounding box center [676, 313] width 18 height 10
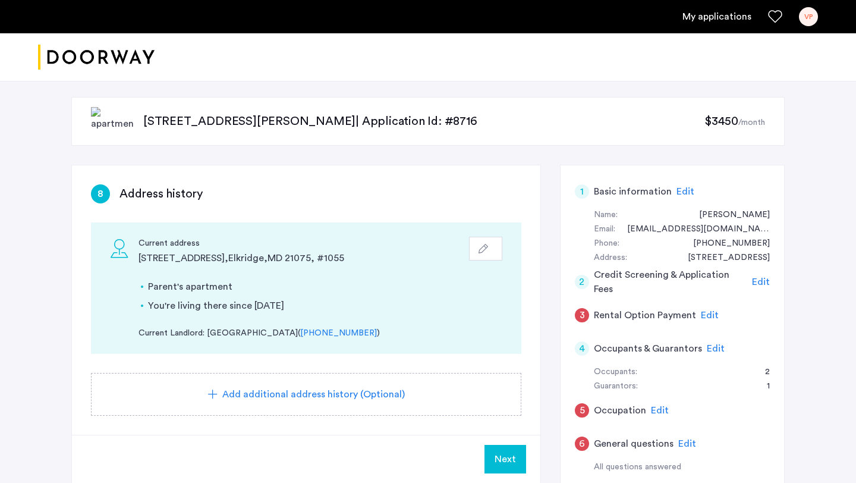
scroll to position [0, 0]
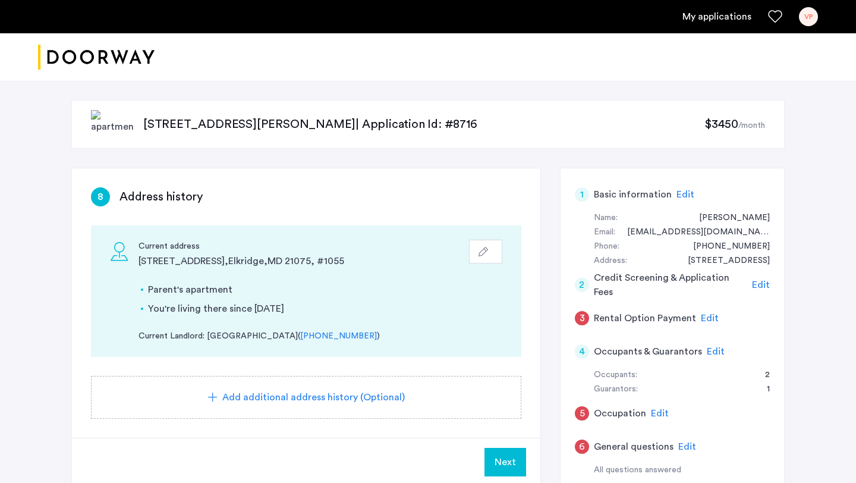
click at [331, 388] on div "Add additional address history (Optional)" at bounding box center [306, 397] width 431 height 43
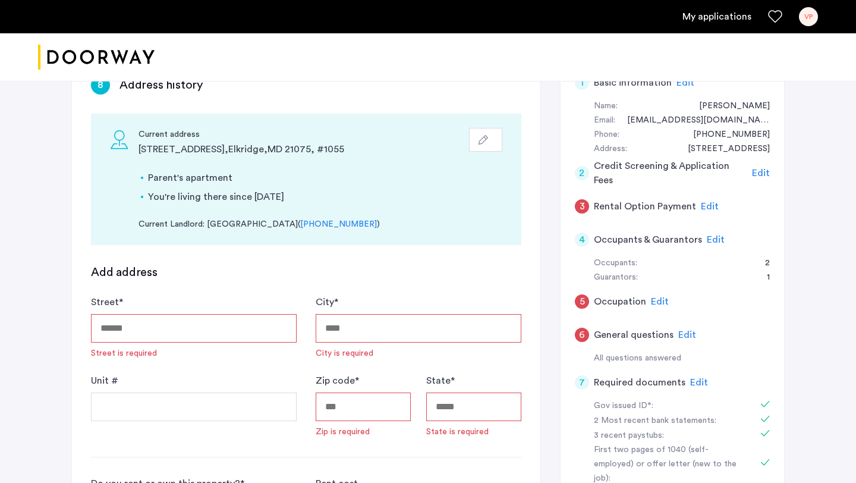
scroll to position [128, 0]
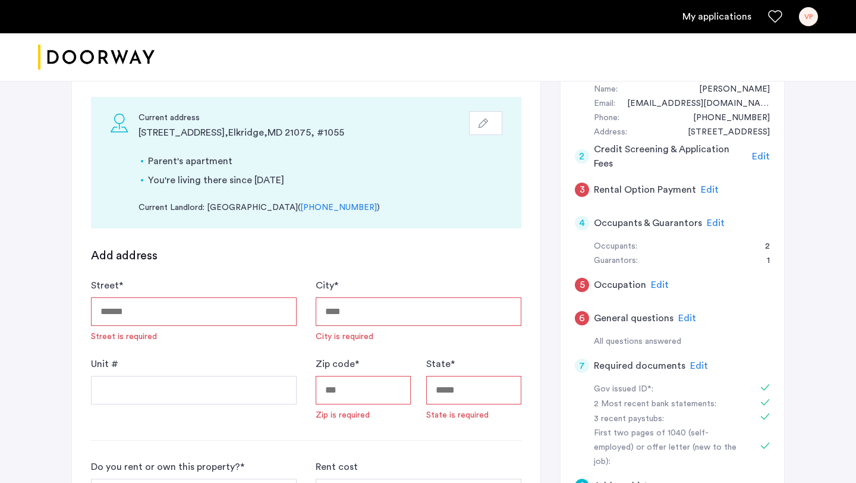
click at [188, 303] on input "Street *" at bounding box center [194, 311] width 206 height 29
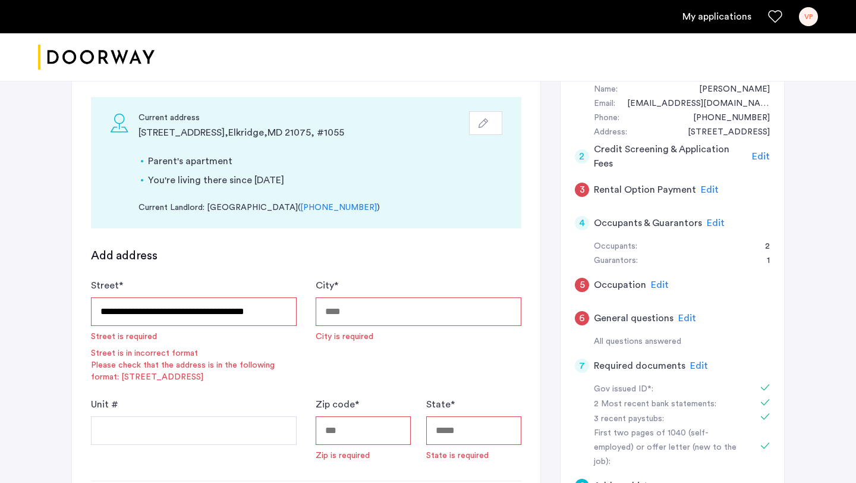
type input "**********"
type input "*****"
type input "**"
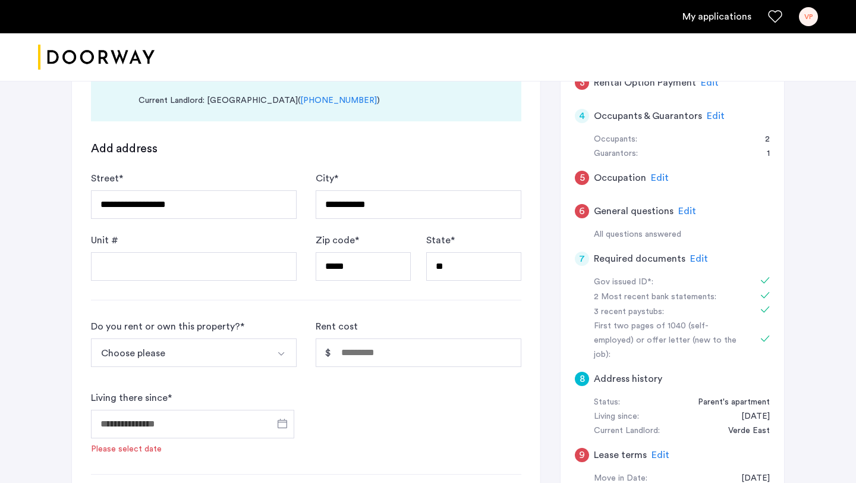
scroll to position [241, 0]
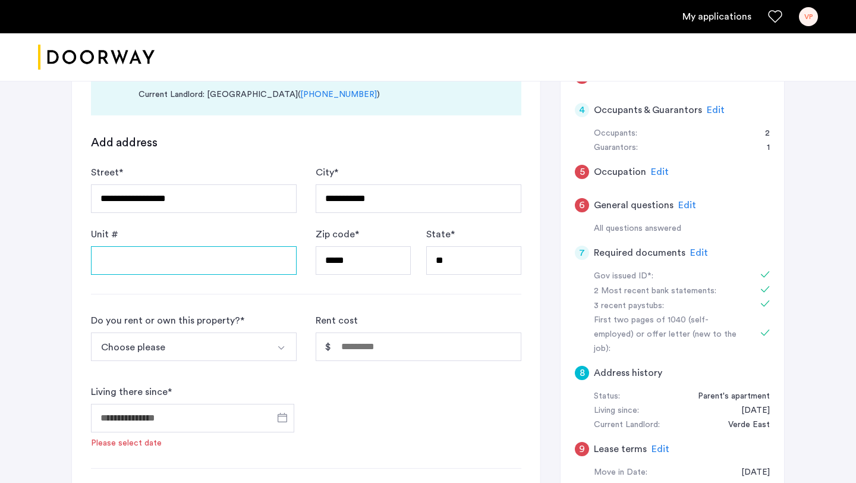
click at [218, 261] on input "Unit #" at bounding box center [194, 260] width 206 height 29
type input "*****"
click at [219, 351] on button "Choose please" at bounding box center [180, 346] width 178 height 29
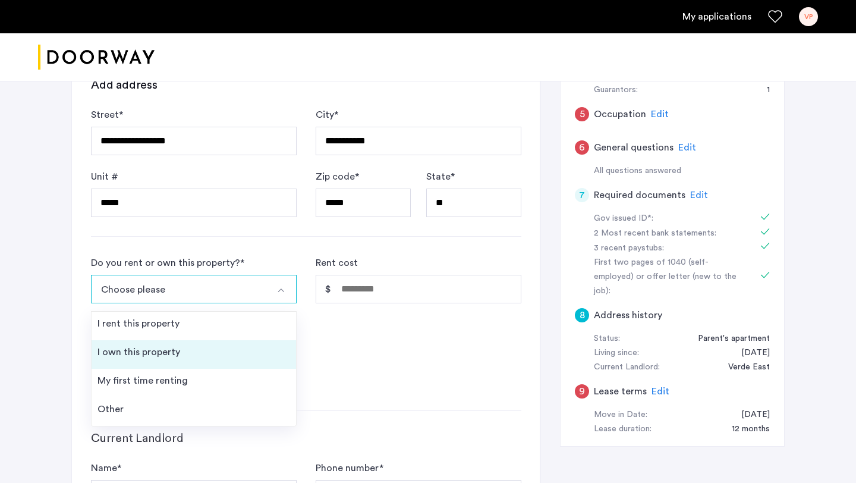
scroll to position [300, 0]
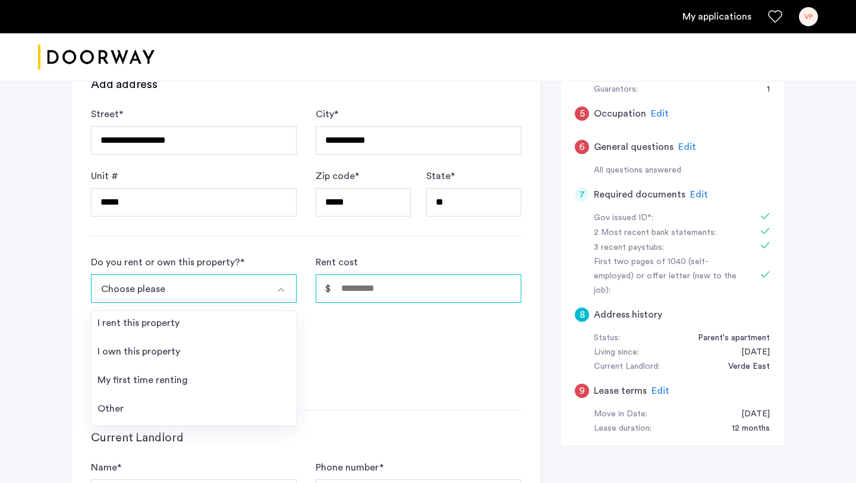
click at [354, 287] on input "Rent cost" at bounding box center [419, 288] width 206 height 29
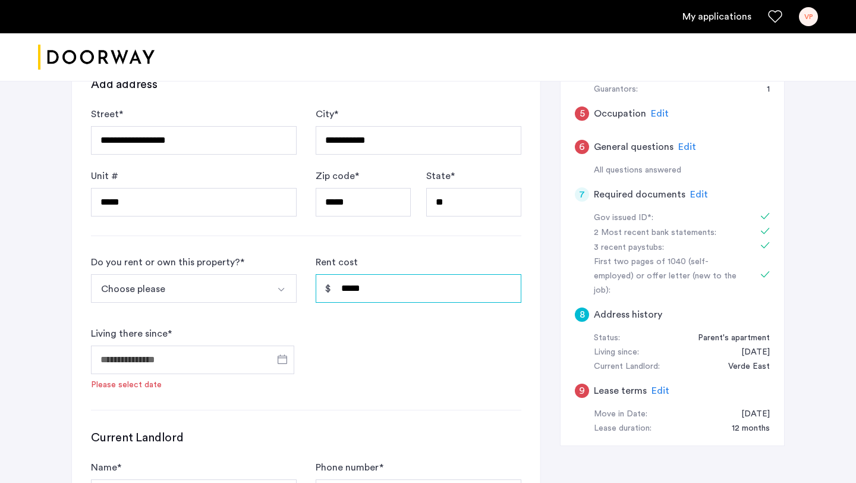
type input "*****"
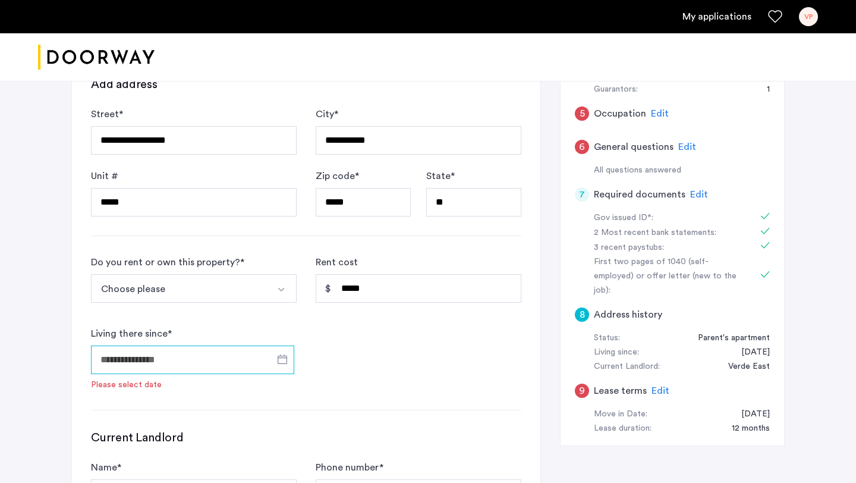
click at [205, 357] on input "Living there since *" at bounding box center [192, 360] width 203 height 29
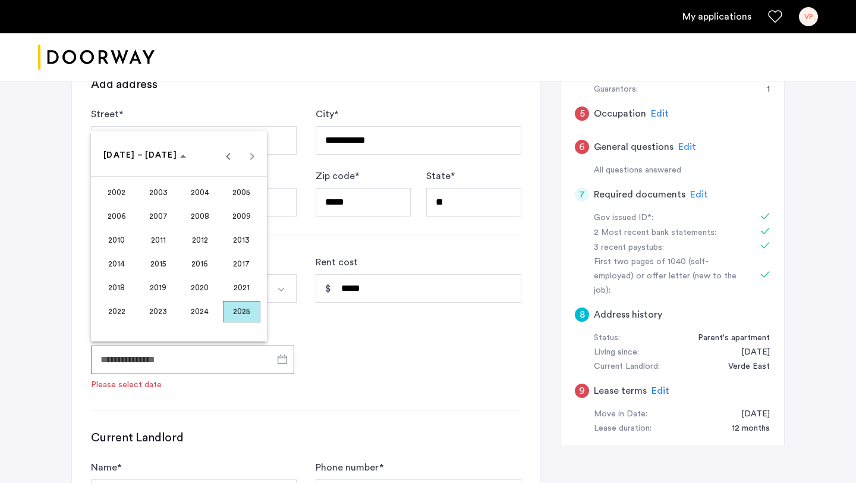
click at [369, 340] on div at bounding box center [428, 241] width 856 height 483
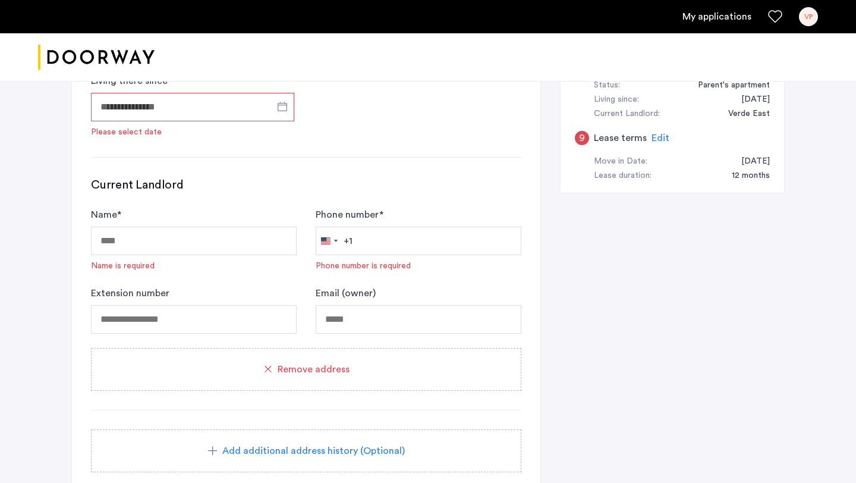
scroll to position [554, 0]
click at [368, 369] on div "Remove address" at bounding box center [306, 367] width 402 height 14
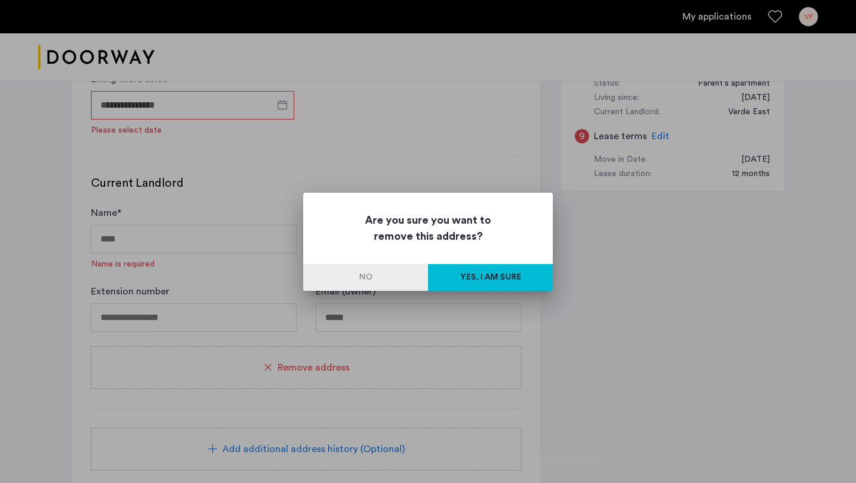
click at [472, 272] on button "Yes, I am sure" at bounding box center [490, 277] width 125 height 27
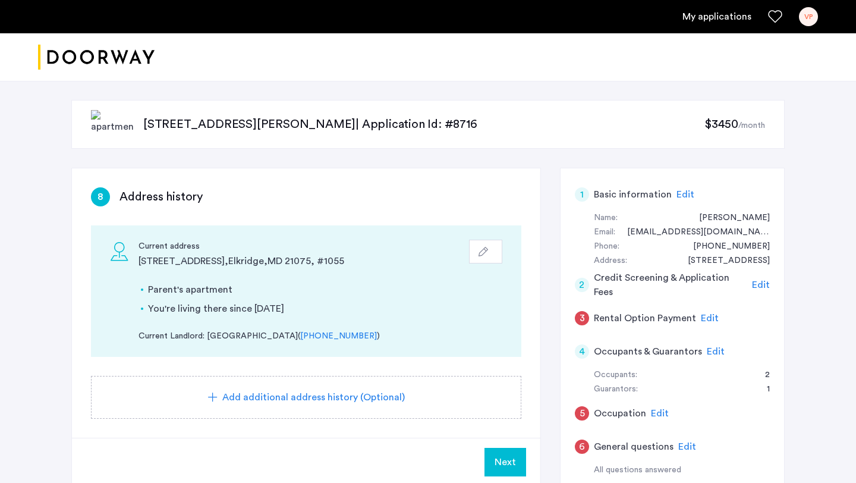
click at [504, 464] on span "Next" at bounding box center [505, 462] width 21 height 14
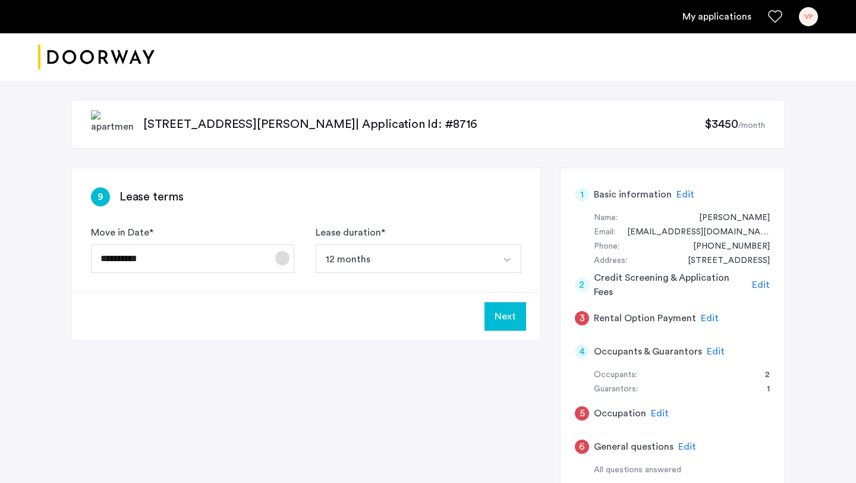
click at [281, 259] on span "Open calendar" at bounding box center [282, 258] width 29 height 29
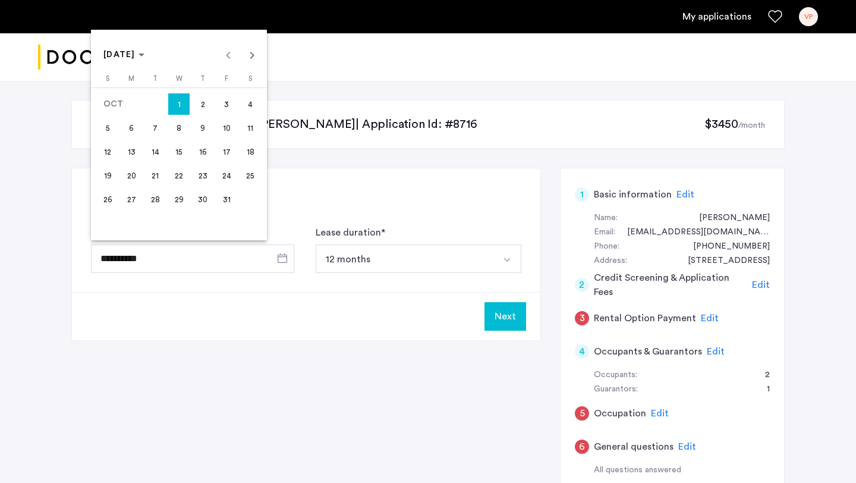
click at [229, 55] on div "[DATE] [DATE]" at bounding box center [179, 55] width 170 height 24
click at [489, 318] on div at bounding box center [428, 241] width 856 height 483
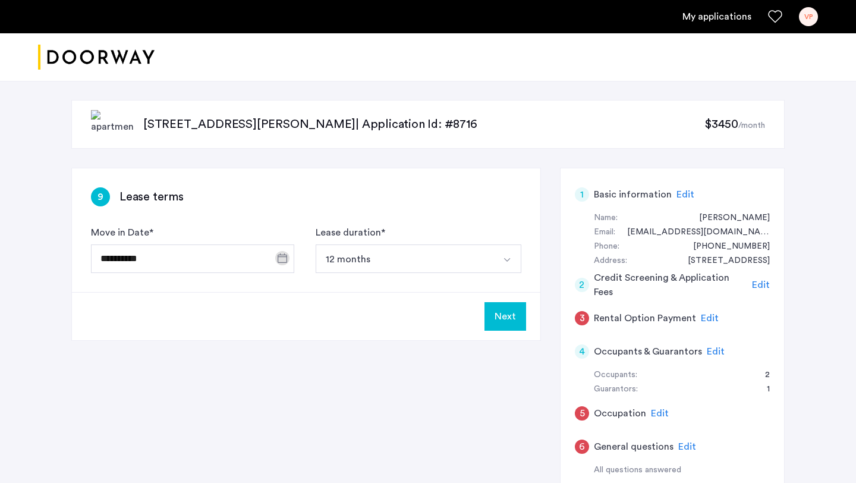
click at [492, 318] on button "Next" at bounding box center [506, 316] width 42 height 29
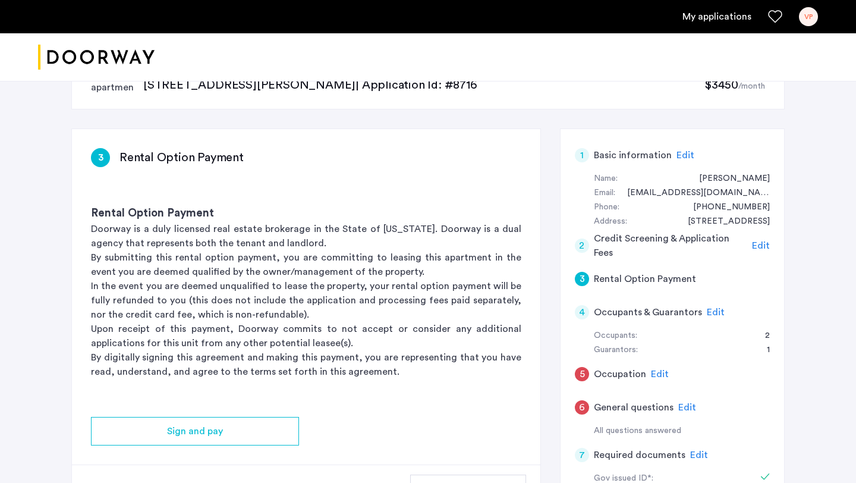
scroll to position [40, 0]
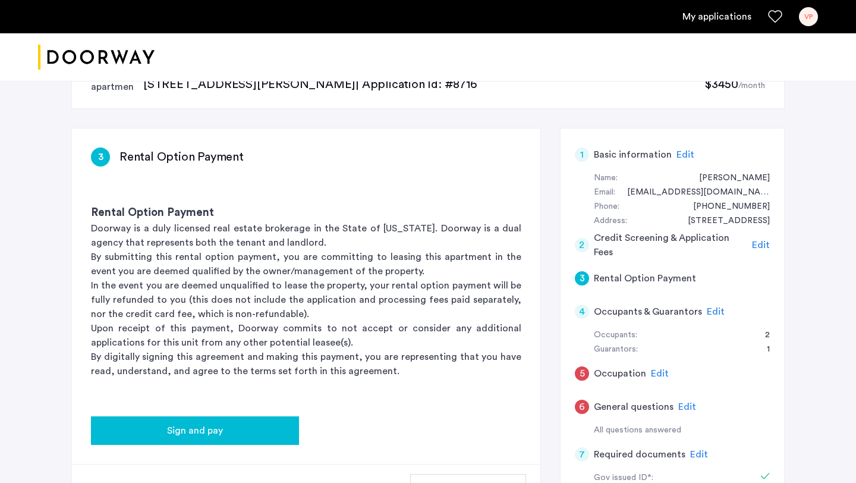
click at [250, 428] on div "Sign and pay" at bounding box center [195, 430] width 189 height 14
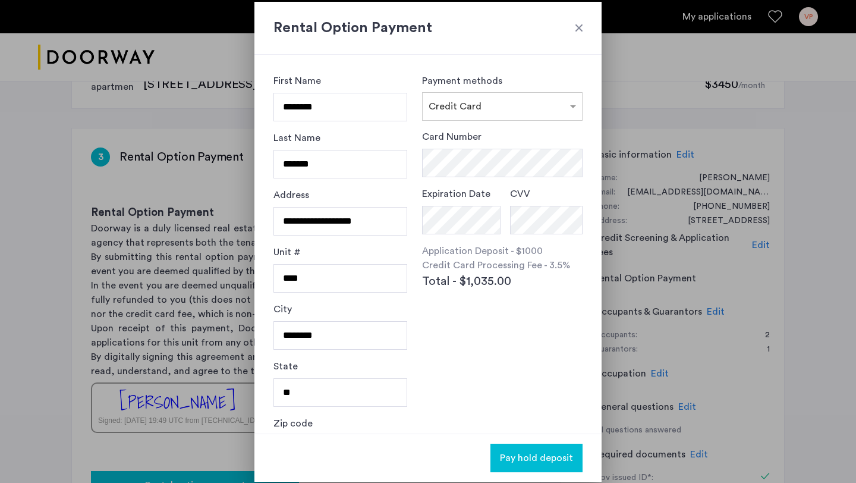
scroll to position [0, 0]
click at [579, 26] on div at bounding box center [579, 28] width 12 height 12
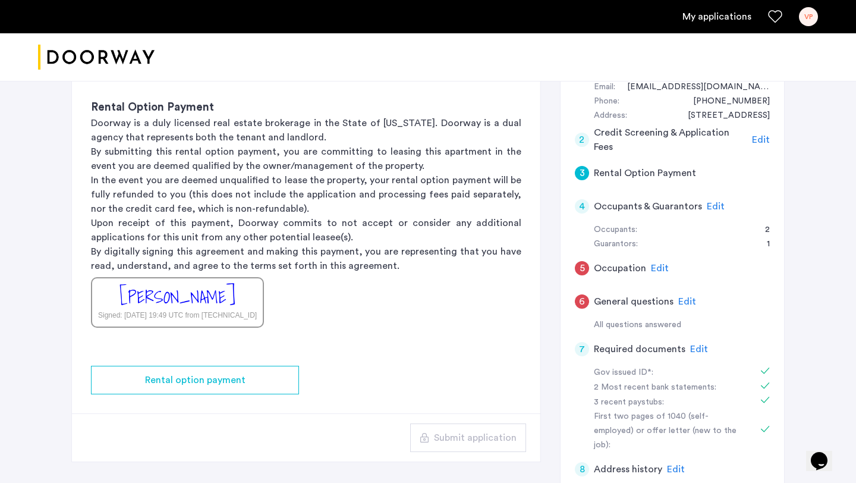
scroll to position [149, 0]
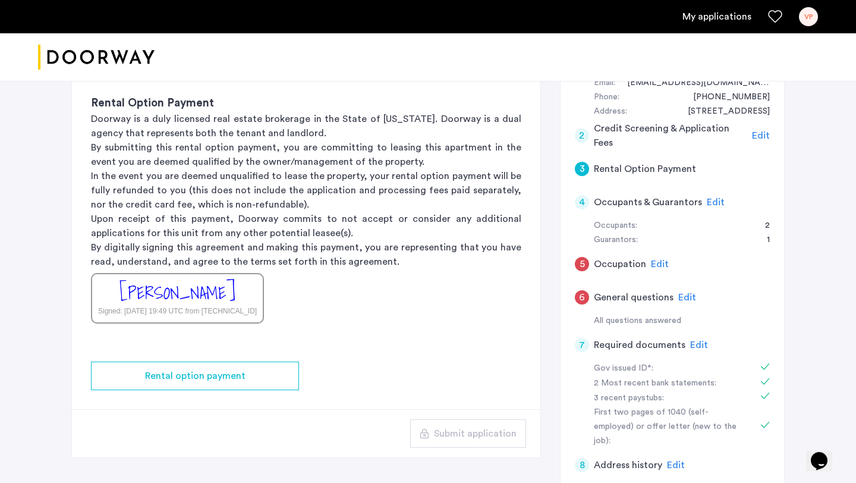
click at [688, 297] on span "Edit" at bounding box center [688, 298] width 18 height 10
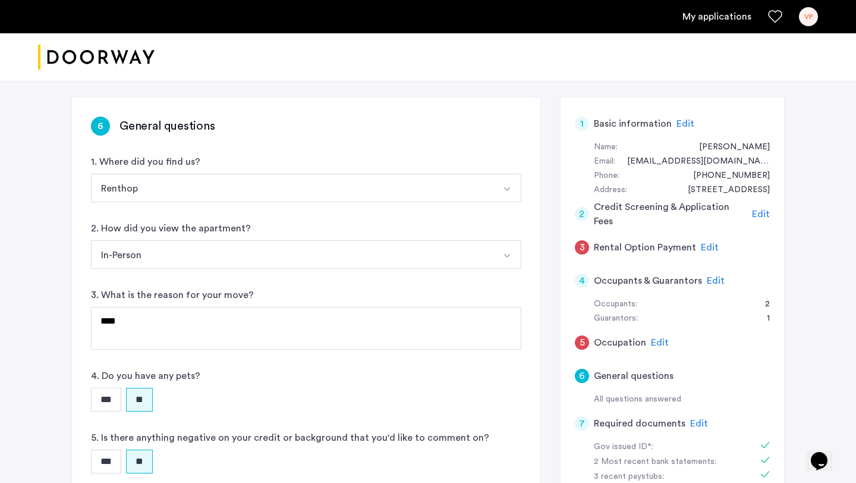
scroll to position [0, 0]
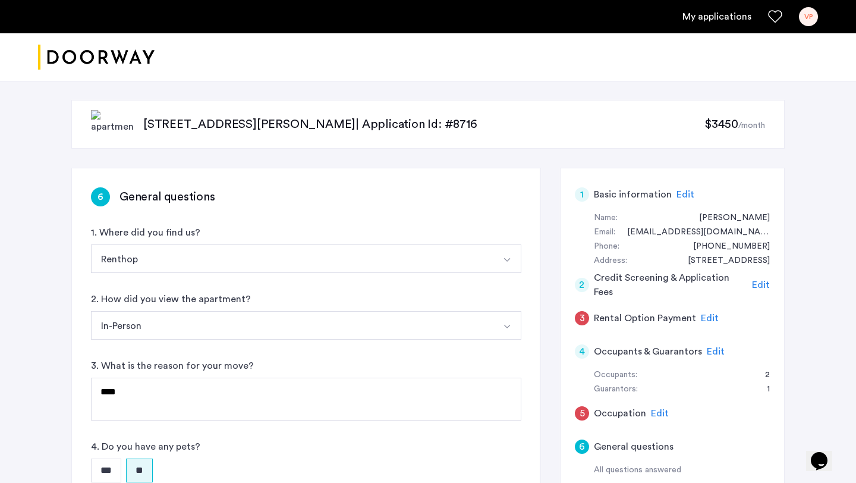
click at [657, 413] on span "Edit" at bounding box center [660, 414] width 18 height 10
